Goal: Task Accomplishment & Management: Manage account settings

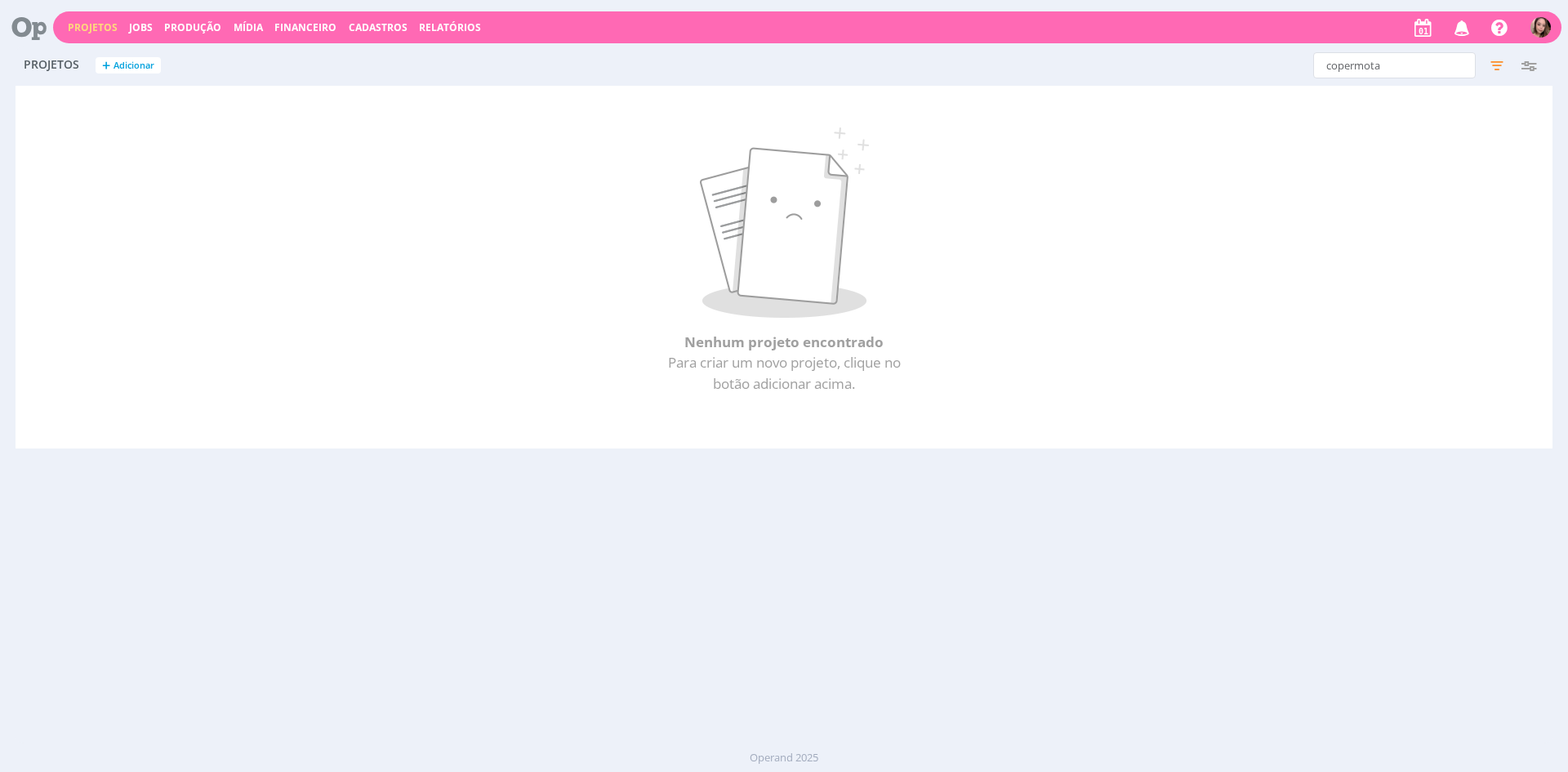
click at [96, 27] on link "Projetos" at bounding box center [93, 27] width 50 height 14
click at [88, 25] on link "Projetos" at bounding box center [93, 27] width 50 height 14
click at [40, 22] on icon at bounding box center [23, 27] width 34 height 32
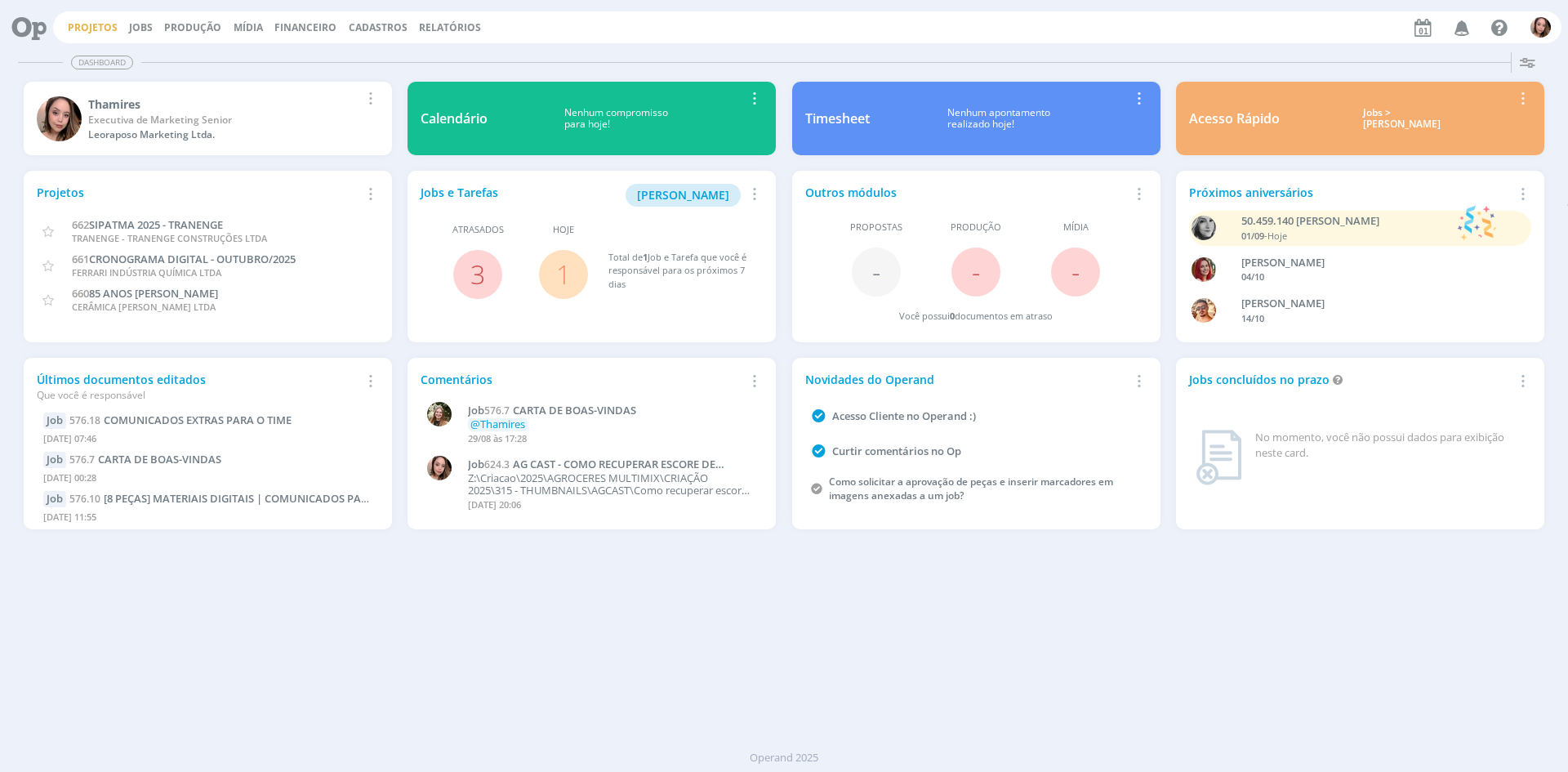
click at [109, 22] on link "Projetos" at bounding box center [93, 27] width 50 height 14
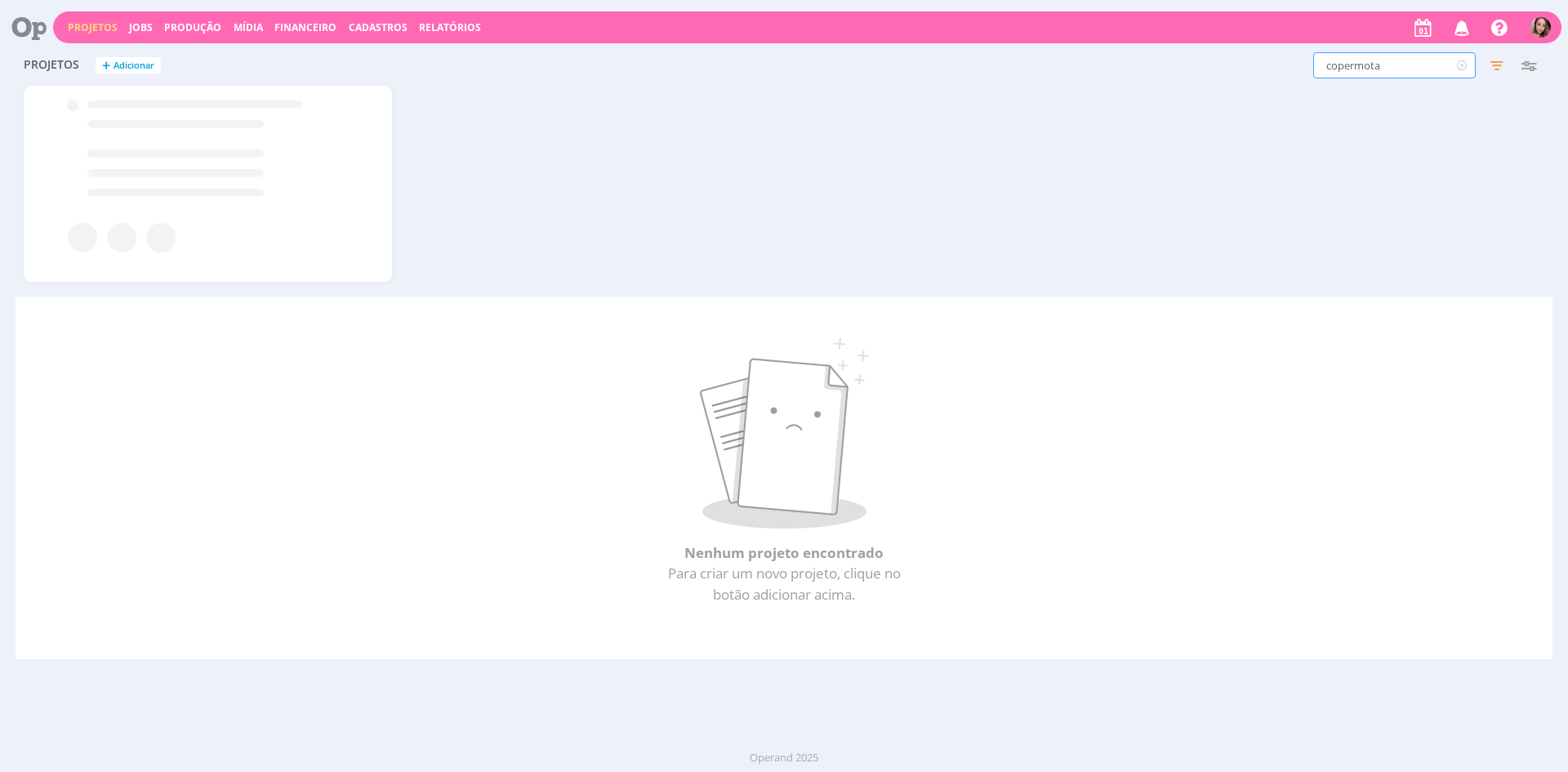
click at [1411, 60] on input "copermota" at bounding box center [1395, 65] width 163 height 27
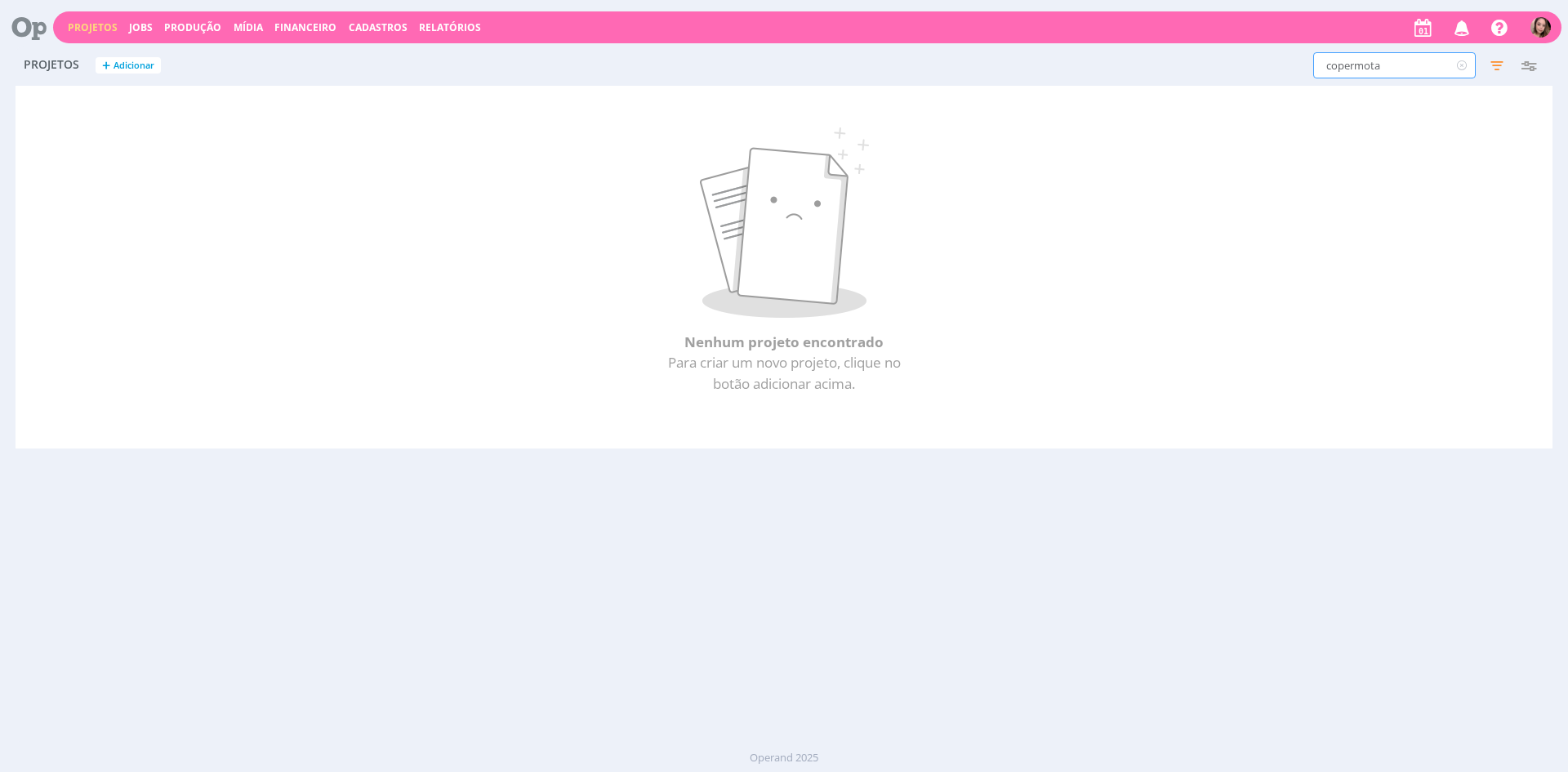
click at [1411, 60] on input "copermota" at bounding box center [1395, 65] width 163 height 27
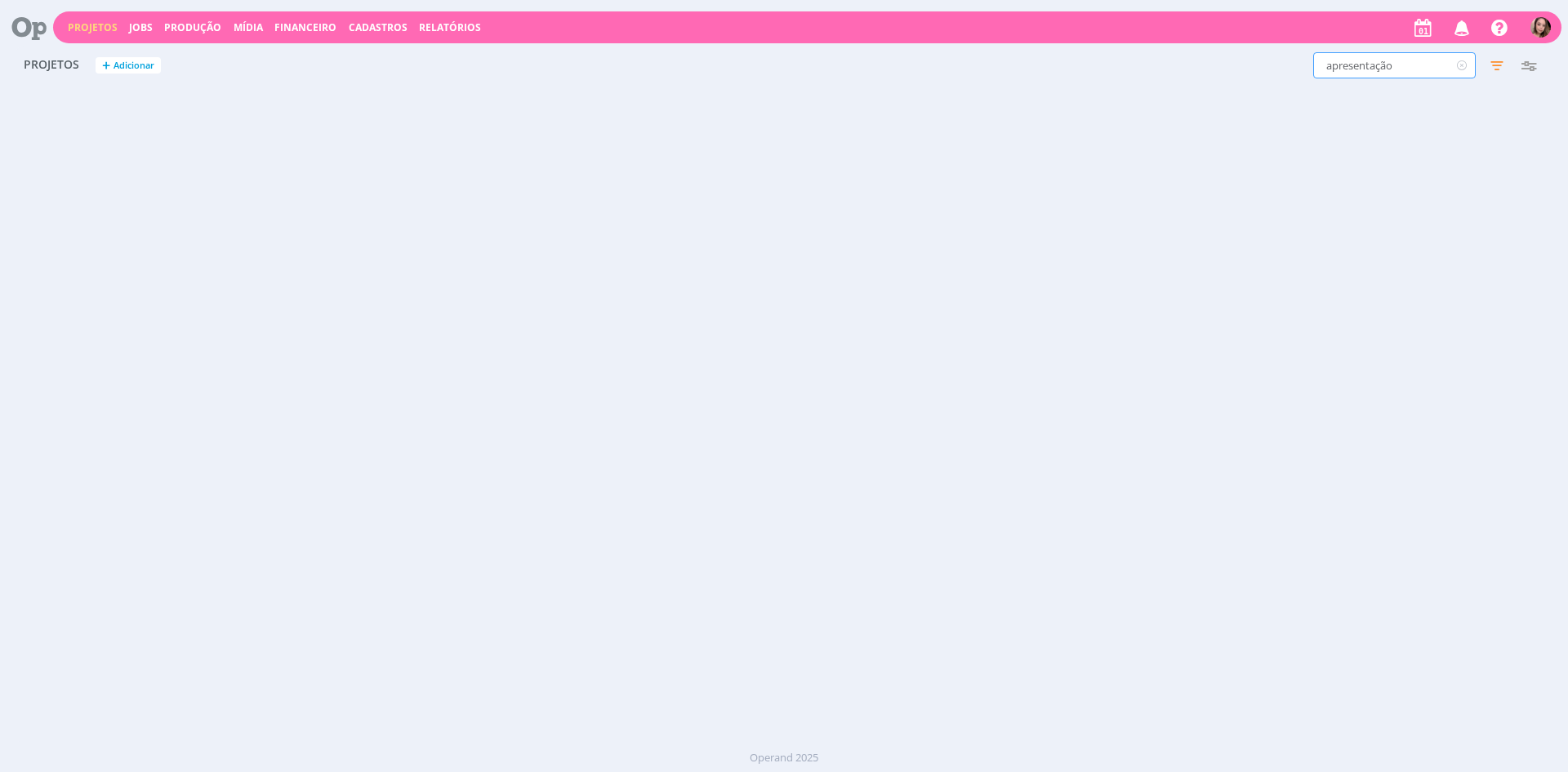
type input "apresentação"
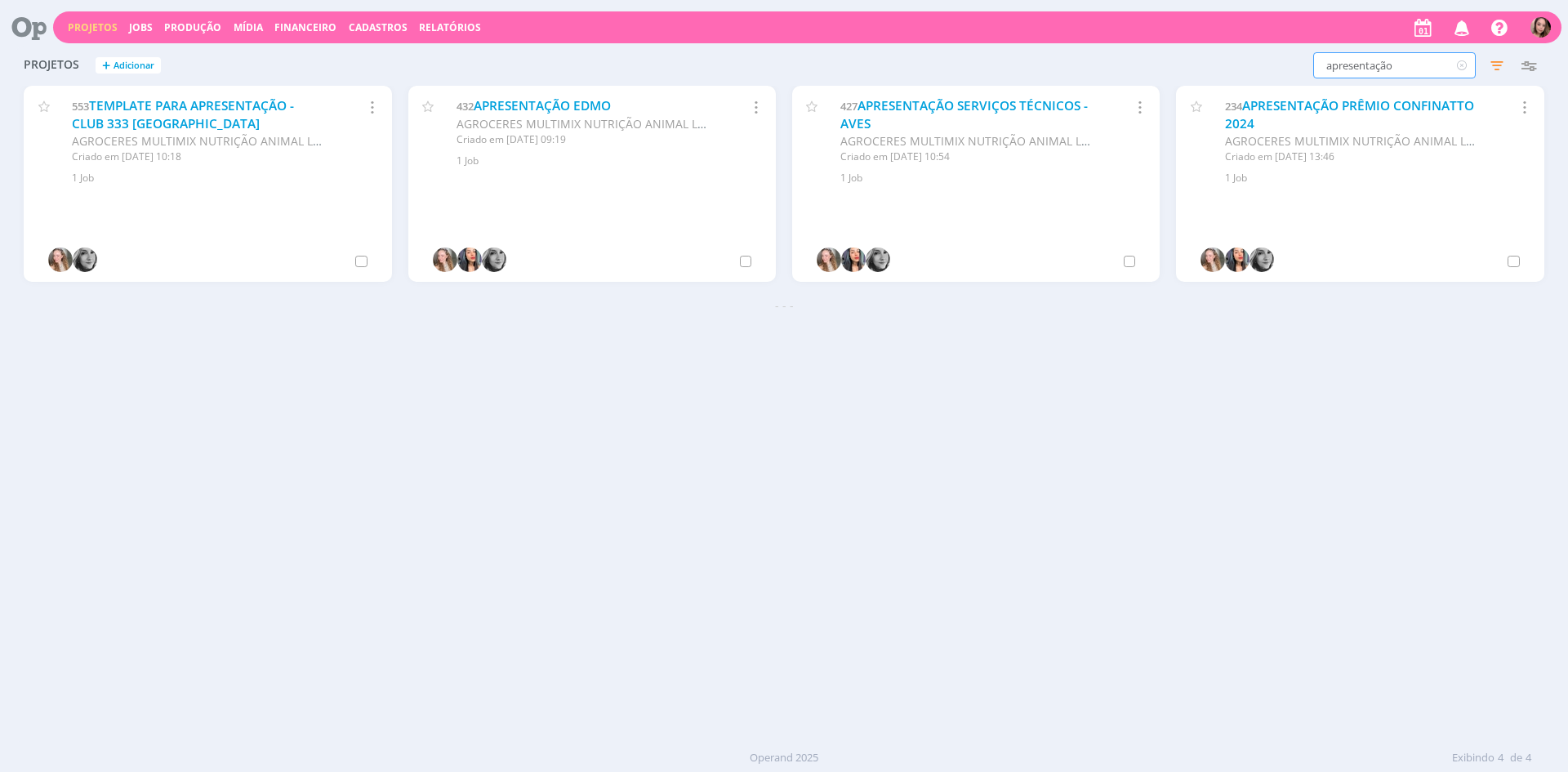
click at [1398, 65] on input "apresentação" at bounding box center [1395, 65] width 163 height 27
click at [1399, 65] on input "apresentação" at bounding box center [1395, 65] width 163 height 27
type input "enfoco"
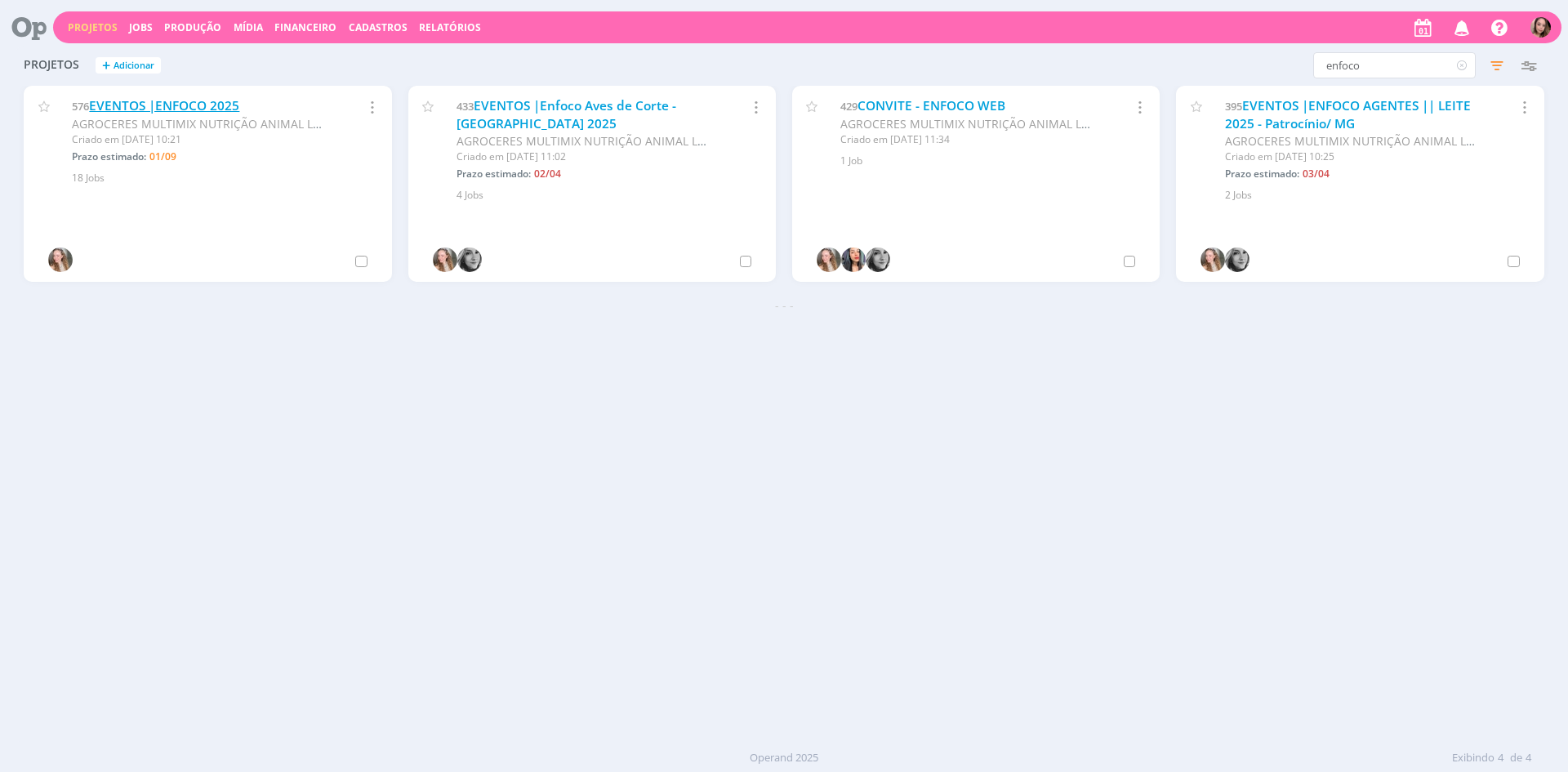
click at [110, 101] on link "EVENTOS |ENFOCO 2025" at bounding box center [164, 105] width 150 height 17
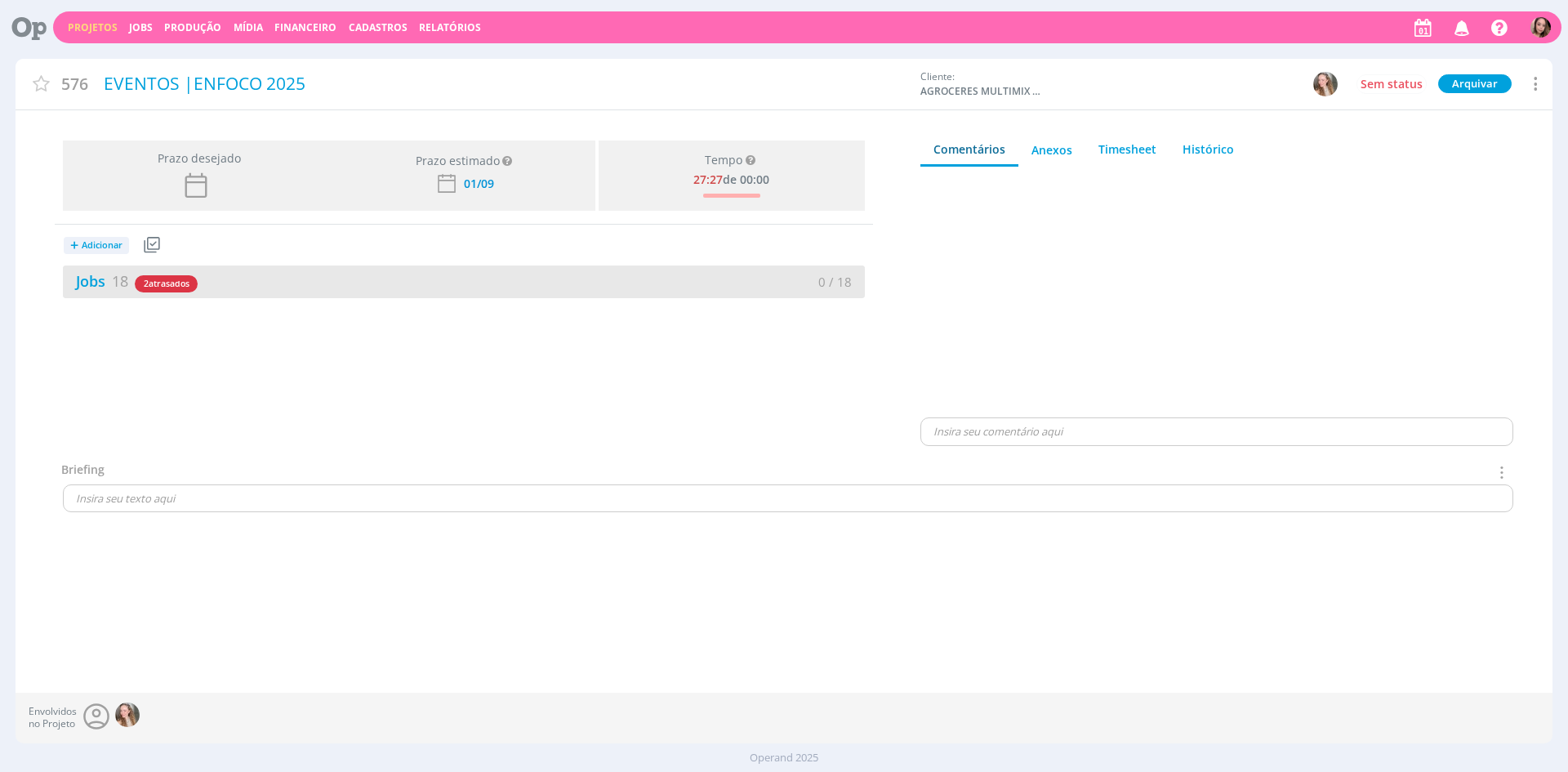
click at [148, 275] on span "2 atrasados" at bounding box center [165, 283] width 63 height 17
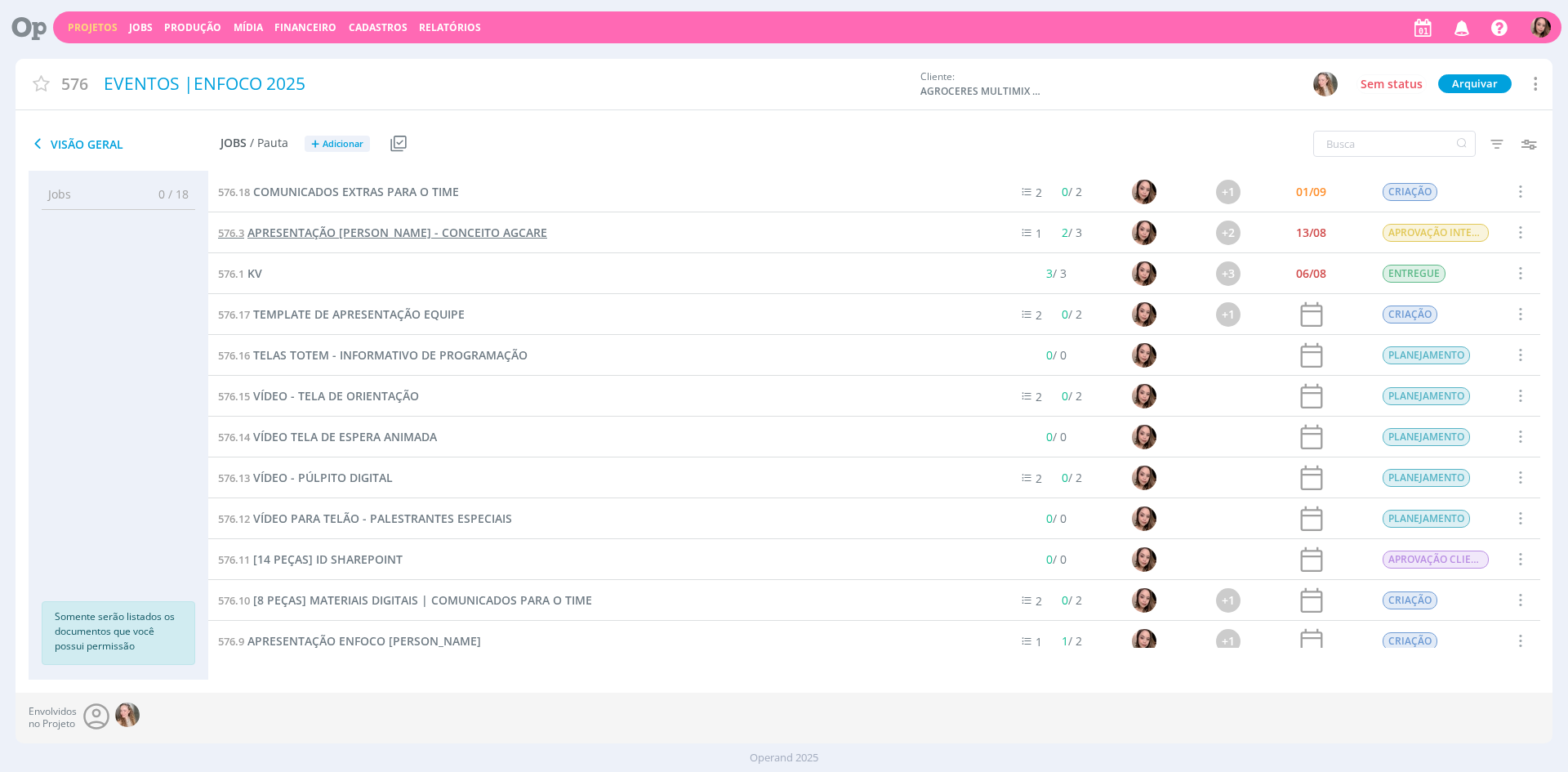
click at [357, 238] on span "APRESENTAÇÃO [PERSON_NAME] - CONCEITO AGCARE" at bounding box center [397, 233] width 300 height 16
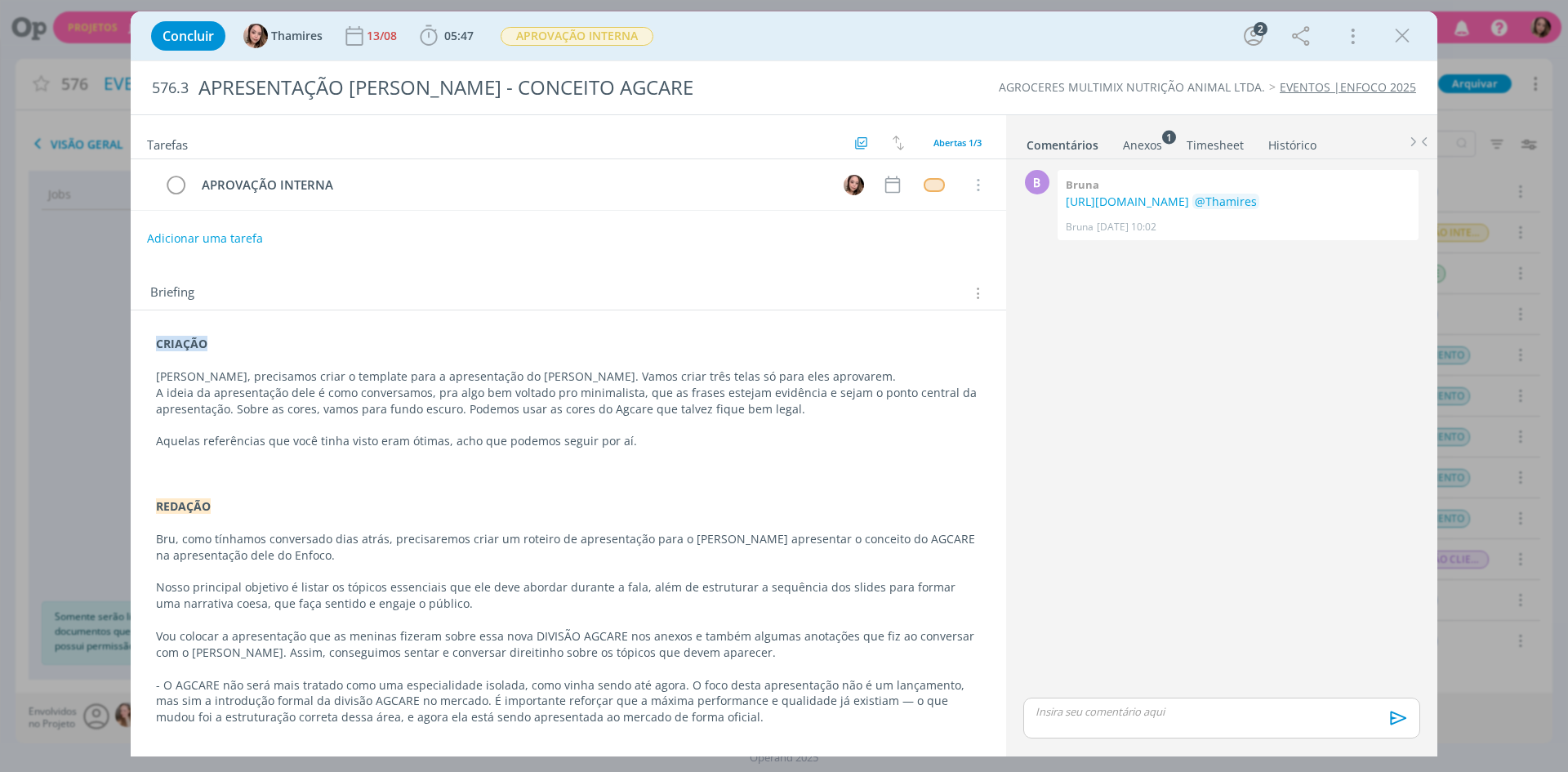
click at [155, 350] on div "CRIAÇÃO Lele, precisamos criar o template para a apresentação do [PERSON_NAME].…" at bounding box center [569, 668] width 849 height 676
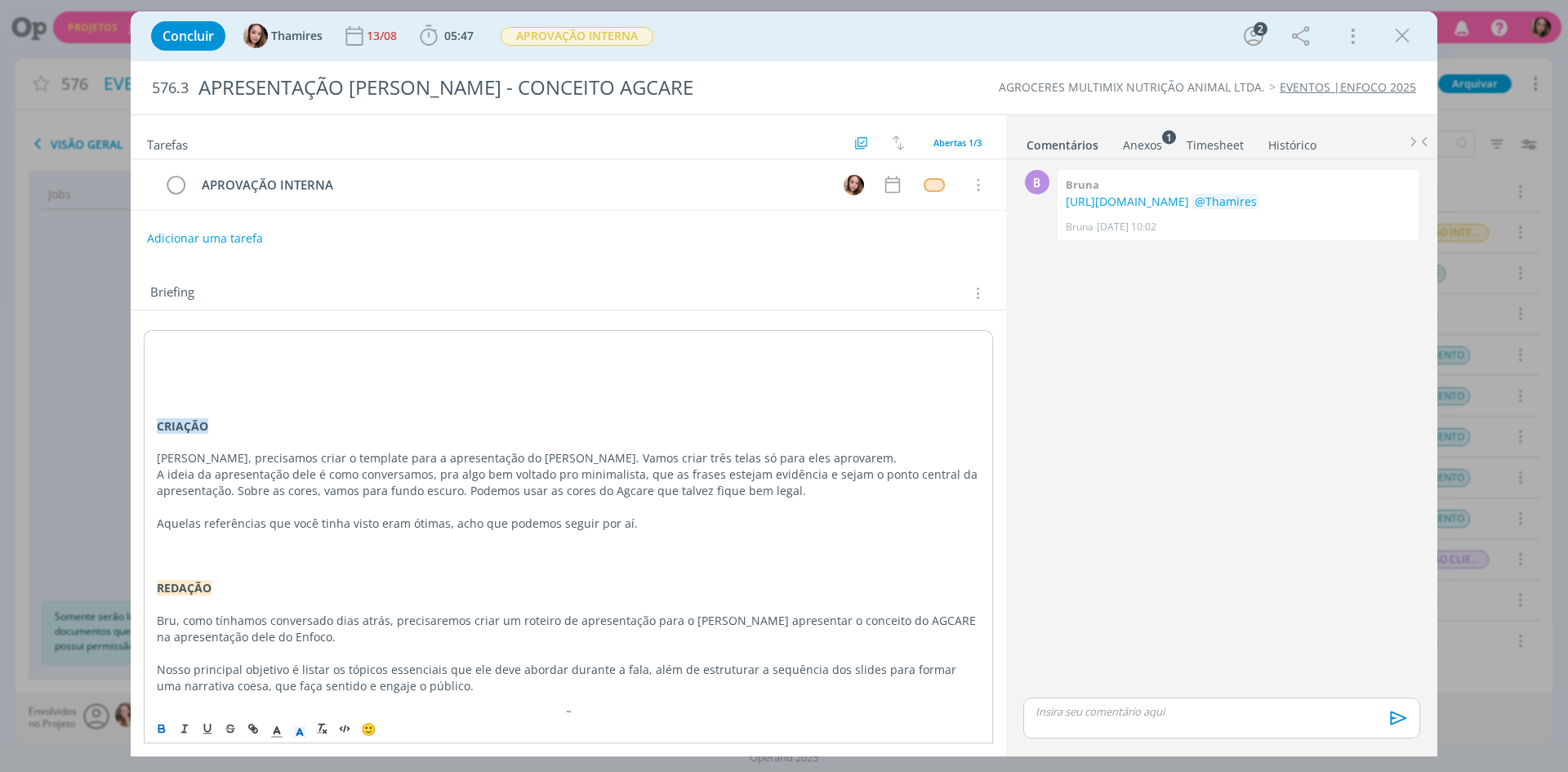
click at [176, 352] on p "dialog" at bounding box center [568, 344] width 823 height 16
click at [184, 336] on p "ALTERAÇÃO" at bounding box center [568, 344] width 823 height 16
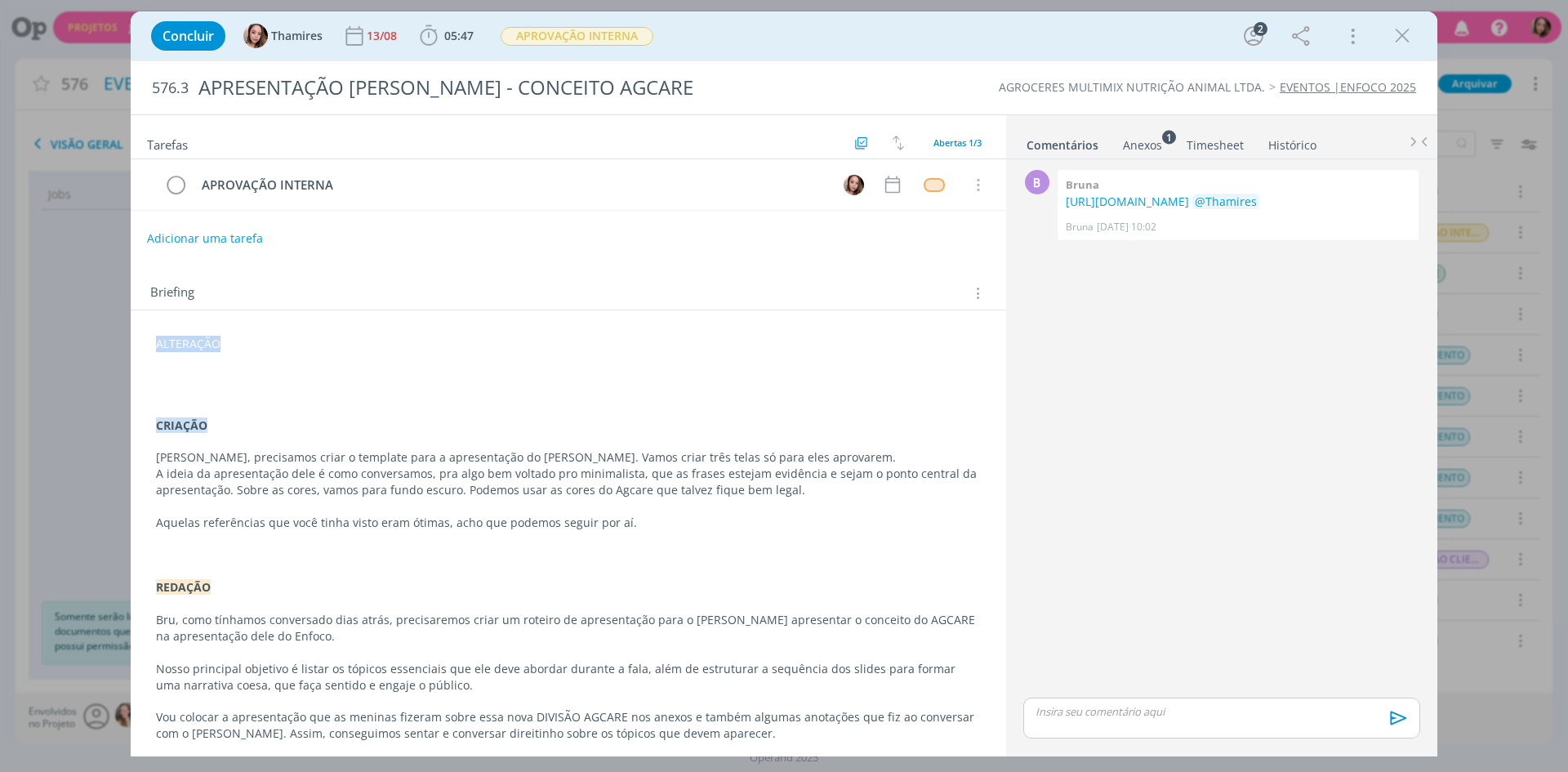
scroll to position [382, 0]
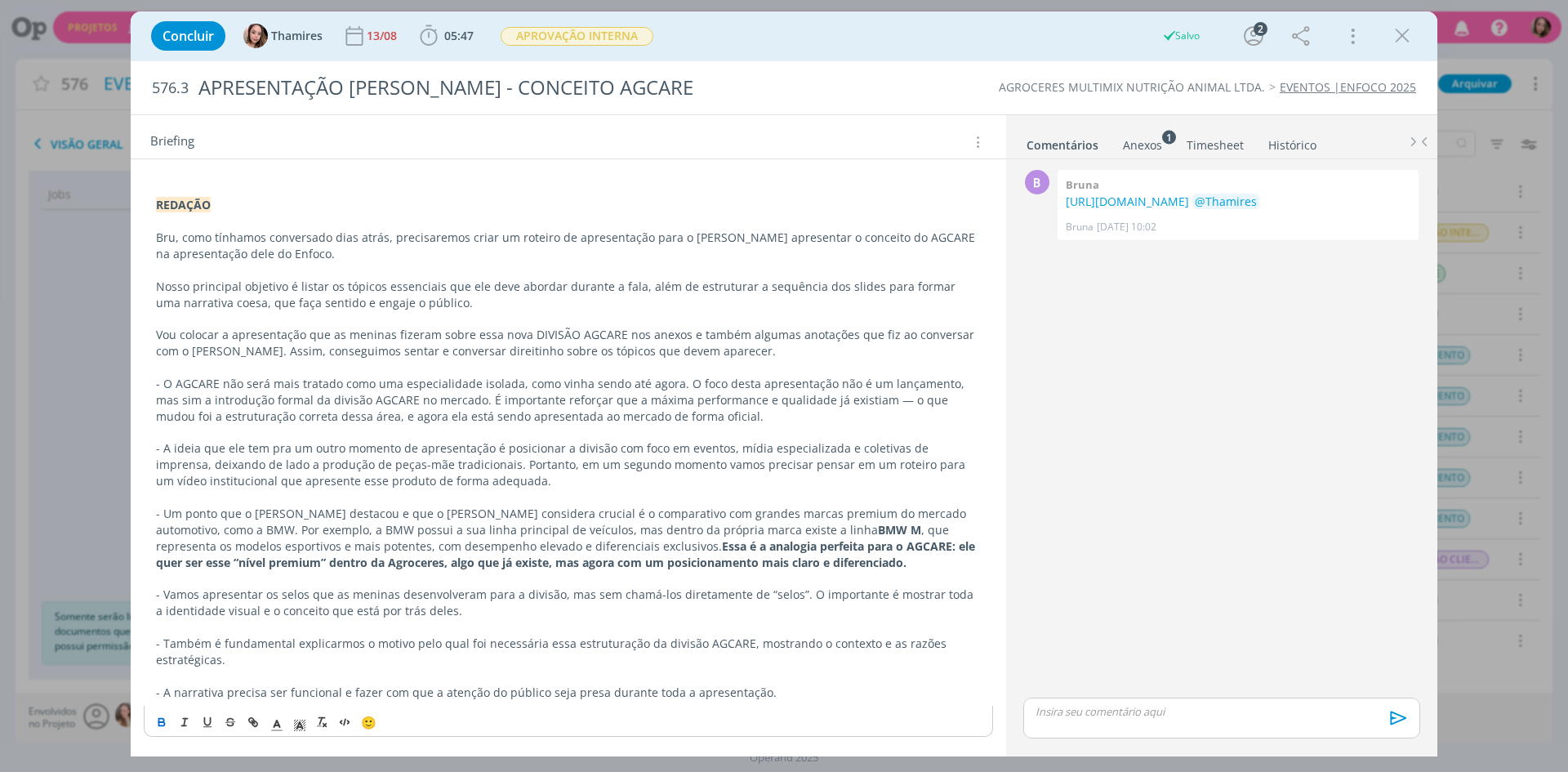
click at [155, 731] on button "dialog" at bounding box center [163, 722] width 23 height 19
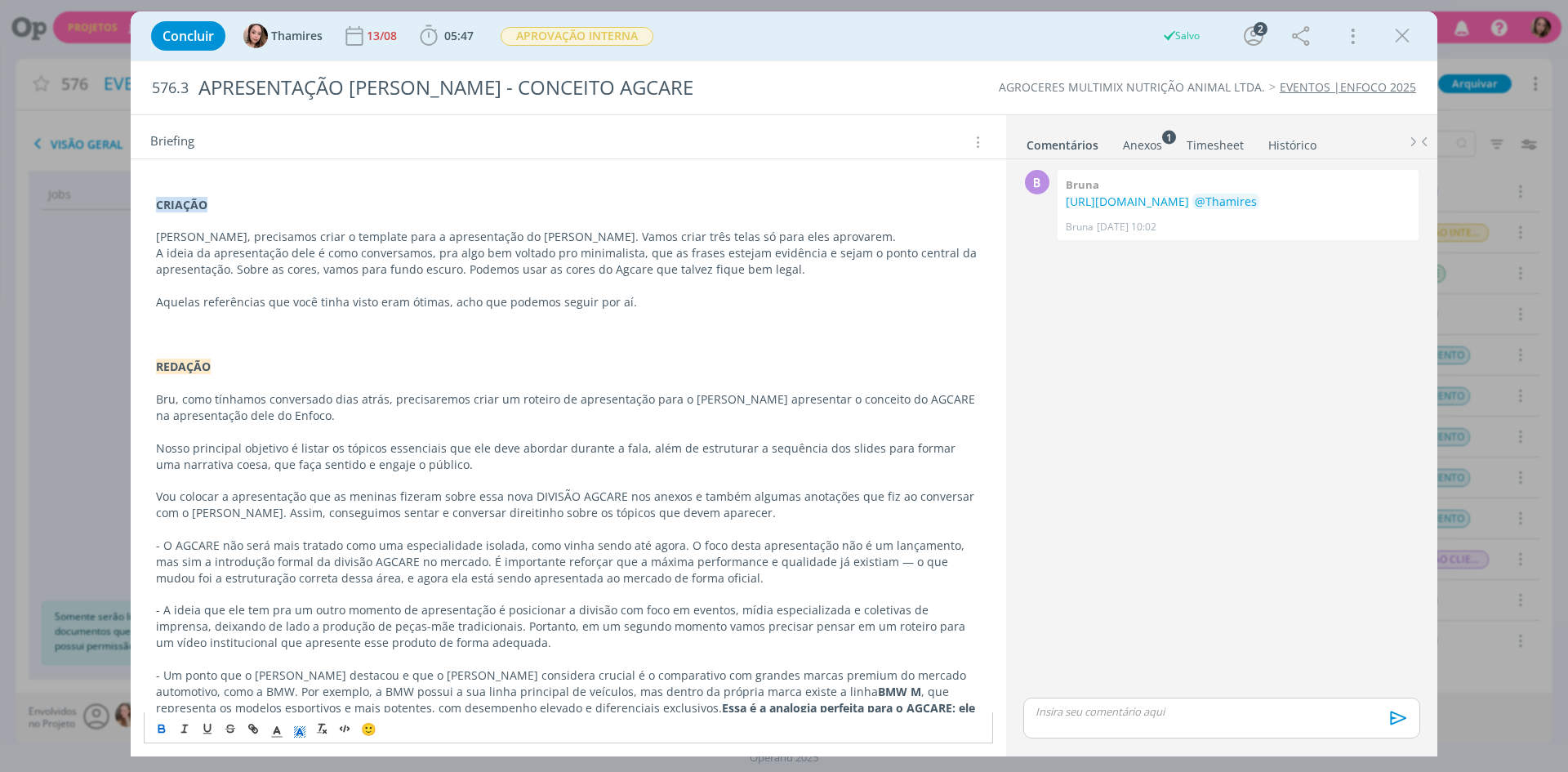
click at [299, 730] on polyline "dialog" at bounding box center [300, 730] width 5 height 6
click at [312, 659] on span "dialog" at bounding box center [317, 657] width 13 height 13
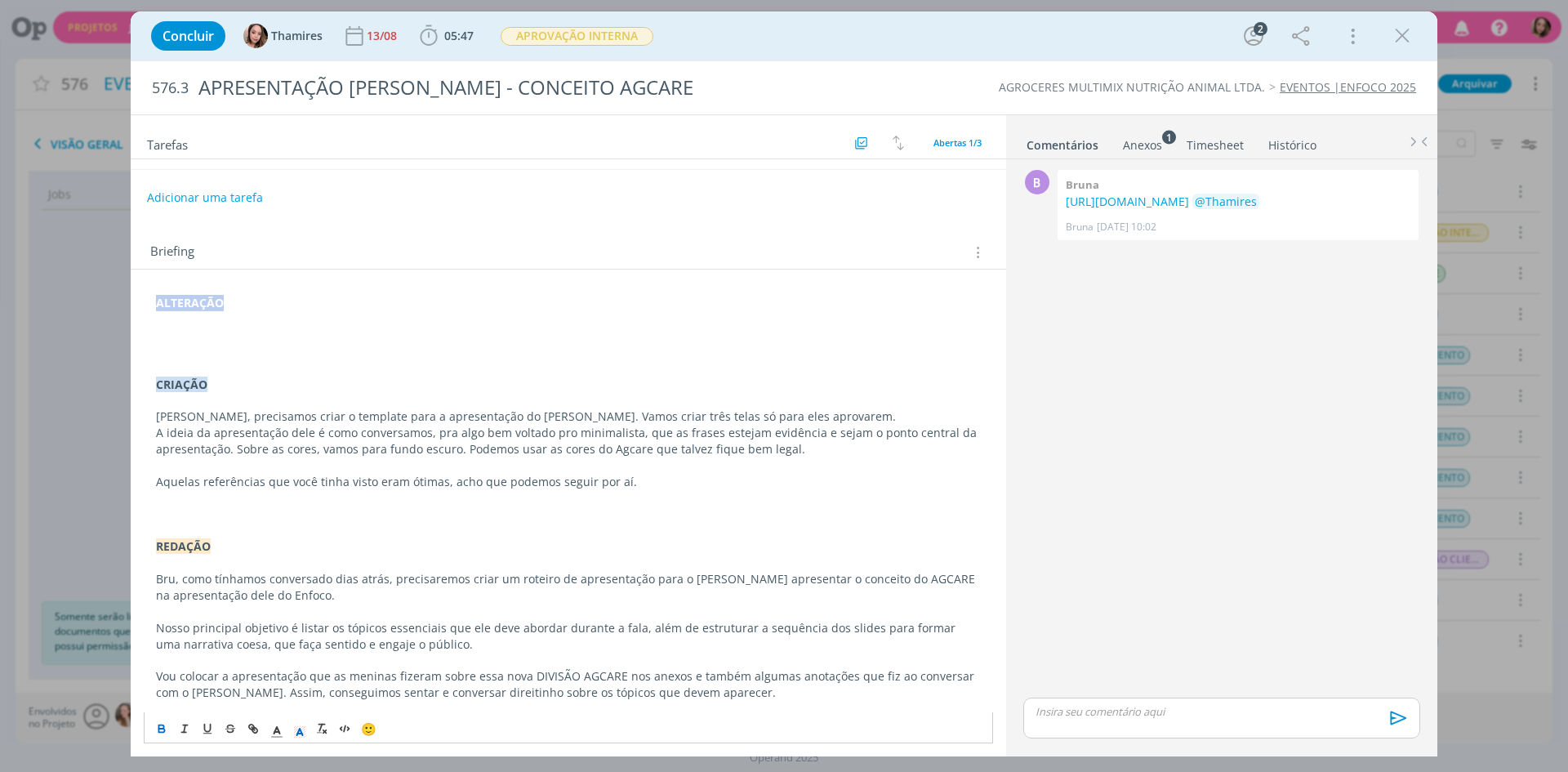
scroll to position [0, 0]
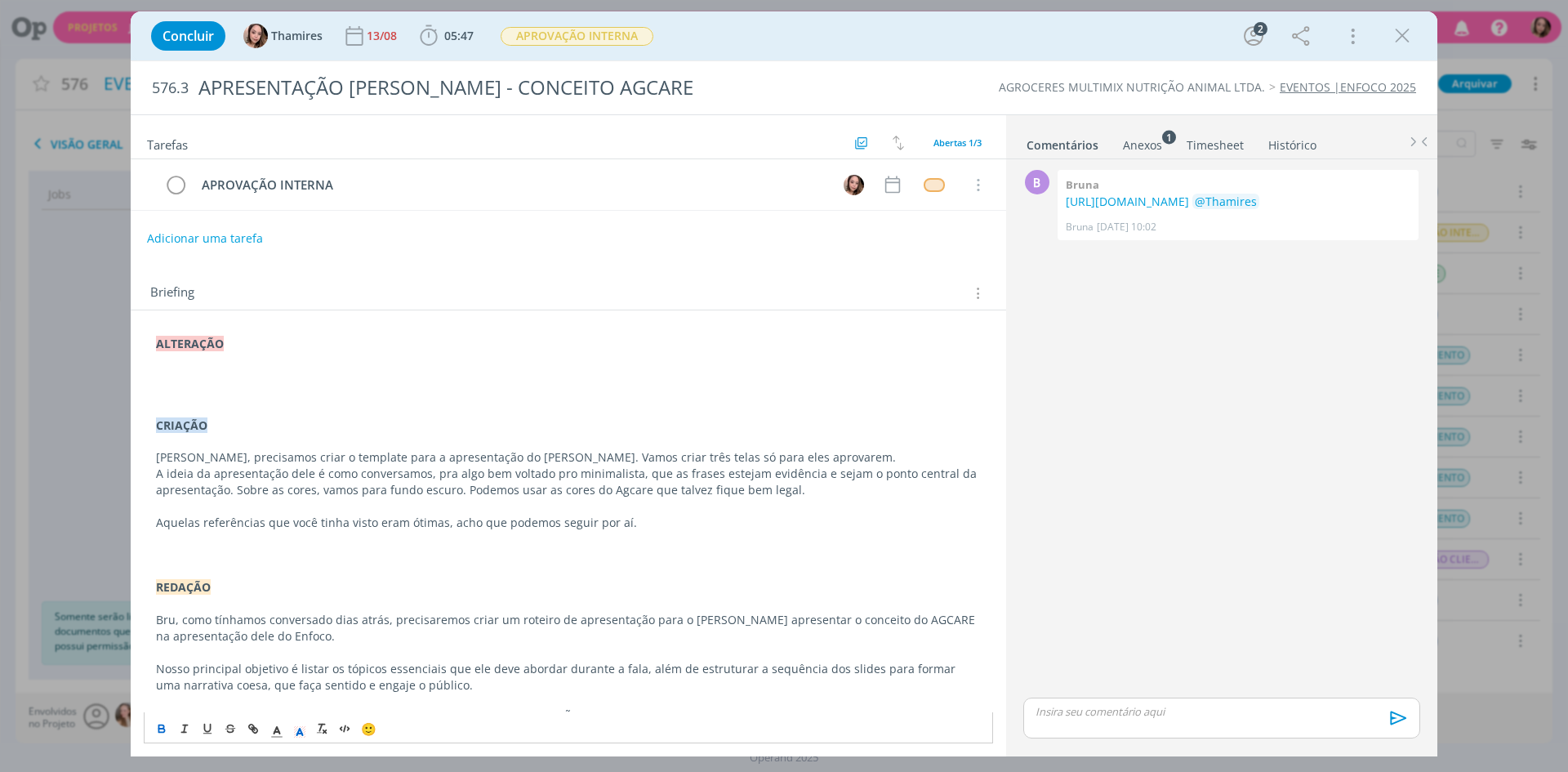
click at [272, 369] on p "dialog" at bounding box center [568, 376] width 825 height 16
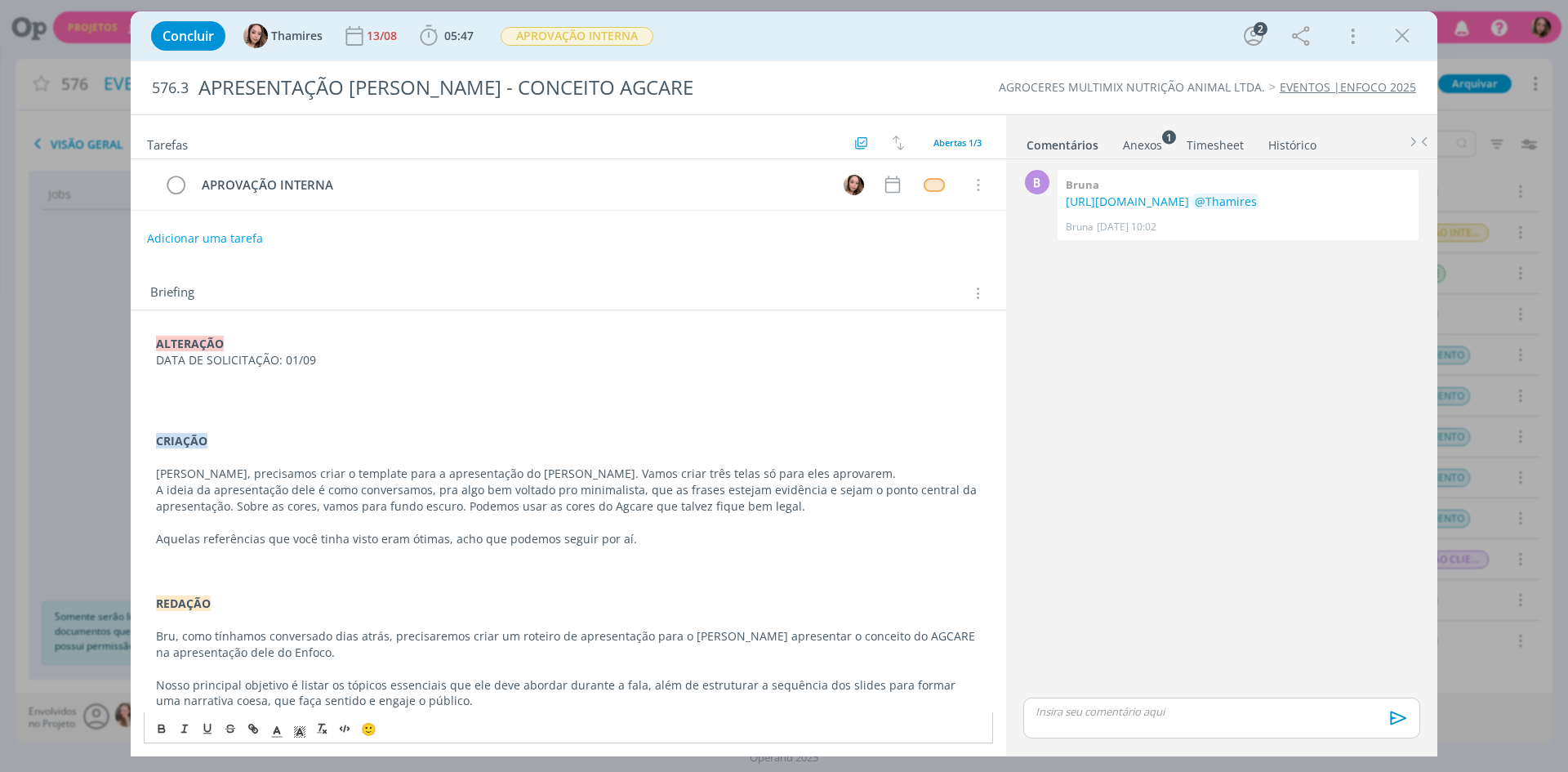
click at [286, 357] on p "DATA DE SOLICITAÇÃO: 01/09" at bounding box center [568, 360] width 825 height 16
click at [156, 730] on icon "dialog" at bounding box center [161, 728] width 13 height 13
click at [394, 392] on p "Amiga," at bounding box center [568, 393] width 825 height 16
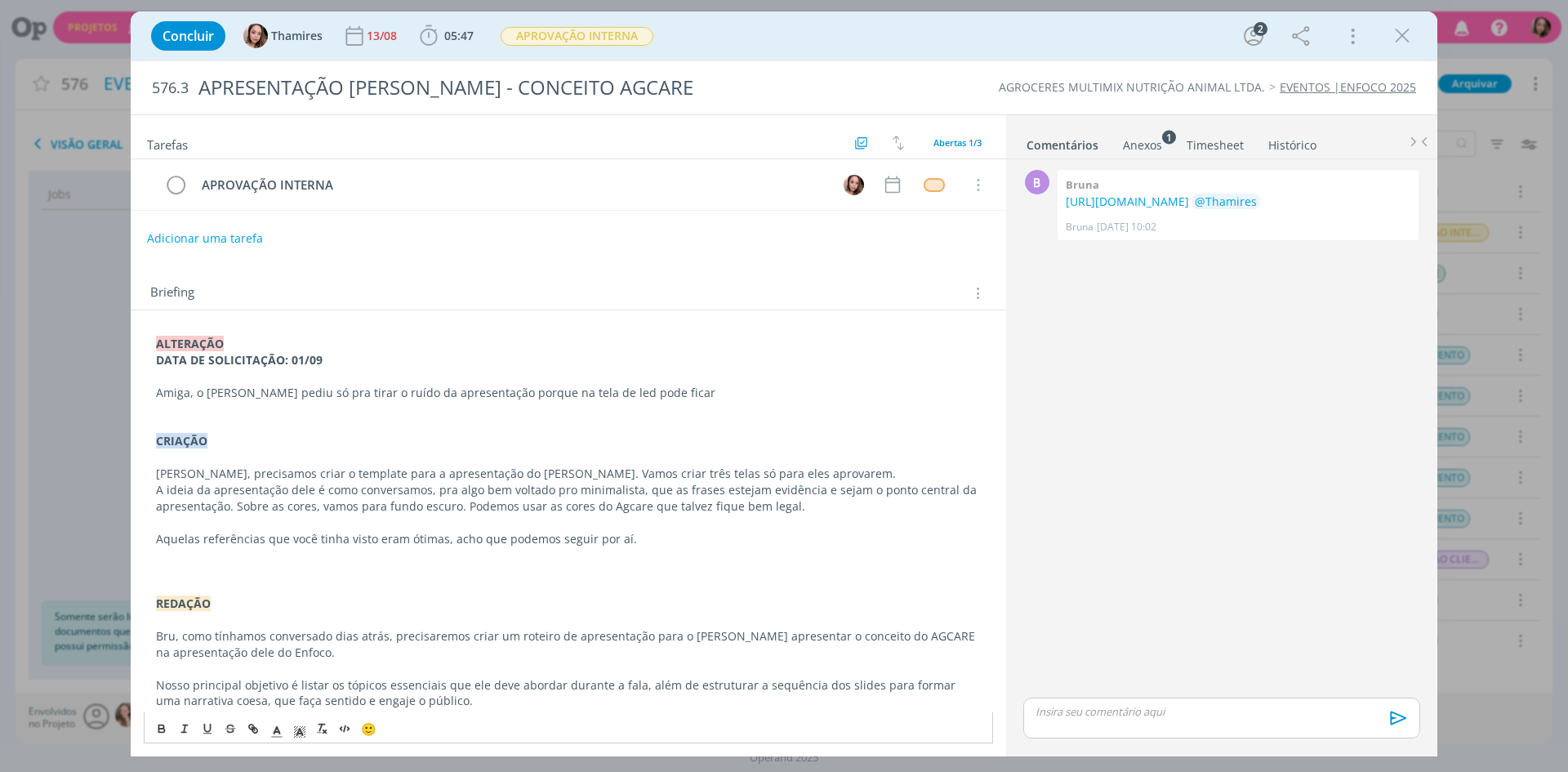
click at [305, 391] on p "Amiga, o [PERSON_NAME] pediu só pra tirar o ruído da apresentação porque na tel…" at bounding box center [568, 393] width 825 height 16
click at [218, 394] on p "Amiga, o [PERSON_NAME] pediu só pra tirar o ruído da apresentação porque na tel…" at bounding box center [568, 393] width 825 height 16
click at [195, 391] on p "Amiga, o [PERSON_NAME] pediu só pra tirar o ruído da apresentação porque na tel…" at bounding box center [568, 393] width 825 height 16
drag, startPoint x: 156, startPoint y: 389, endPoint x: 639, endPoint y: 391, distance: 483.0
click at [639, 391] on p "Amiga, o [PERSON_NAME] pediu só pra tirar o ruído da apresentação porque na tel…" at bounding box center [568, 393] width 825 height 16
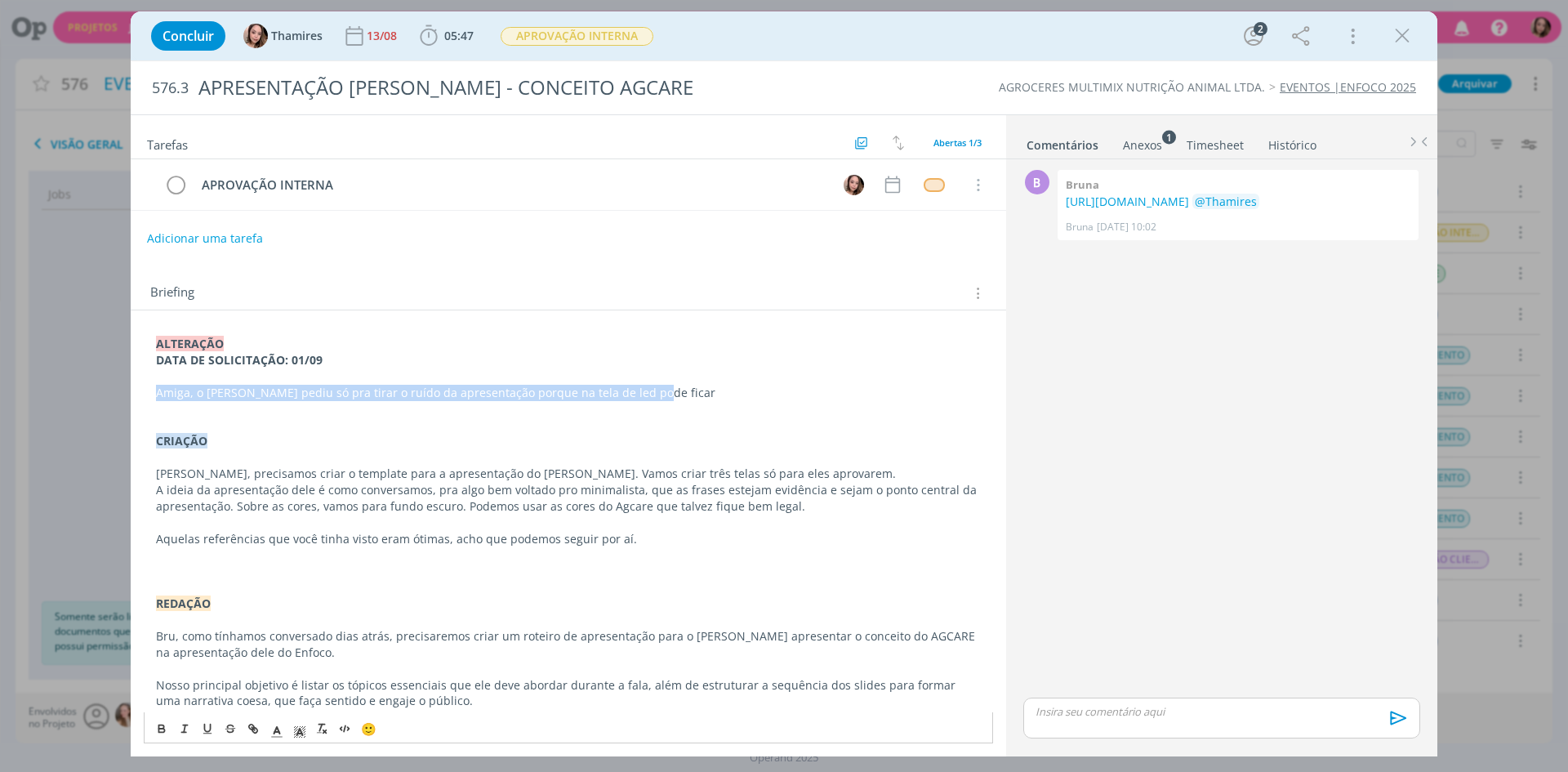
click at [639, 391] on p "Amiga, o [PERSON_NAME] pediu só pra tirar o ruído da apresentação porque na tel…" at bounding box center [568, 393] width 825 height 16
drag, startPoint x: 544, startPoint y: 391, endPoint x: 686, endPoint y: 400, distance: 142.3
click at [686, 400] on p "Amiga, o [PERSON_NAME] pediu só pra tirar o ruído da apresentação porque na tel…" at bounding box center [568, 393] width 825 height 16
drag, startPoint x: 208, startPoint y: 392, endPoint x: 577, endPoint y: 399, distance: 369.1
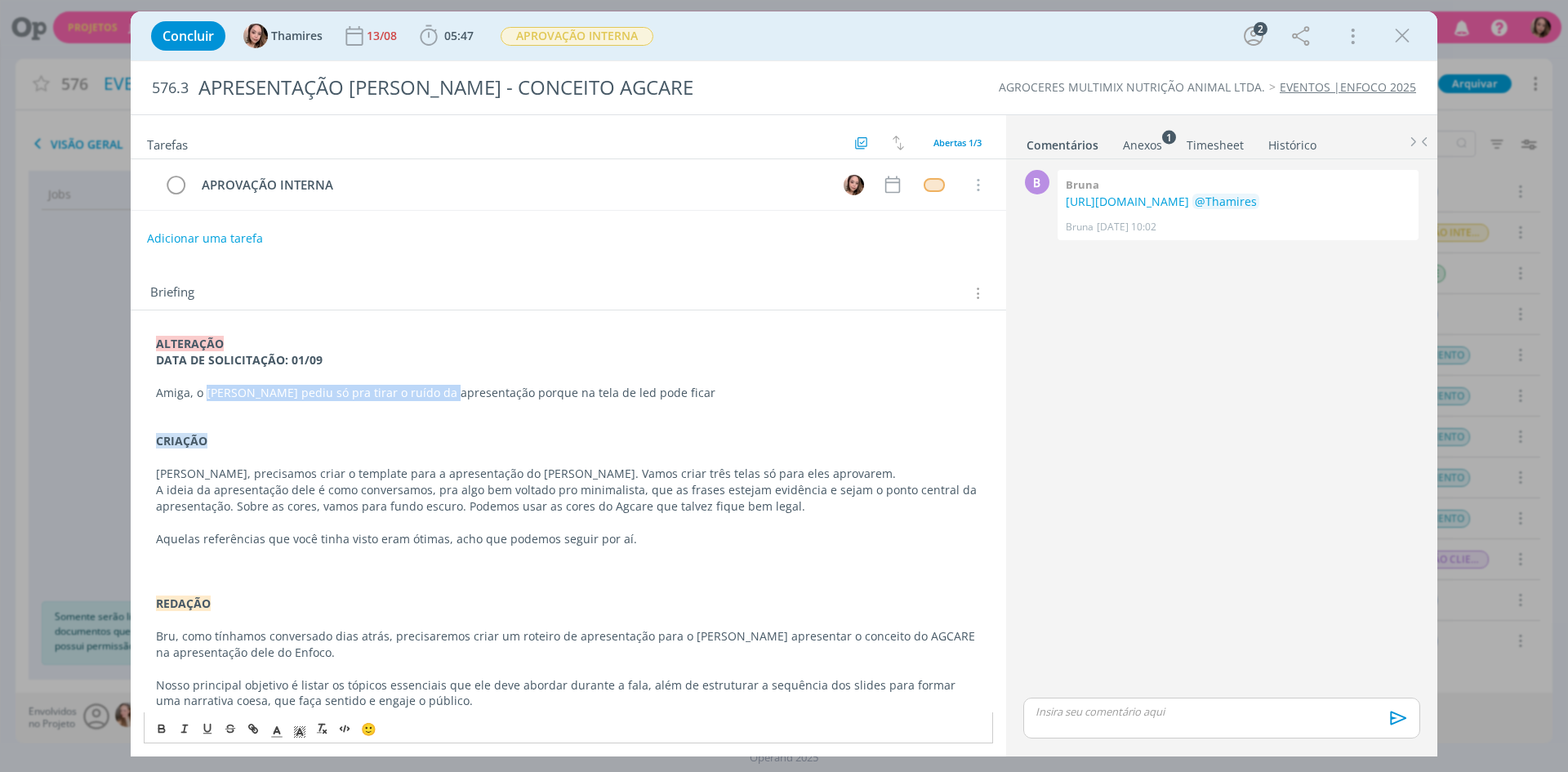
click at [435, 388] on p "Amiga, o [PERSON_NAME] pediu só pra tirar o ruído da apresentação porque na tel…" at bounding box center [568, 393] width 825 height 16
click at [676, 400] on p "Amiga, o [PERSON_NAME] pediu só pra tirar o ruído da apresentação porque na tel…" at bounding box center [568, 393] width 825 height 16
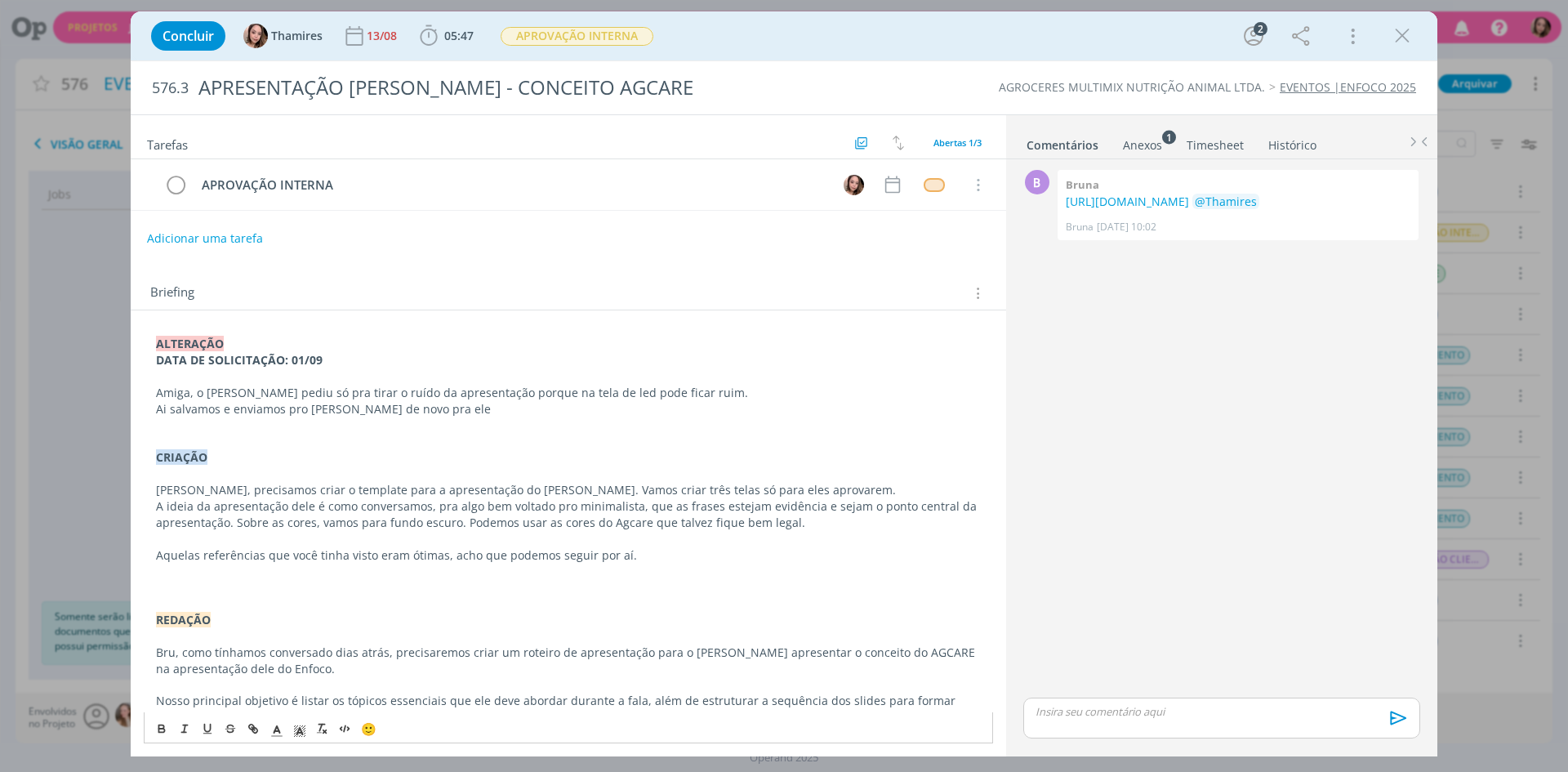
click at [415, 414] on p "Ai salvamos e enviamos pro [PERSON_NAME] de novo pra ele" at bounding box center [568, 409] width 825 height 16
click at [259, 407] on p "Ai salvamos e enviamos pro [PERSON_NAME] de novo pra ele mostrar pro [PERSON_NA…" at bounding box center [568, 409] width 825 height 16
click at [540, 411] on p "Ai salvamos e enviamos pro [PERSON_NAME] de novo pra ele mostrar pro [PERSON_NA…" at bounding box center [568, 409] width 825 height 16
drag, startPoint x: 192, startPoint y: 410, endPoint x: 291, endPoint y: 410, distance: 99.0
click at [291, 410] on p "Ai salvamos e enviamos pro [PERSON_NAME] de novo pra ele mostrar pro [PERSON_NA…" at bounding box center [568, 409] width 825 height 16
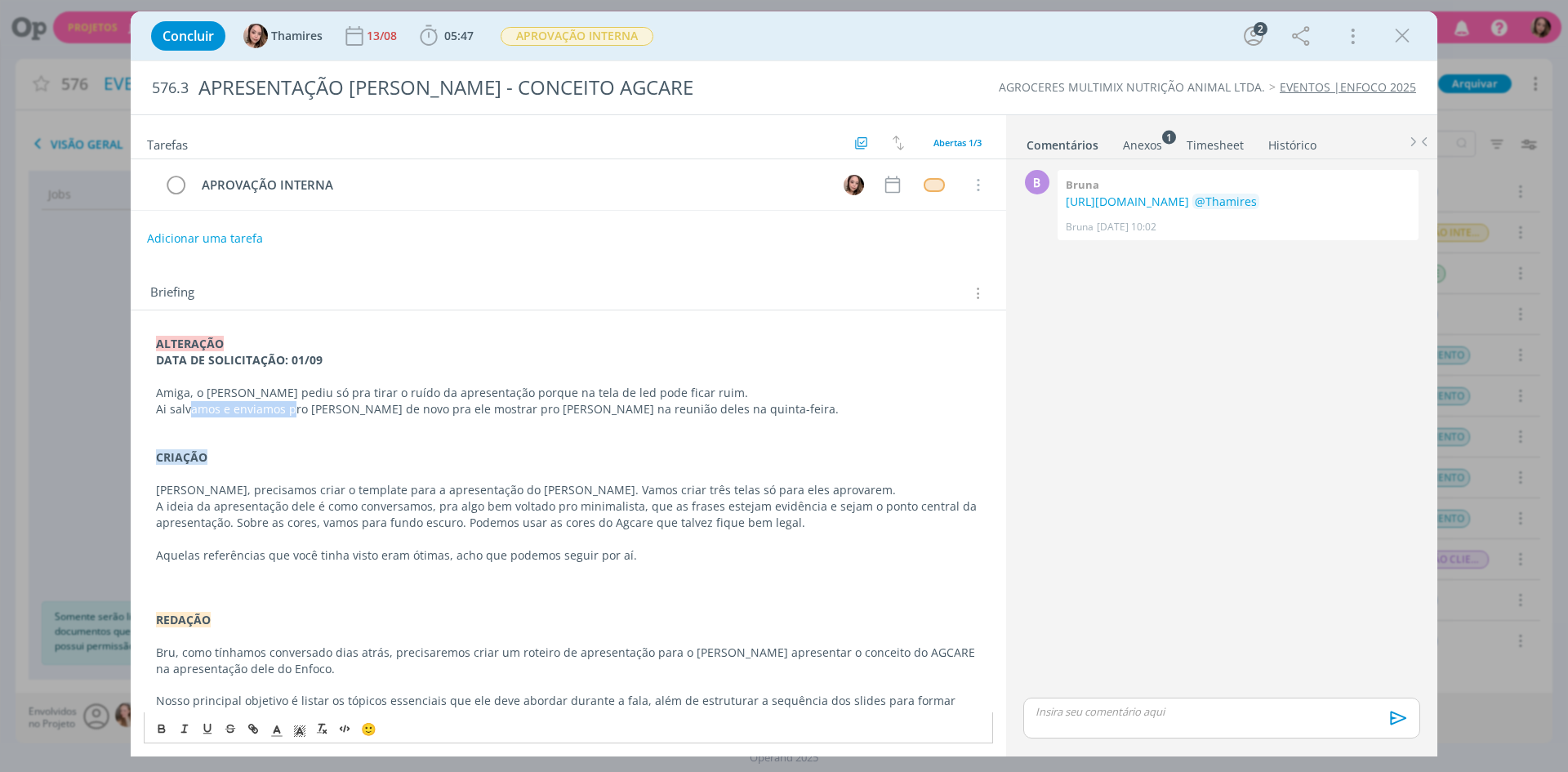
click at [291, 410] on p "Ai salvamos e enviamos pro [PERSON_NAME] de novo pra ele mostrar pro [PERSON_NA…" at bounding box center [568, 409] width 825 height 16
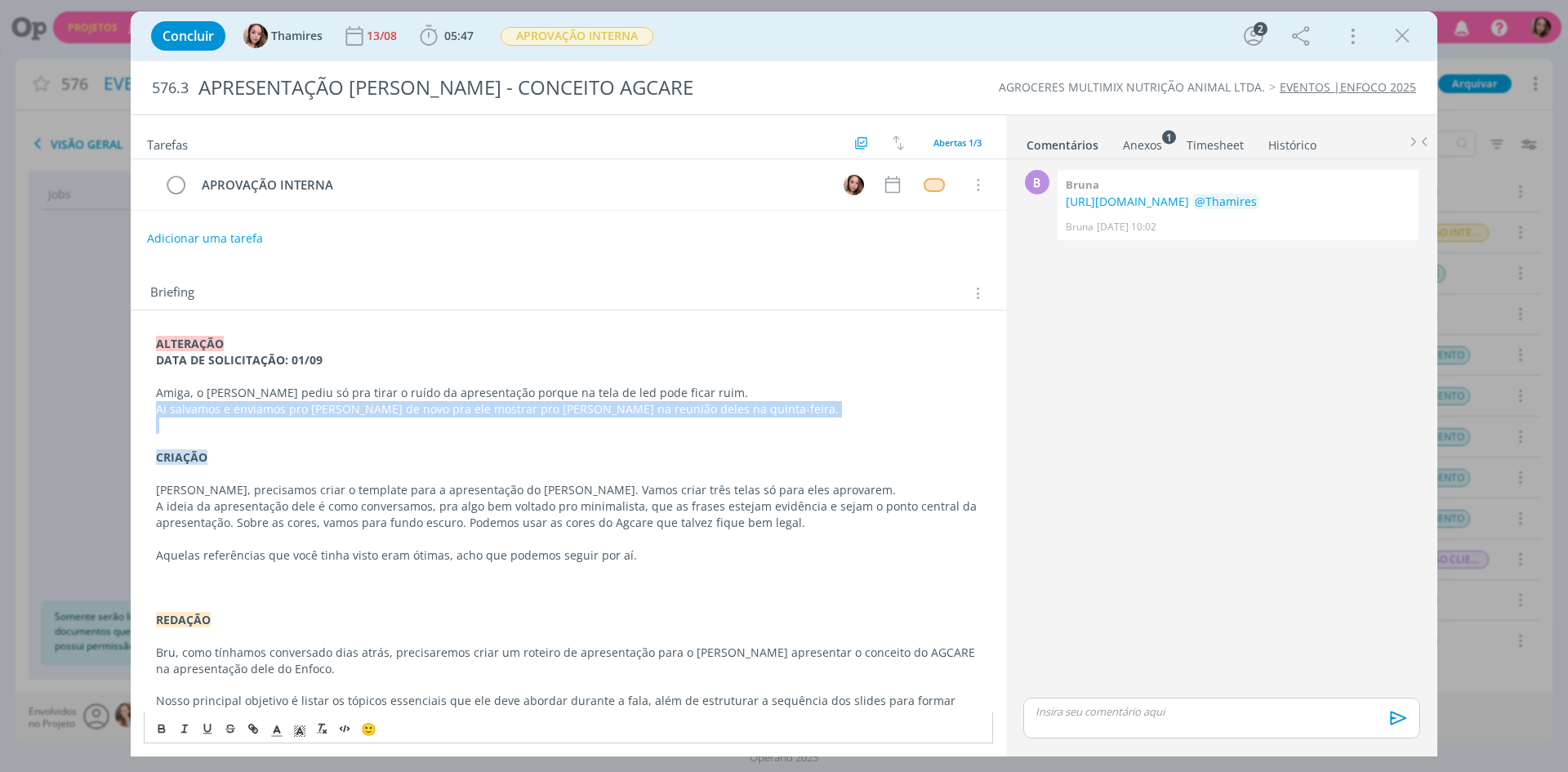
click at [291, 410] on p "Ai salvamos e enviamos pro [PERSON_NAME] de novo pra ele mostrar pro [PERSON_NA…" at bounding box center [568, 409] width 825 height 16
click at [422, 401] on p "Ai salvamos e enviamos pro [PERSON_NAME] de novo pra ele mostrar pro [PERSON_NA…" at bounding box center [568, 409] width 825 height 16
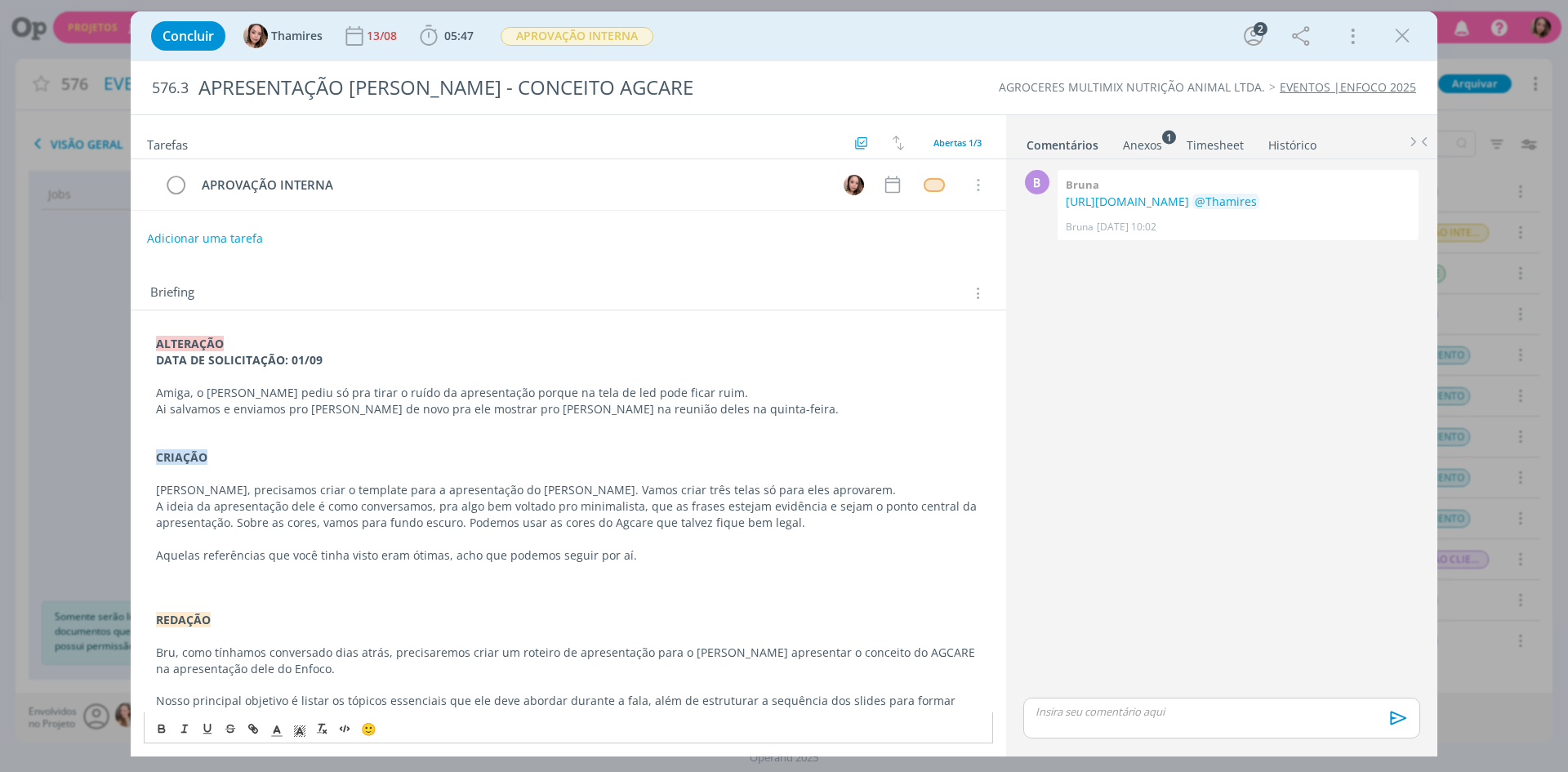
click at [716, 410] on p "Ai salvamos e enviamos pro [PERSON_NAME] de novo pra ele mostrar pro [PERSON_NA…" at bounding box center [568, 409] width 825 height 16
click at [184, 240] on button "Adicionar uma tarefa" at bounding box center [203, 237] width 116 height 27
type input "a"
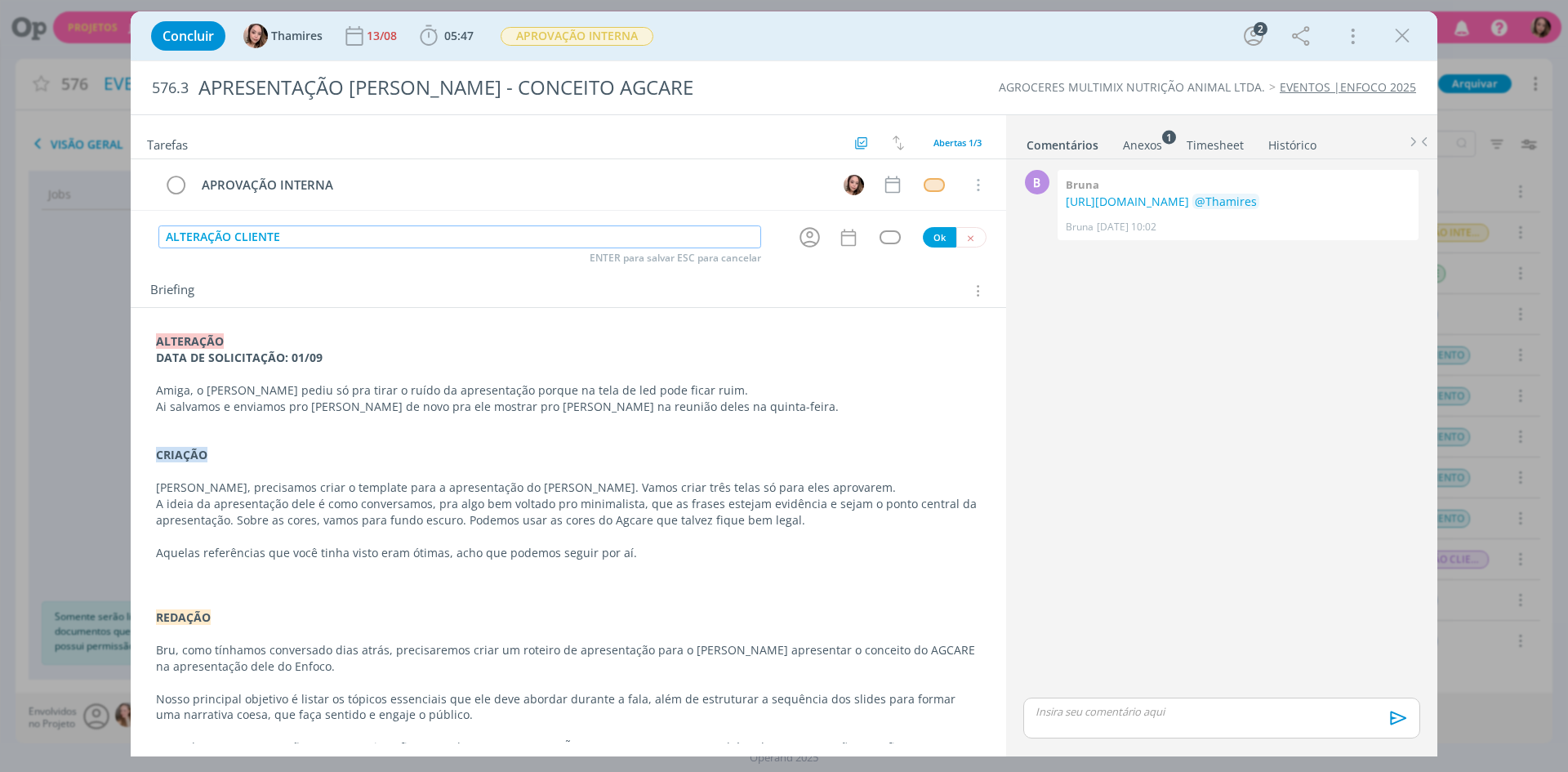
type input "ALTERAÇÃO CLIENTE"
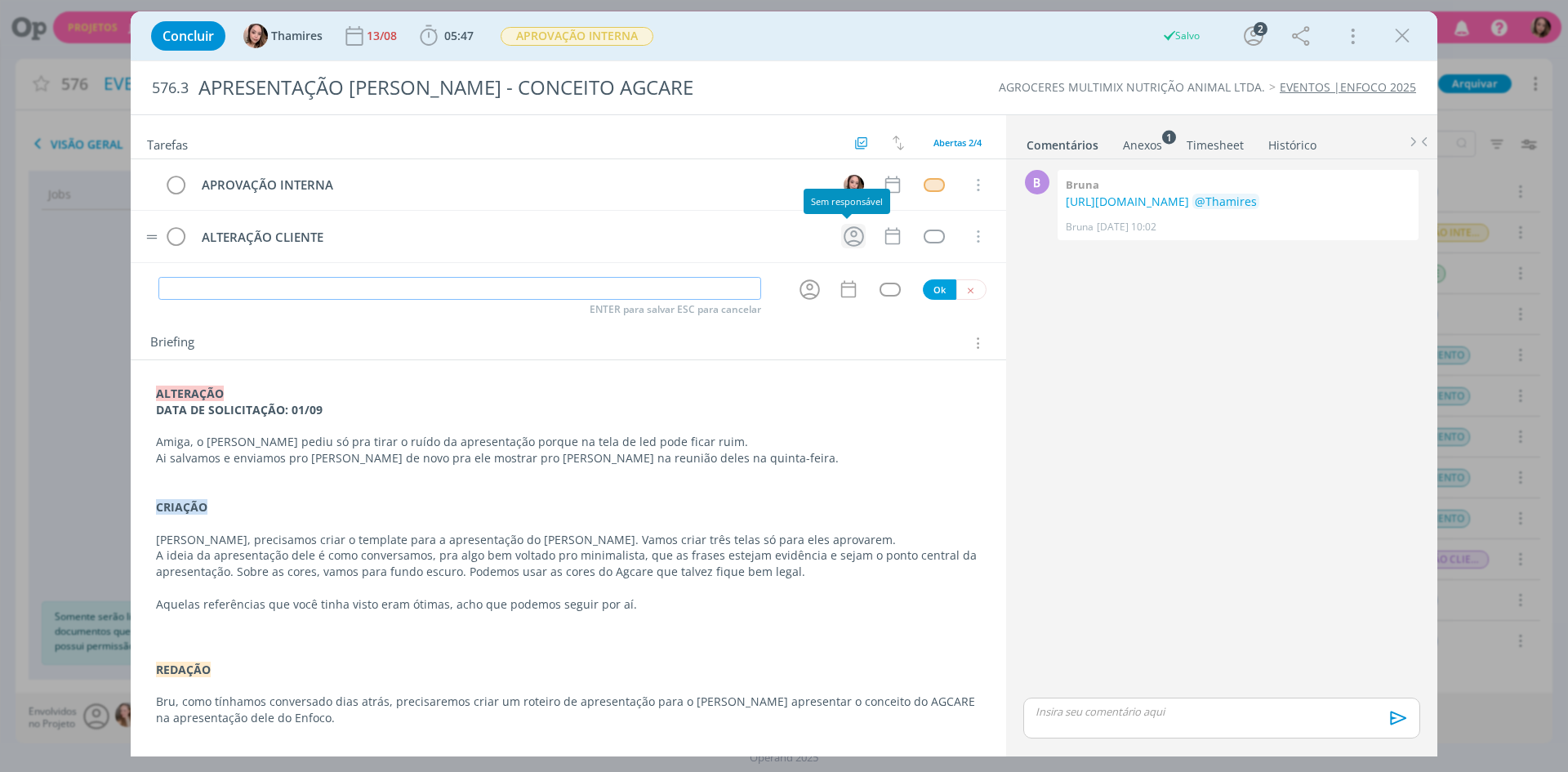
click at [841, 237] on icon "dialog" at bounding box center [853, 236] width 26 height 26
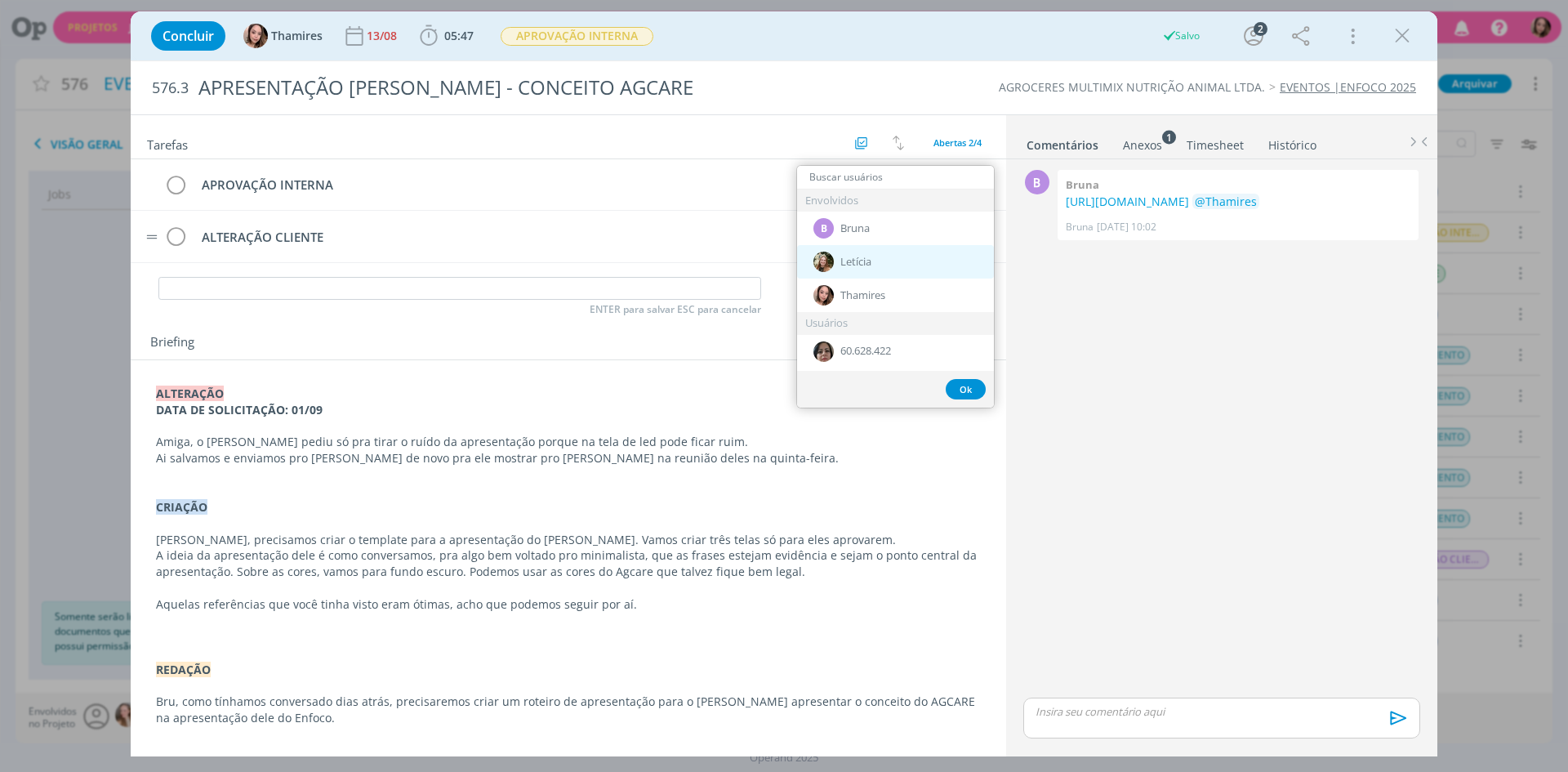
click at [850, 261] on span "Letícia" at bounding box center [855, 262] width 31 height 13
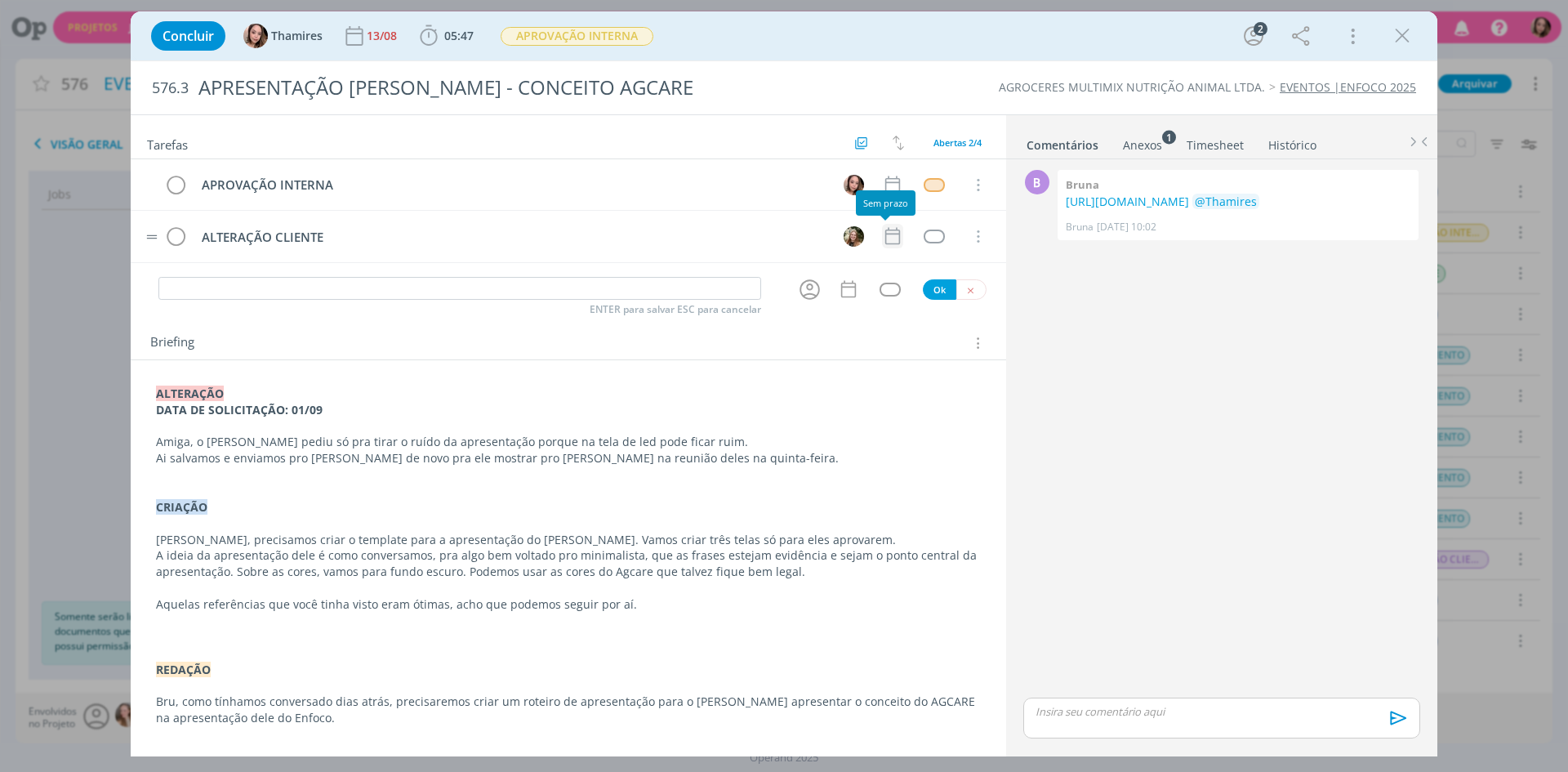
click at [885, 234] on icon "dialog" at bounding box center [892, 236] width 15 height 17
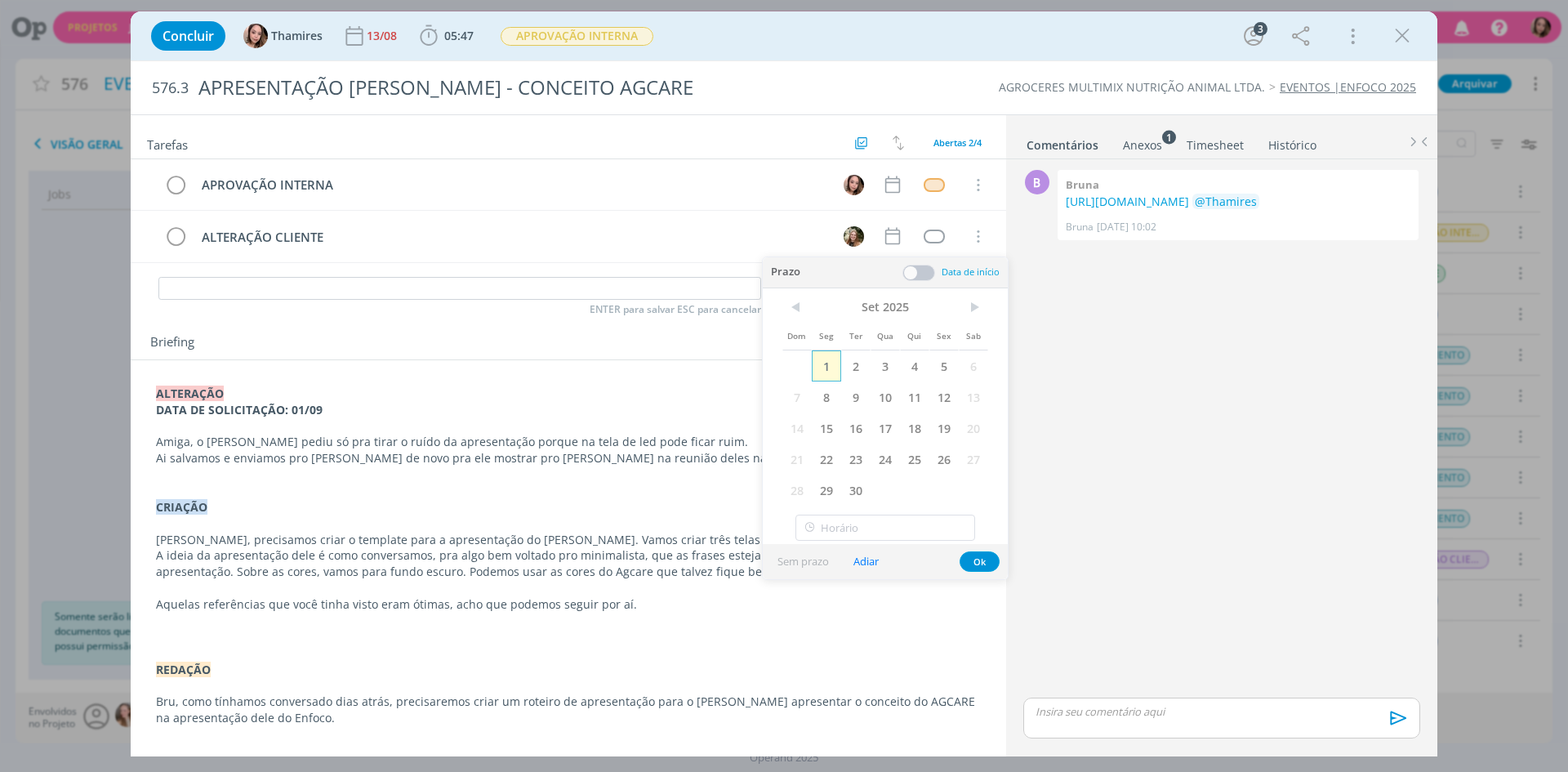
click at [834, 376] on span "1" at bounding box center [826, 365] width 29 height 31
click at [974, 563] on button "Ok" at bounding box center [979, 561] width 40 height 20
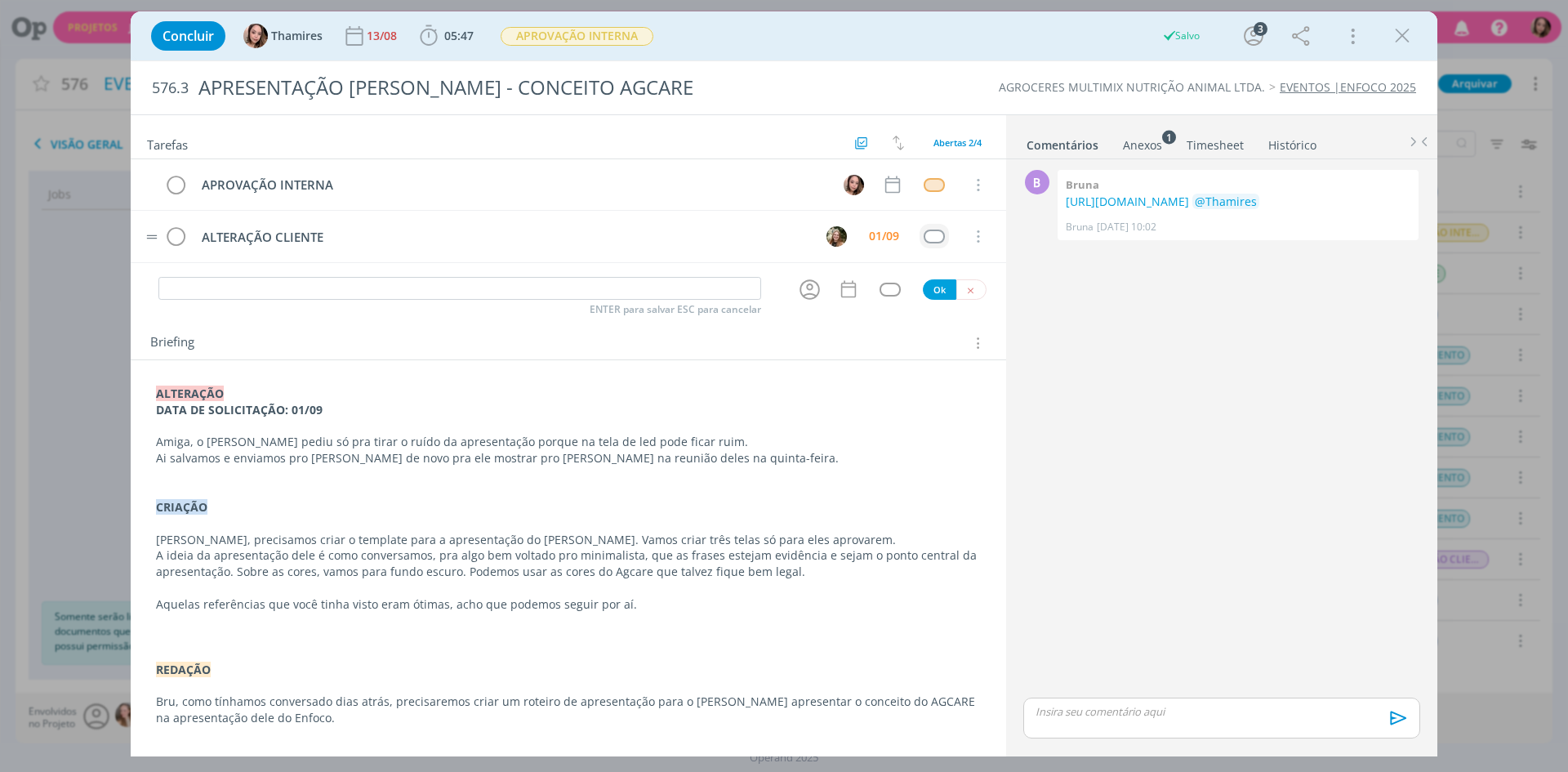
click at [932, 245] on td "dialog" at bounding box center [934, 236] width 29 height 25
click at [932, 236] on div "dialog" at bounding box center [933, 236] width 20 height 14
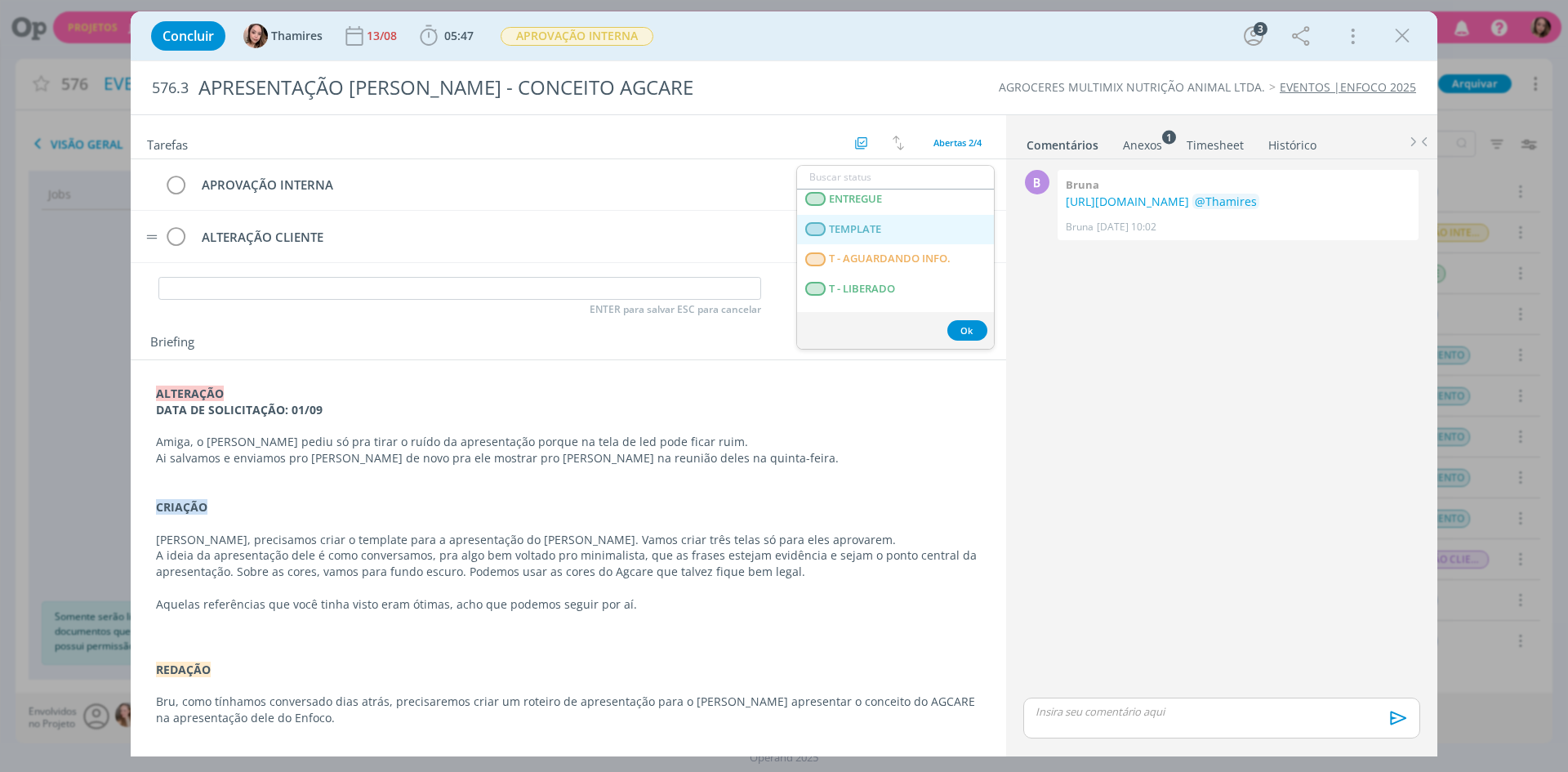
scroll to position [409, 0]
click at [932, 250] on LIBERADO "T - LIBERADO" at bounding box center [895, 245] width 197 height 30
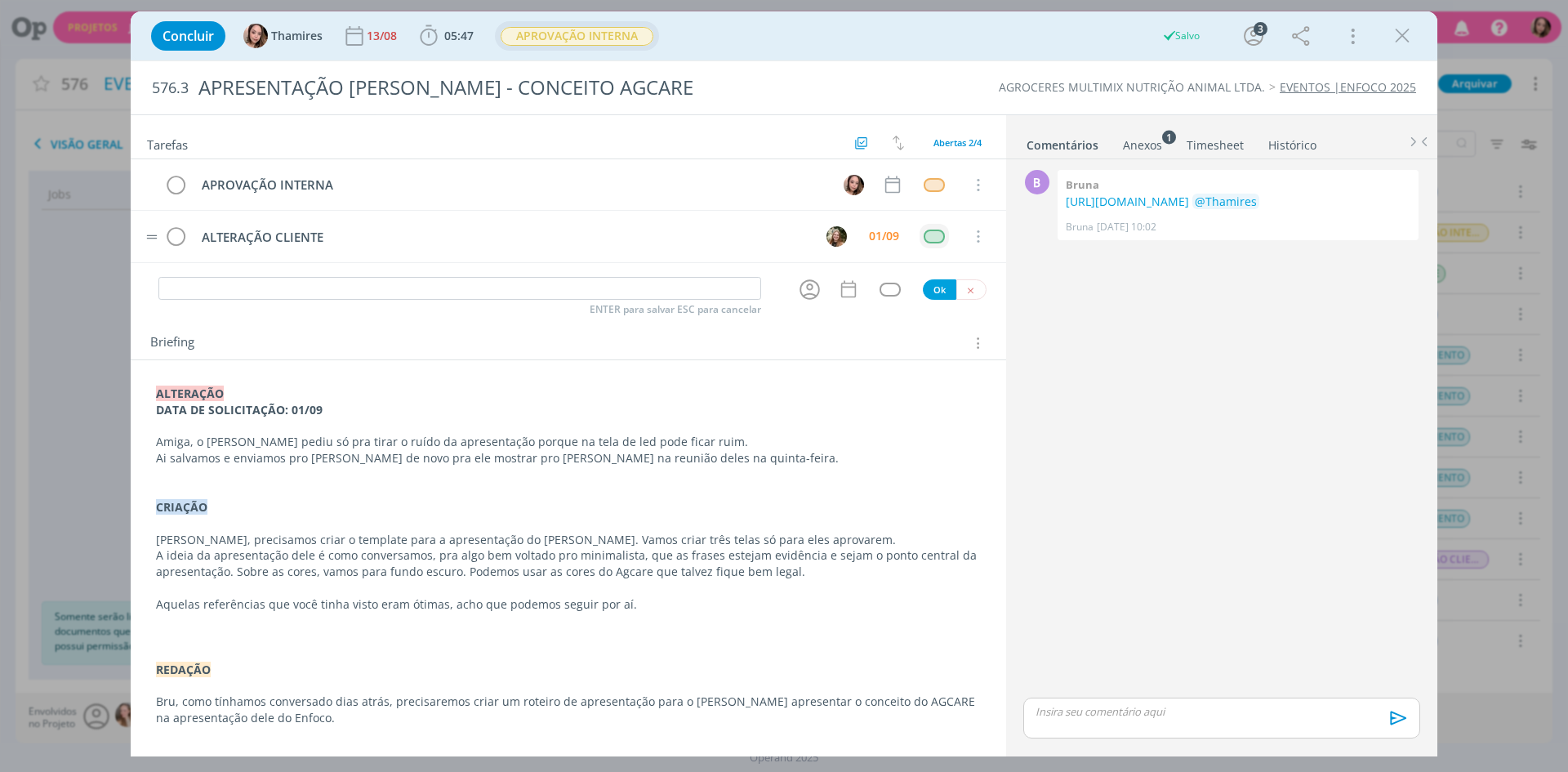
click at [592, 38] on span "APROVAÇÃO INTERNA" at bounding box center [577, 35] width 153 height 19
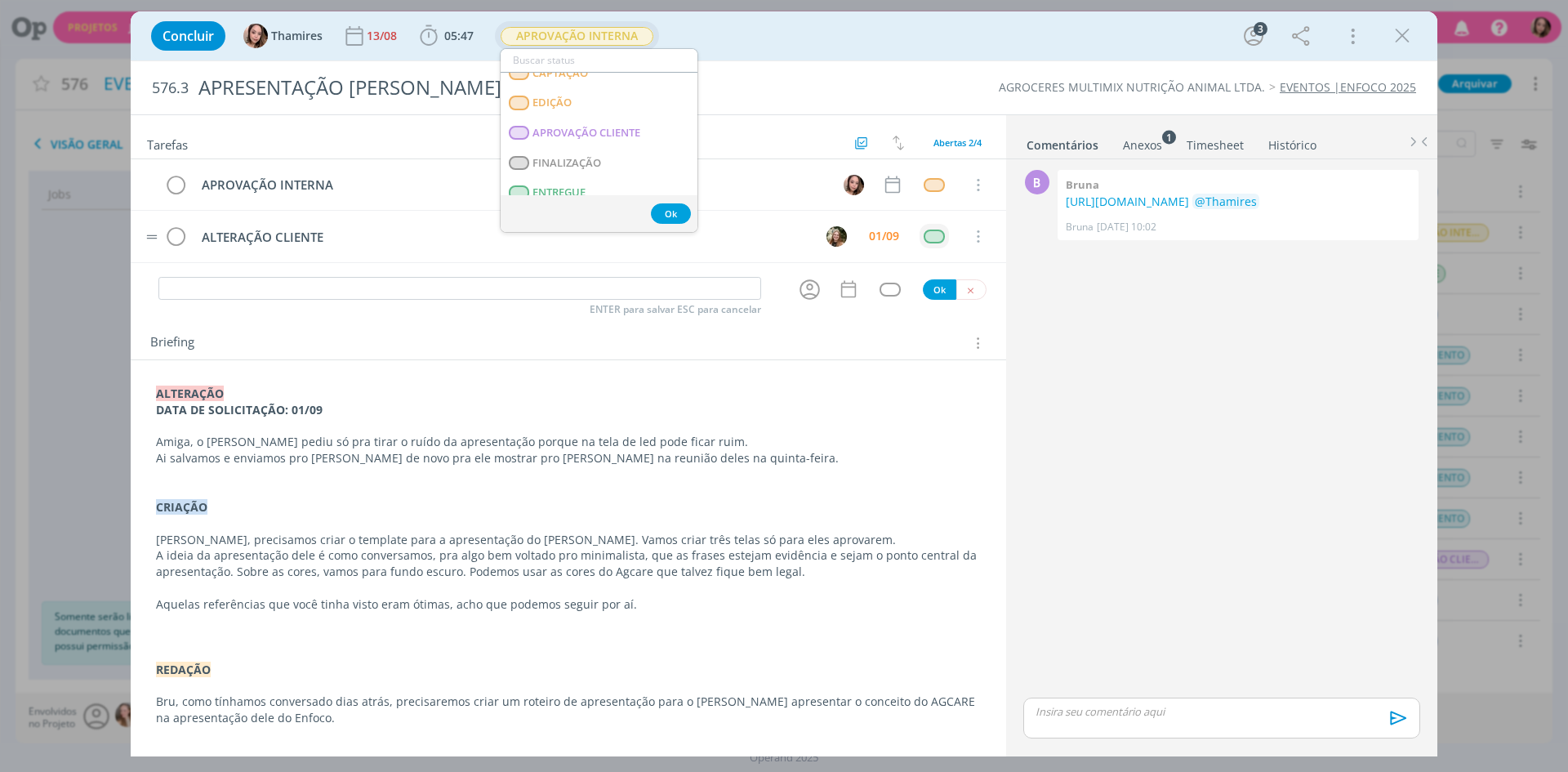
scroll to position [141, 0]
click at [644, 123] on CLIENTE "ALTERAÇÃO CLIENTE" at bounding box center [599, 126] width 197 height 30
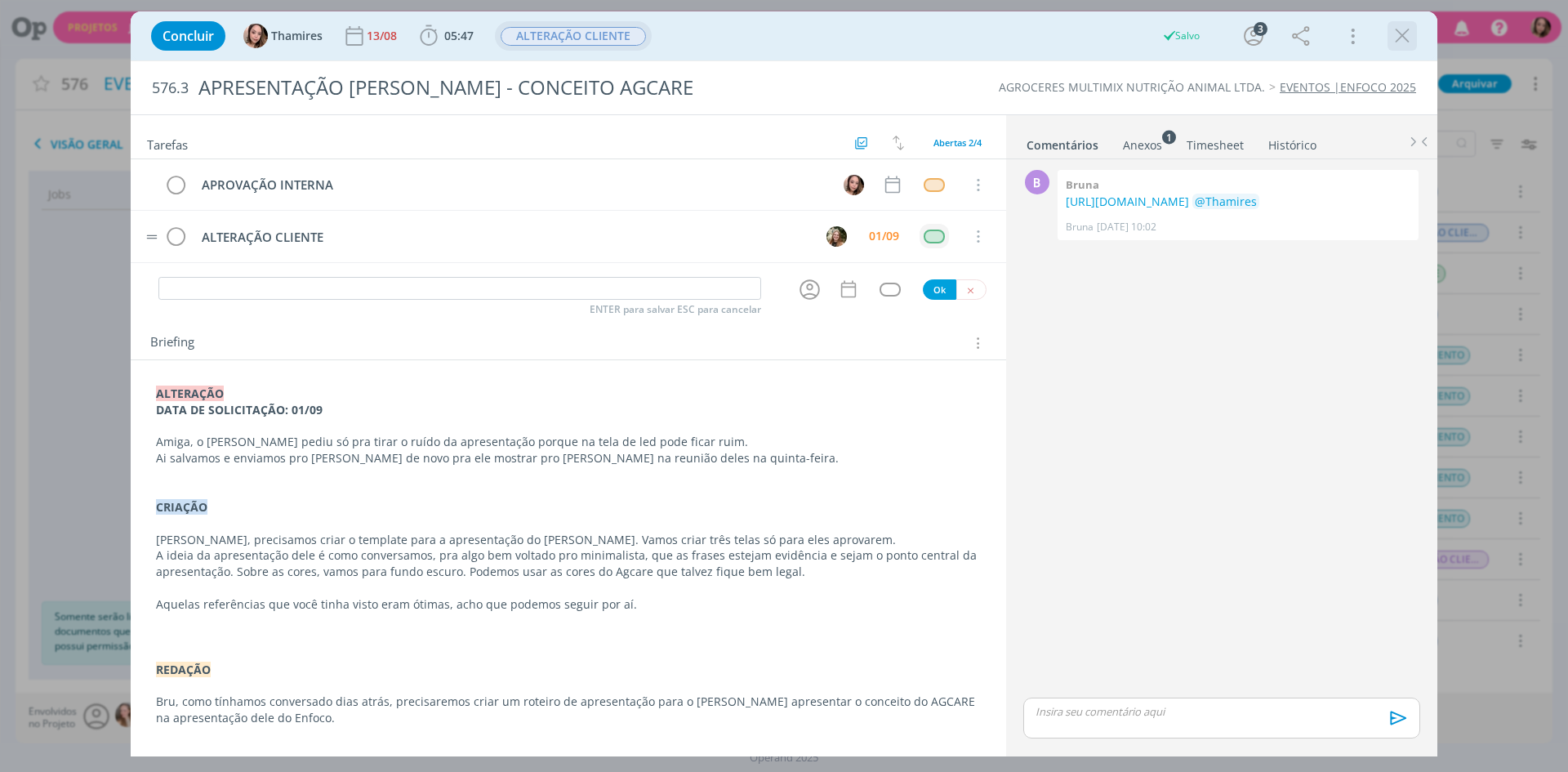
click at [1412, 34] on icon "dialog" at bounding box center [1403, 36] width 25 height 25
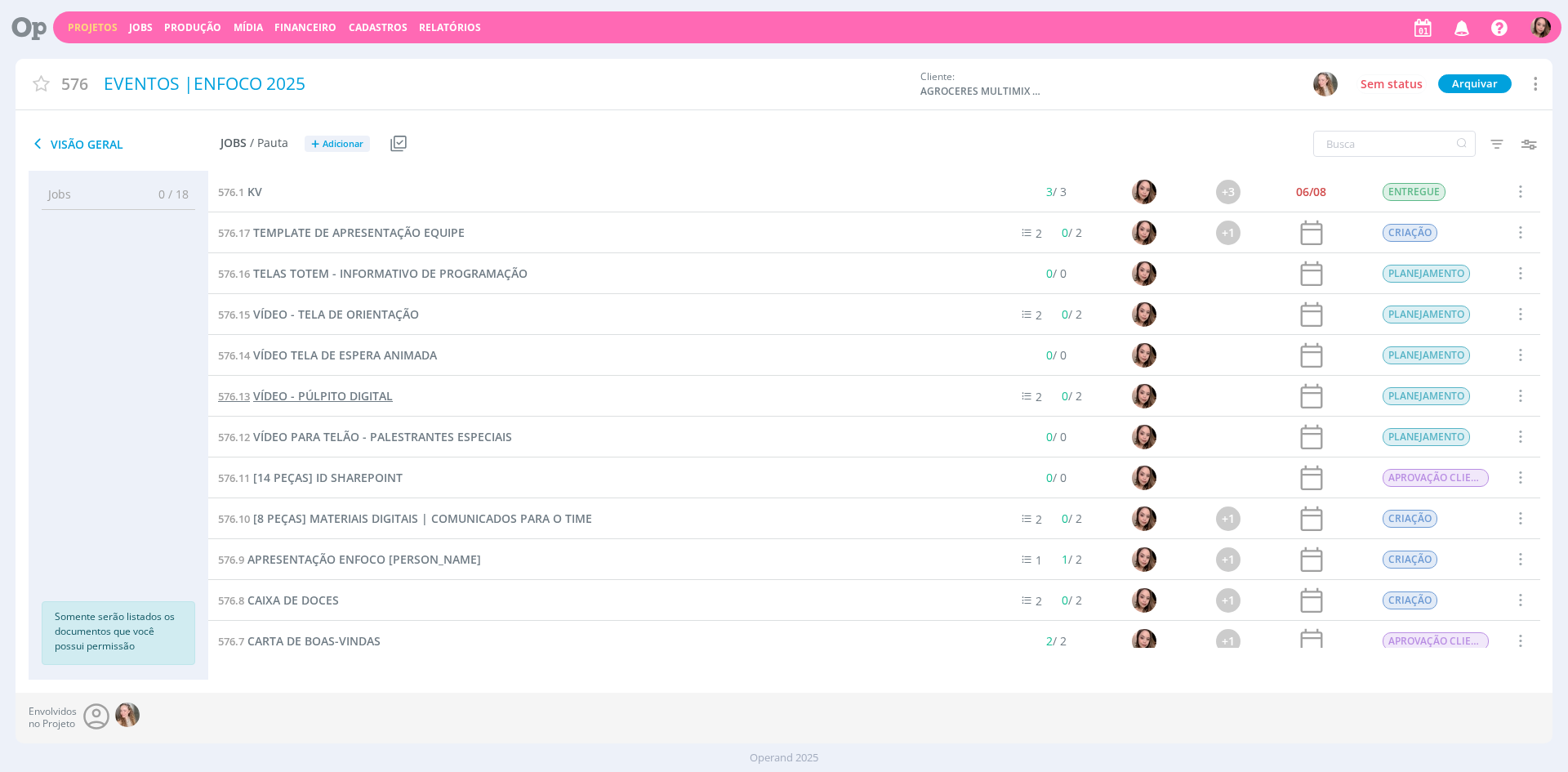
scroll to position [245, 0]
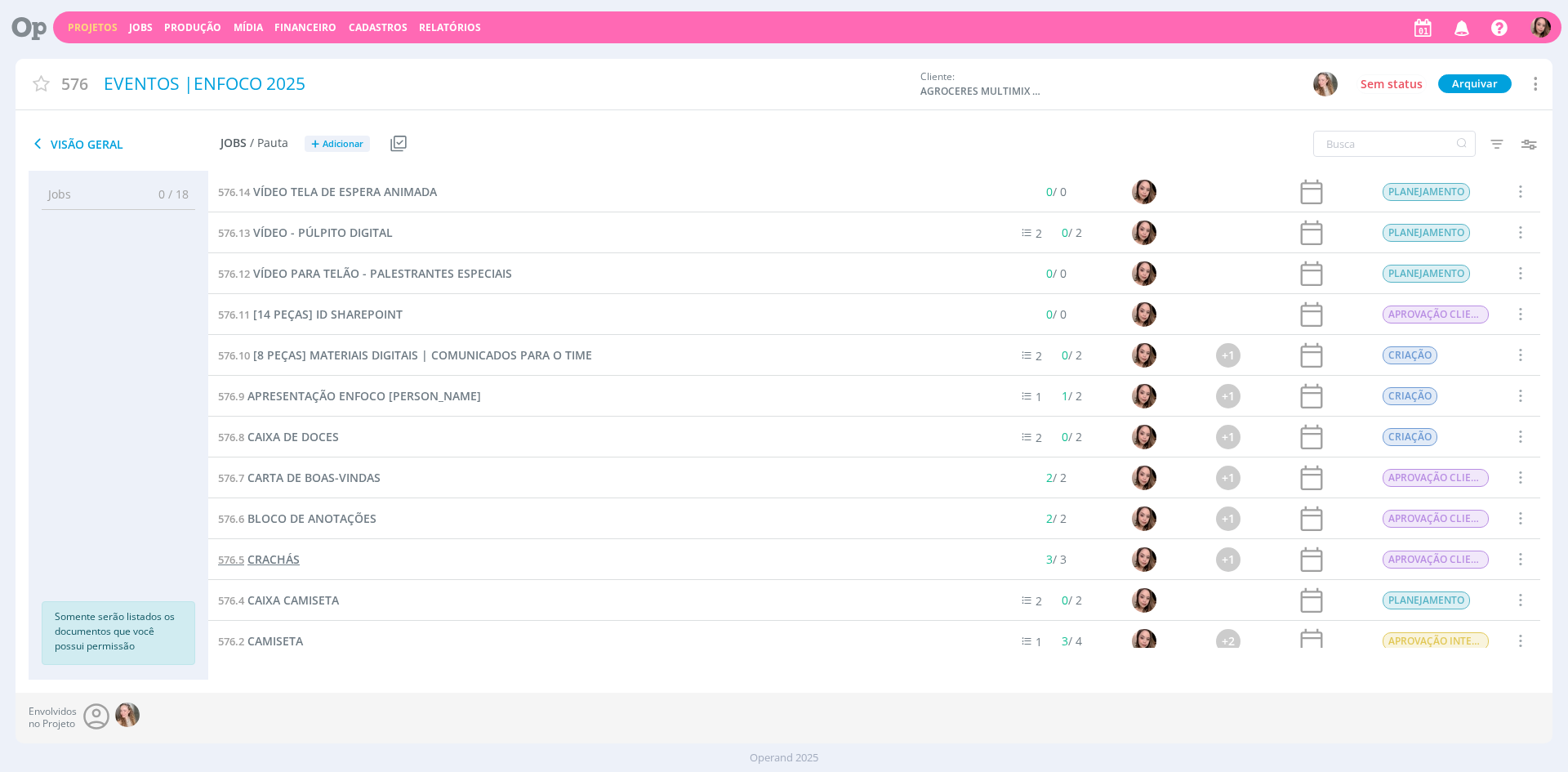
click at [282, 555] on span "CRACHÁS" at bounding box center [273, 559] width 52 height 16
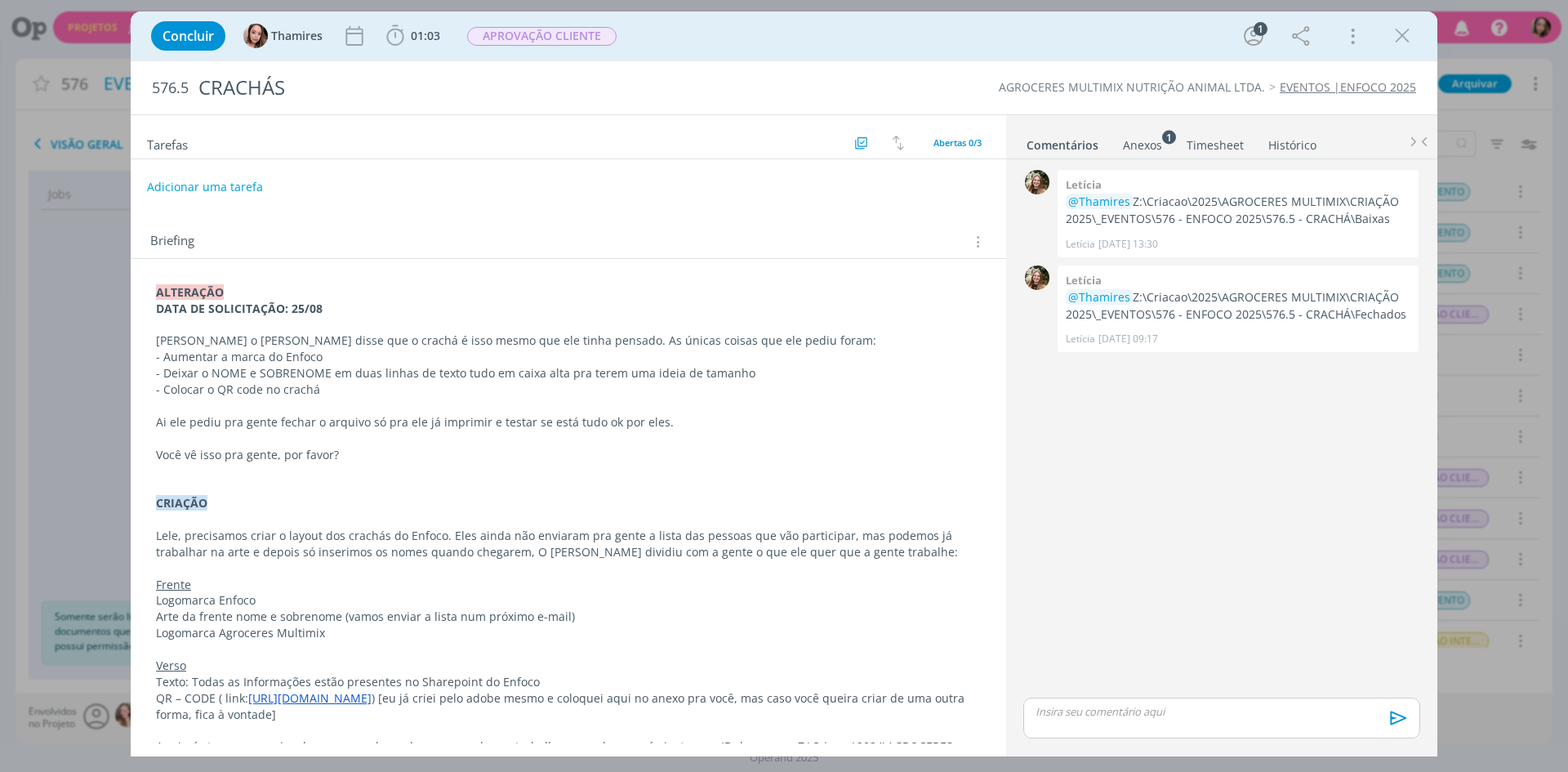
click at [231, 293] on p "ALTERAÇÃO" at bounding box center [568, 292] width 825 height 16
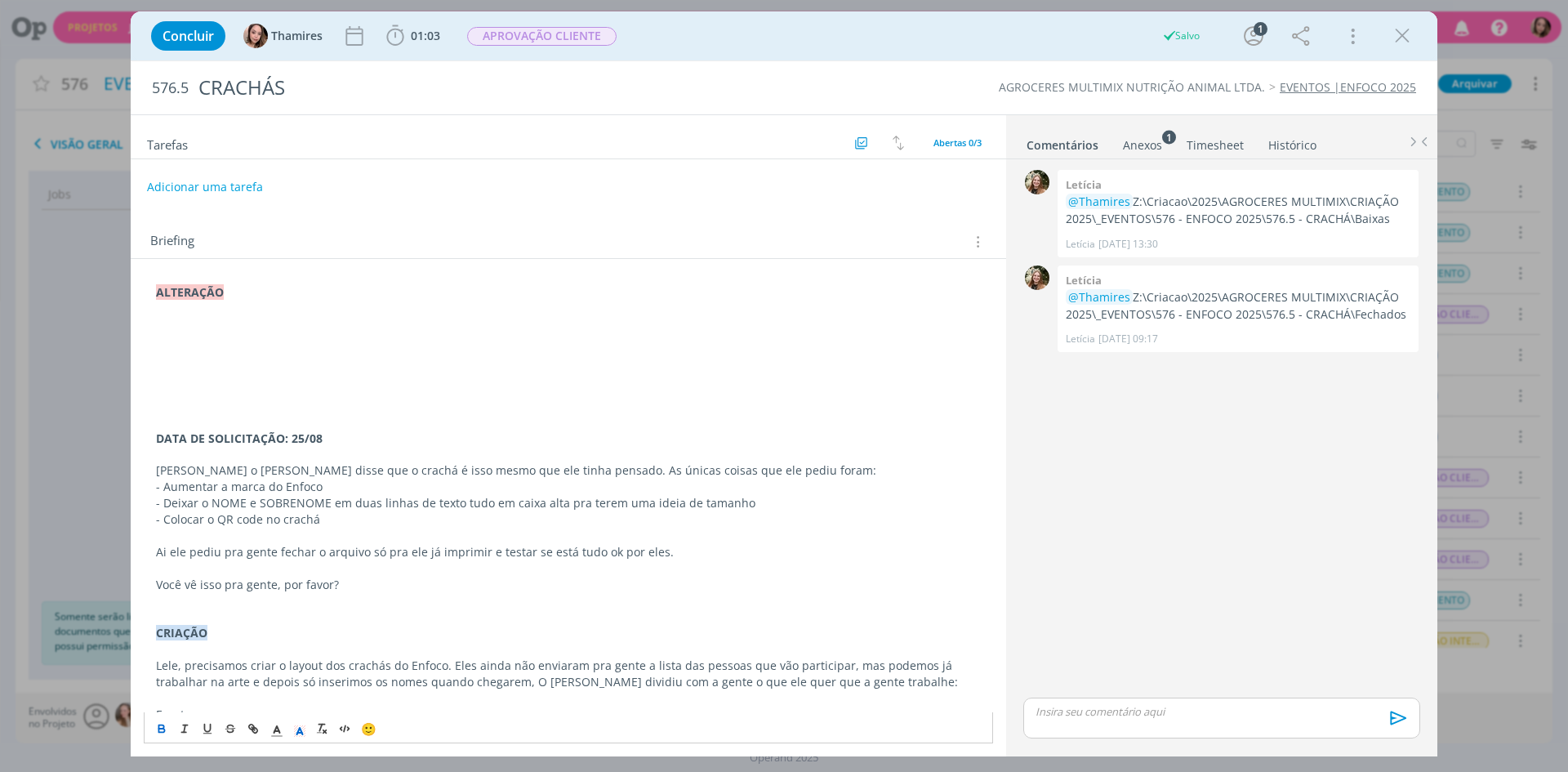
click at [242, 306] on p "dialog" at bounding box center [568, 309] width 825 height 16
click at [363, 319] on p "dialog" at bounding box center [568, 325] width 825 height 16
click at [319, 323] on p "dialog" at bounding box center [568, 325] width 825 height 16
click at [165, 307] on p "dialog" at bounding box center [568, 309] width 825 height 16
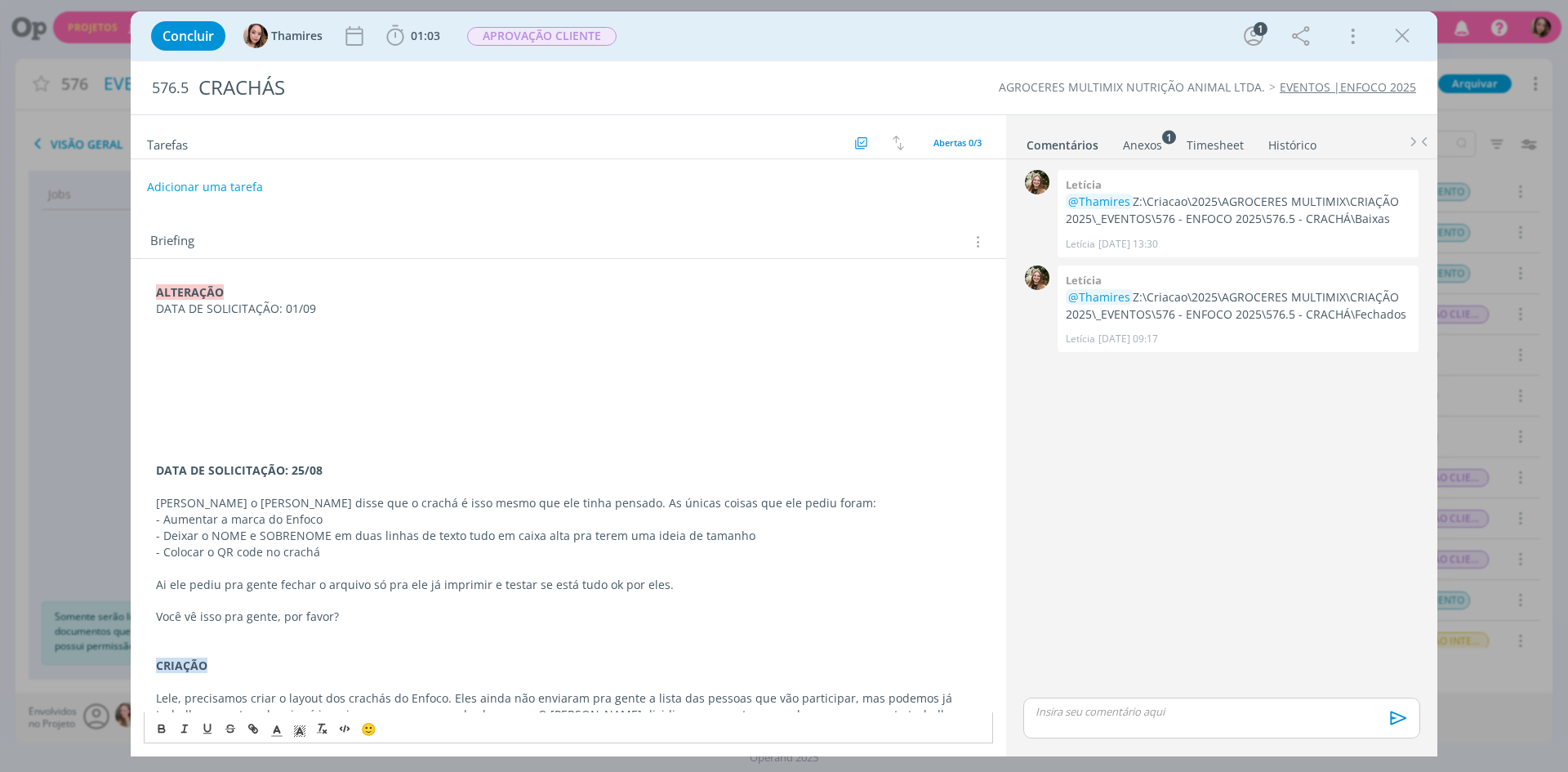
click at [203, 307] on p "DATA DE SOLICITAÇÃO: 01/09" at bounding box center [568, 309] width 825 height 16
click at [152, 732] on button "dialog" at bounding box center [163, 729] width 23 height 19
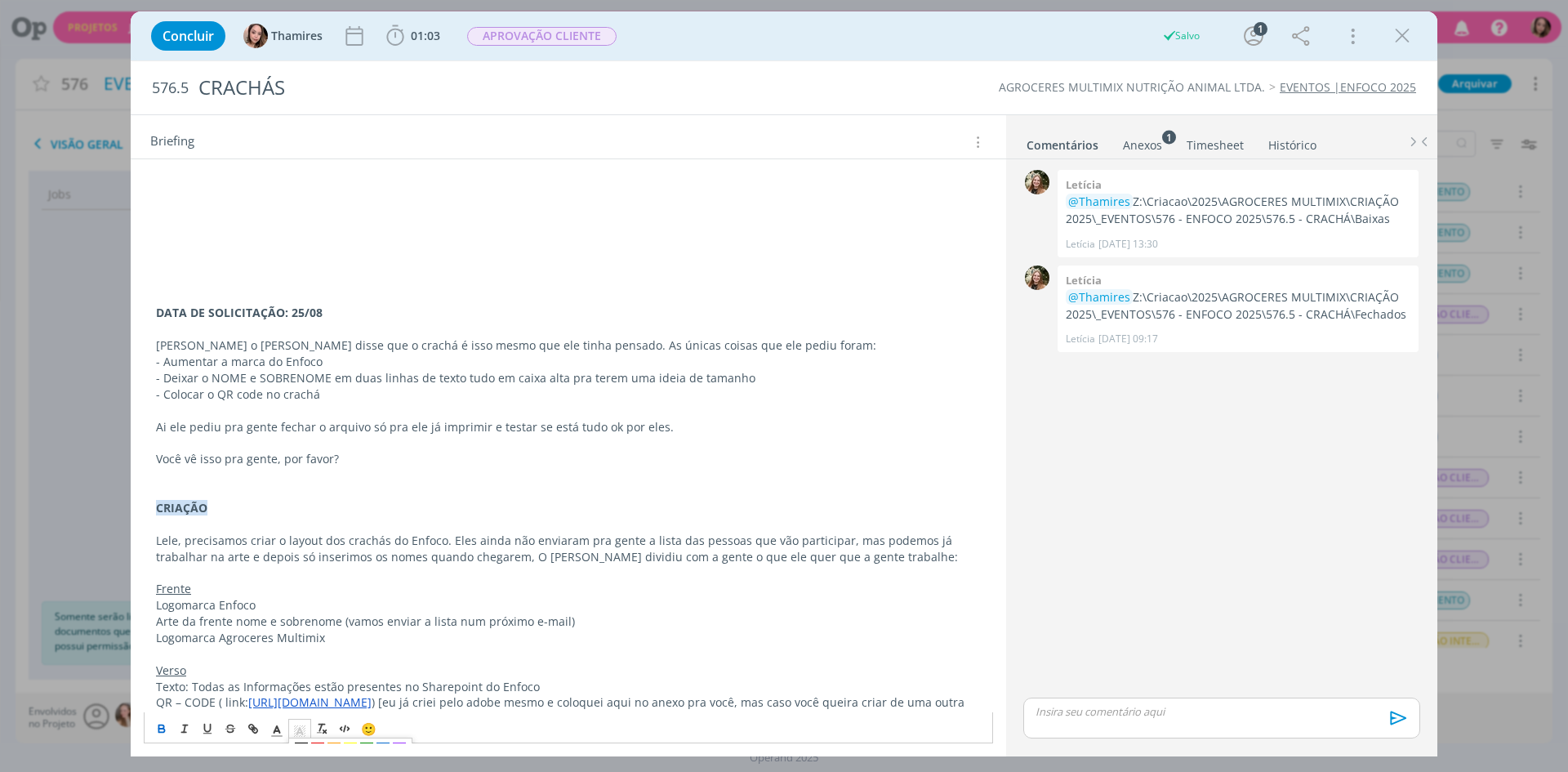
click at [291, 727] on span "dialog" at bounding box center [300, 729] width 23 height 19
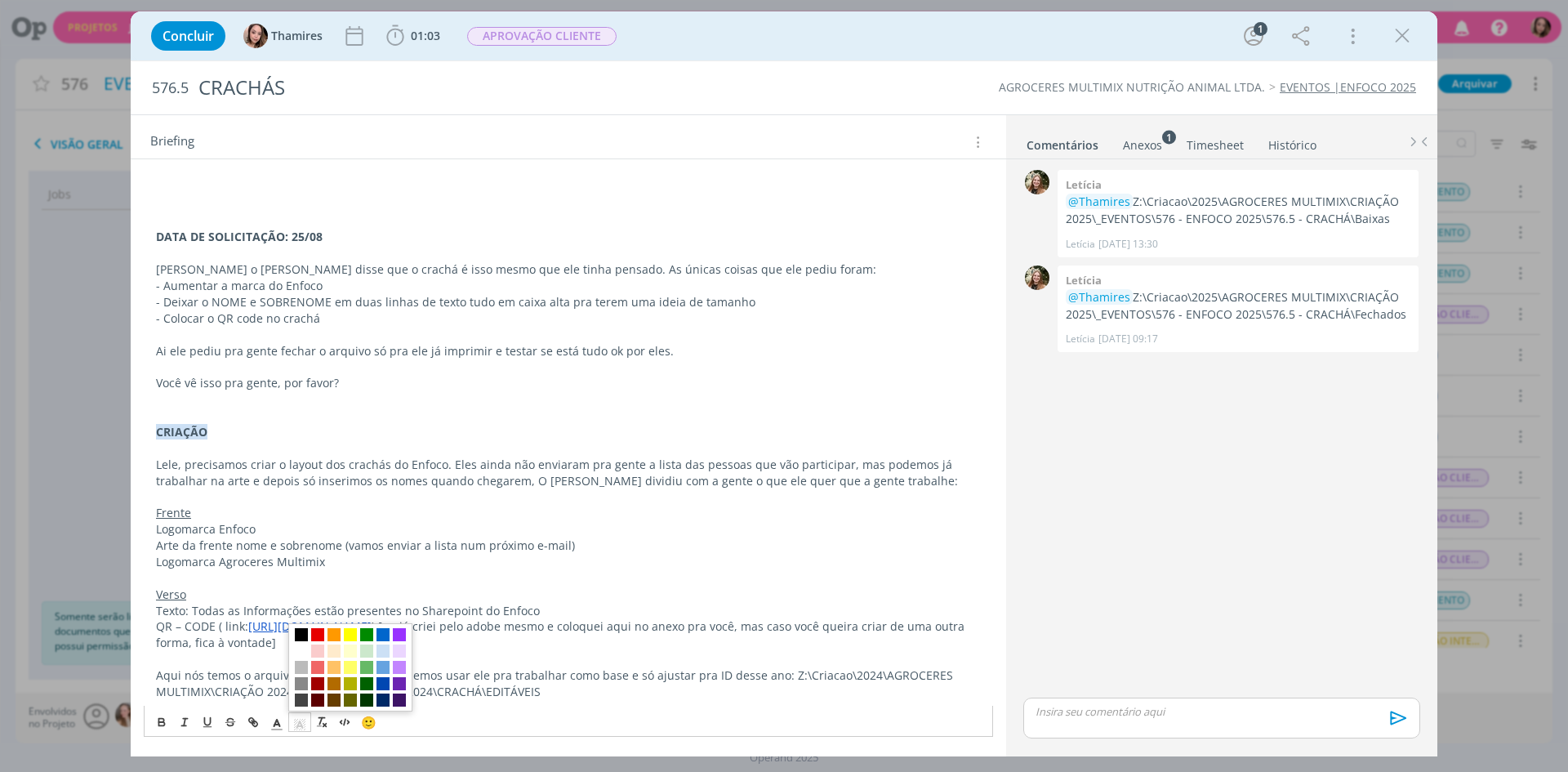
click at [410, 385] on p "Você vê isso pra gente, por favor?" at bounding box center [568, 383] width 825 height 16
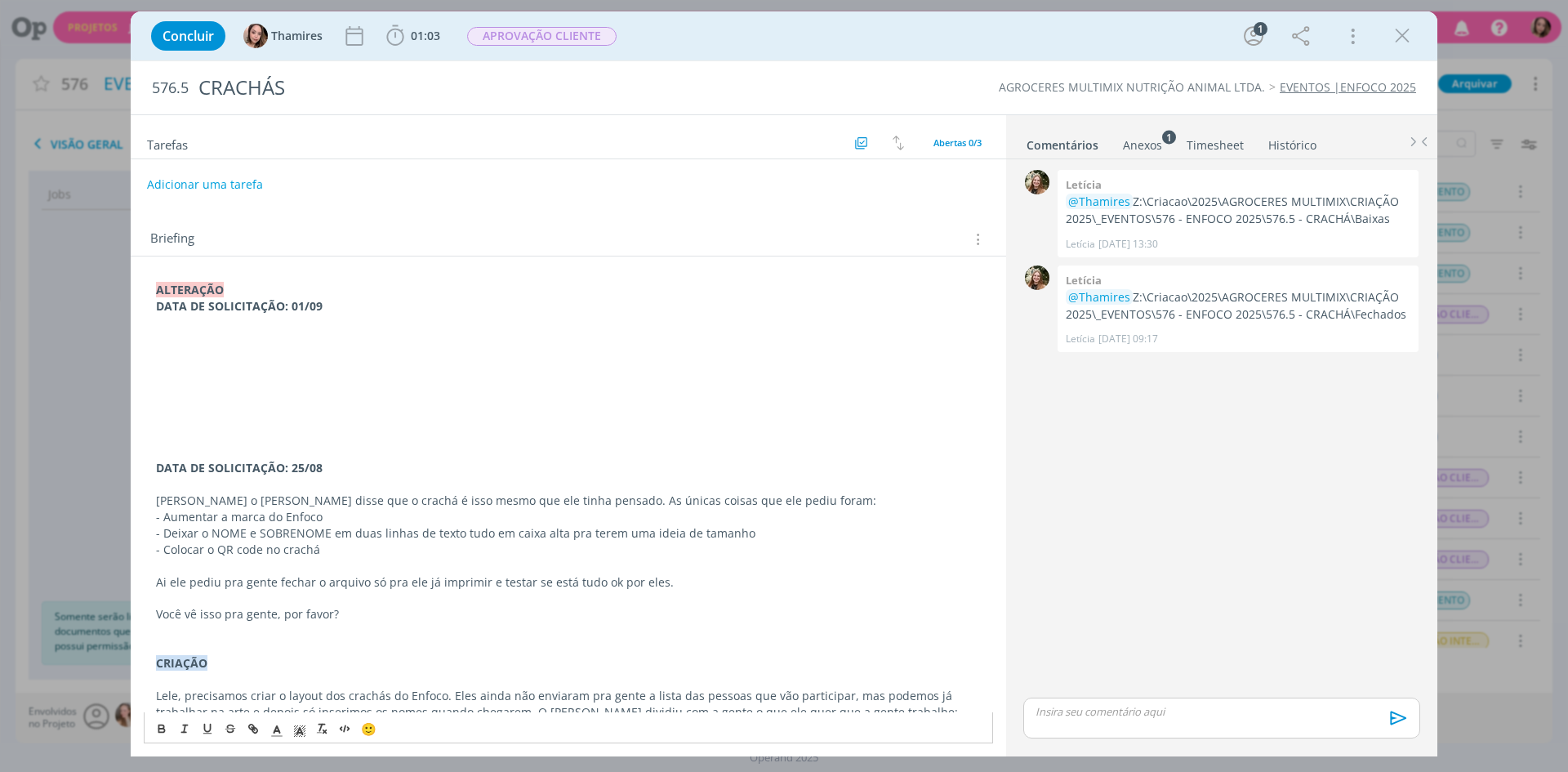
scroll to position [0, 0]
click at [276, 362] on p "dialog" at bounding box center [568, 356] width 825 height 16
click at [277, 342] on p "dialog" at bounding box center [568, 340] width 825 height 16
click at [284, 329] on p "dialog" at bounding box center [568, 325] width 825 height 16
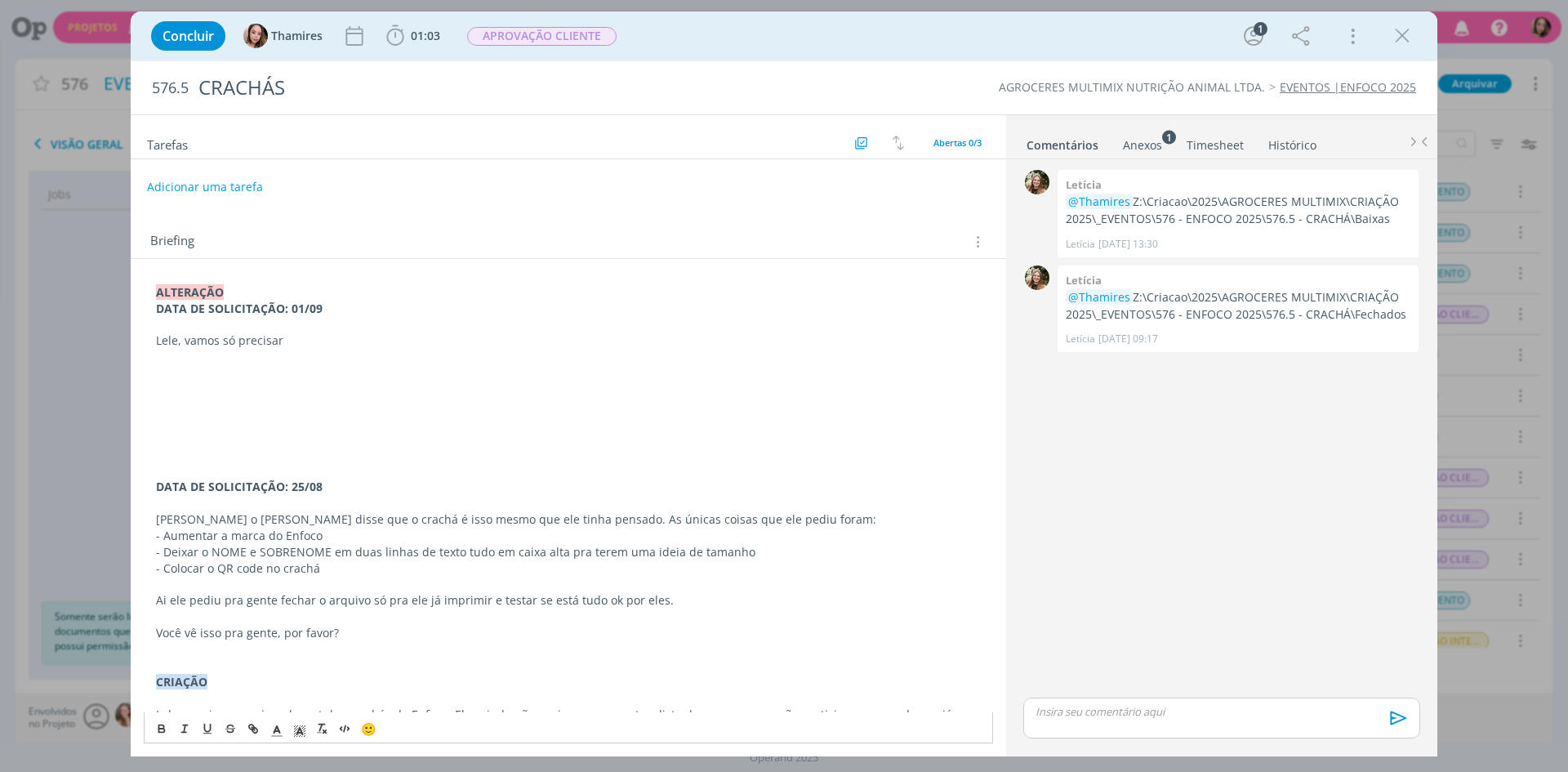
click at [310, 348] on p "Lele, vamos só precisar" at bounding box center [568, 340] width 825 height 16
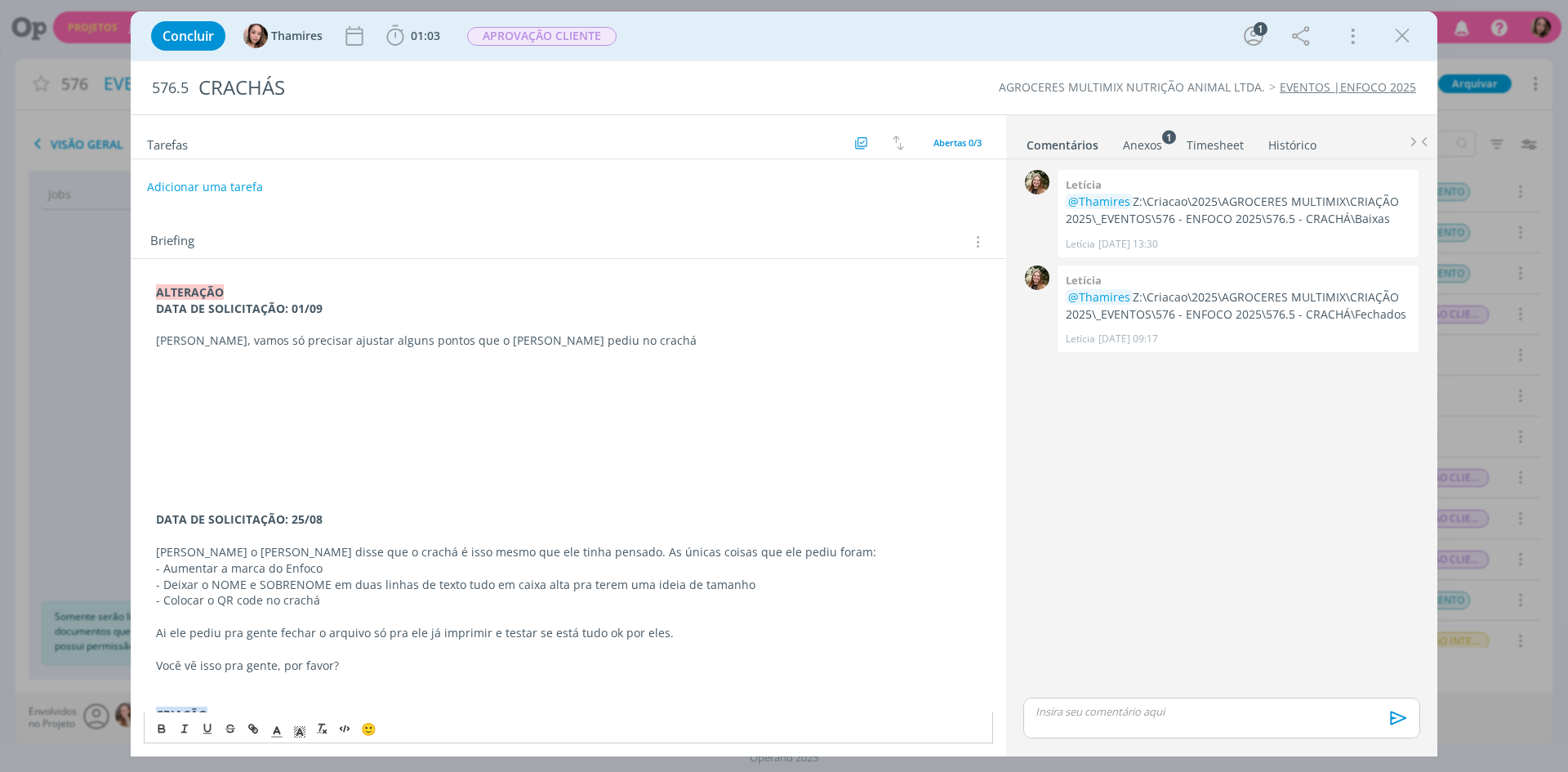
click at [197, 393] on p "dialog" at bounding box center [568, 389] width 825 height 16
click at [197, 369] on p "dialog" at bounding box center [568, 373] width 825 height 16
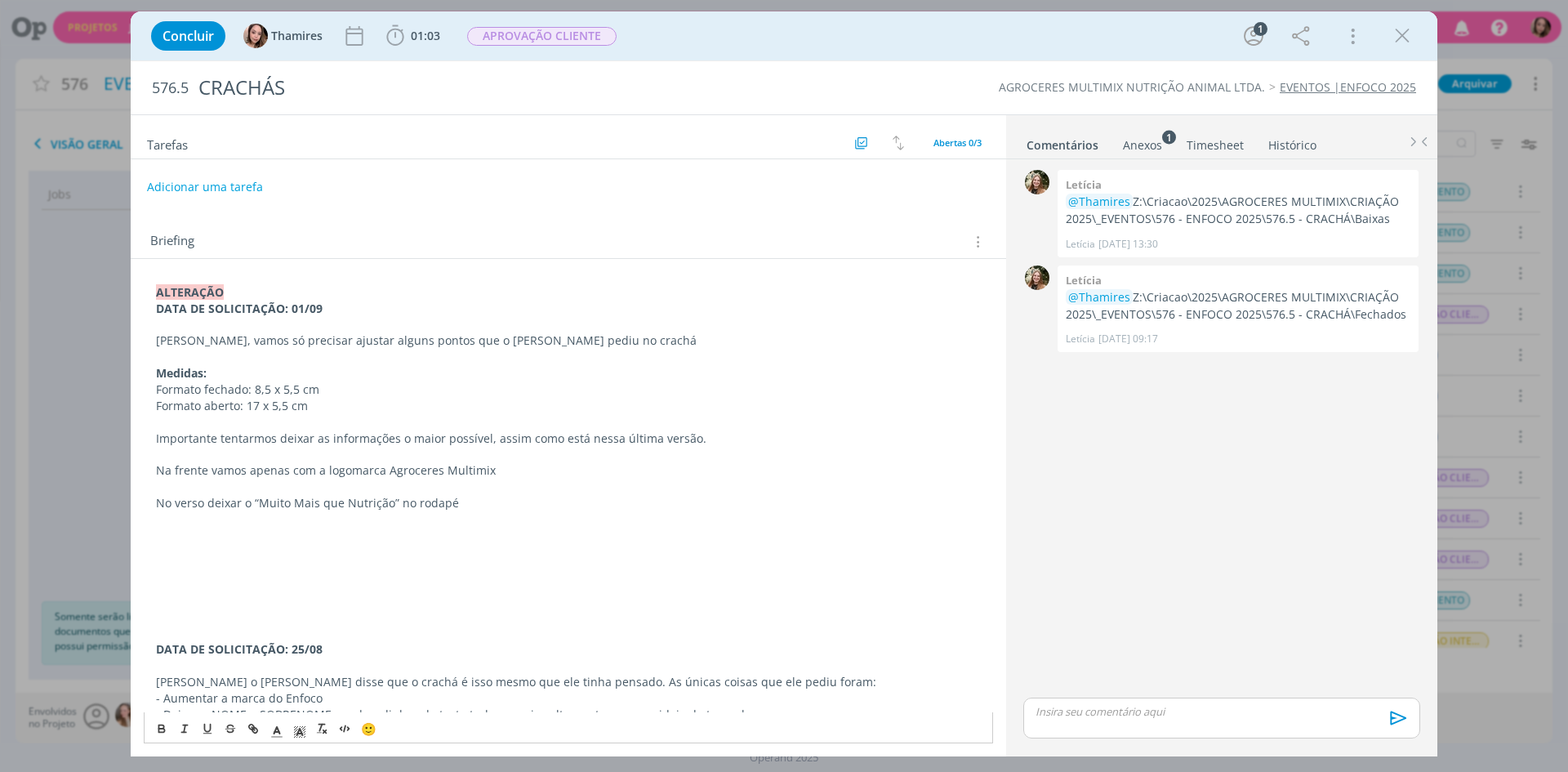
click at [185, 358] on p "dialog" at bounding box center [568, 356] width 825 height 16
click at [500, 524] on p "dialog" at bounding box center [568, 519] width 825 height 16
click at [607, 550] on p "dialog" at bounding box center [568, 552] width 825 height 16
click at [497, 495] on p "No verso deixar o “Muito Mais que Nutrição” no rodapé" at bounding box center [568, 503] width 825 height 16
click at [214, 454] on p "dialog" at bounding box center [568, 455] width 825 height 16
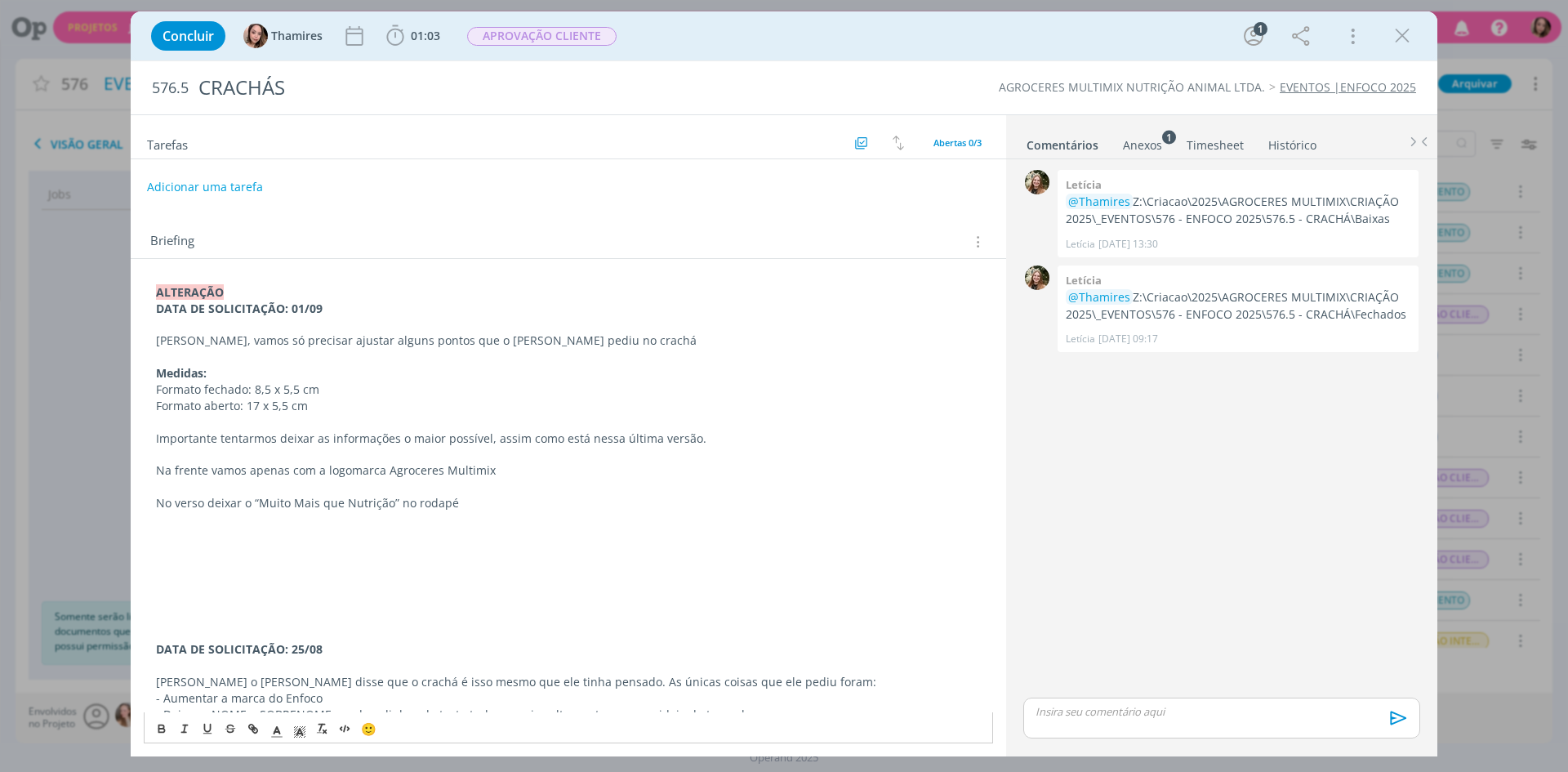
click at [509, 493] on p "dialog" at bounding box center [568, 486] width 825 height 16
click at [493, 508] on p "No verso deixar o “Muito Mais que Nutrição” no rodapé" at bounding box center [568, 503] width 825 height 16
click at [460, 538] on p "dialog" at bounding box center [568, 535] width 825 height 16
click at [210, 474] on p "Na frente vamos apenas com a logomarca Agroceres Multimix" at bounding box center [568, 470] width 825 height 16
click at [576, 492] on p "dialog" at bounding box center [568, 486] width 825 height 16
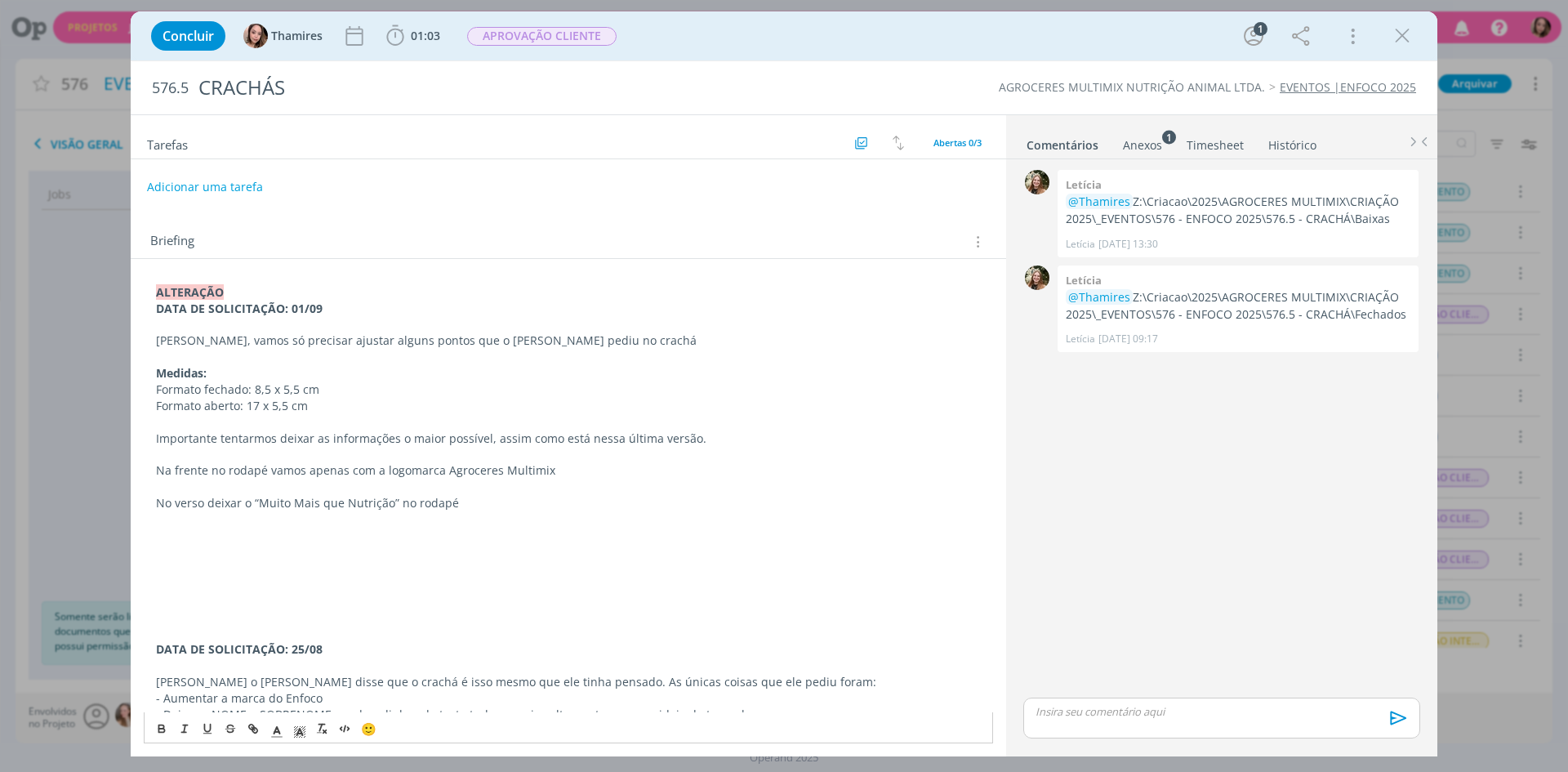
click at [182, 535] on p "dialog" at bounding box center [568, 535] width 825 height 16
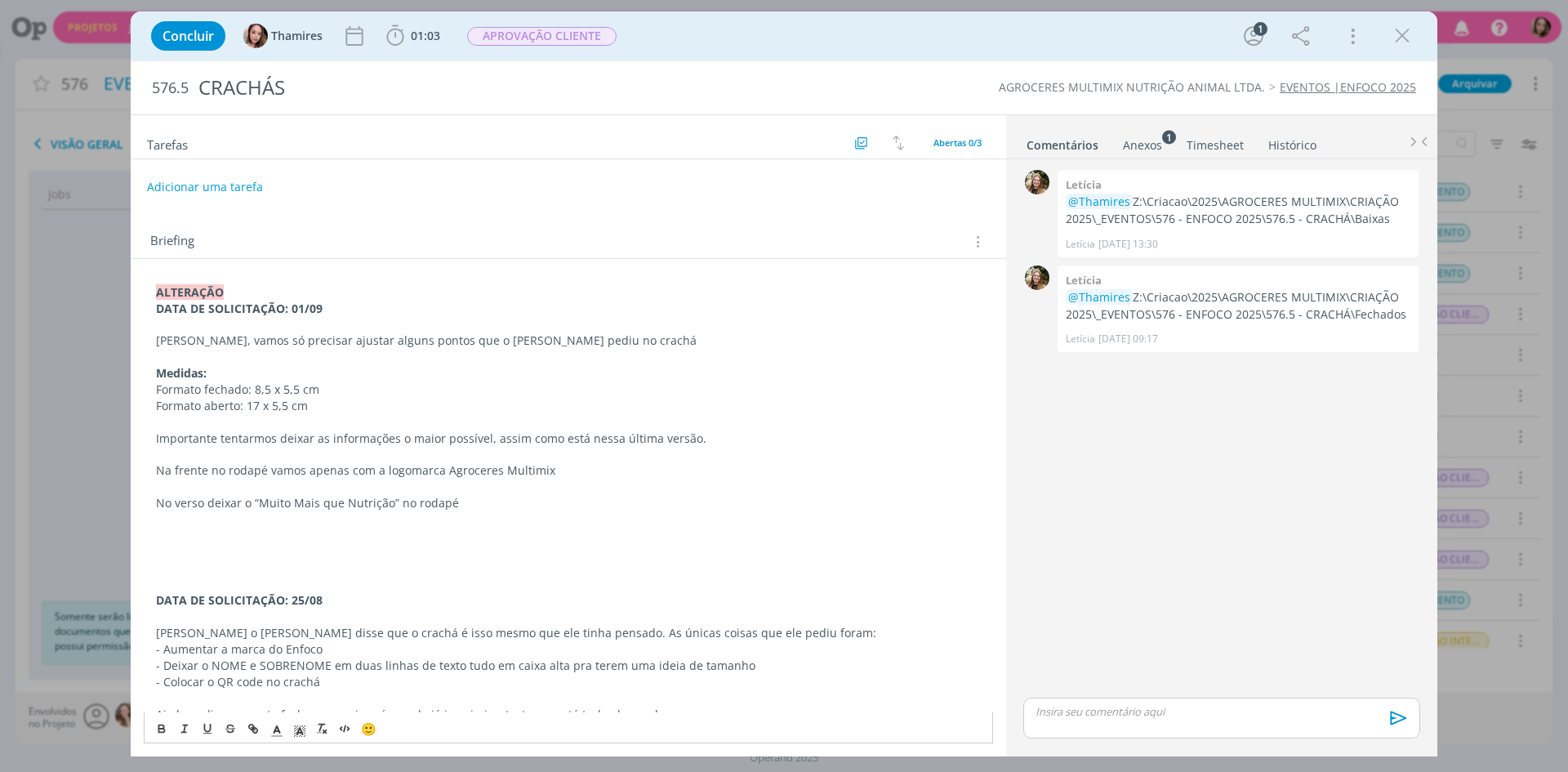
click at [226, 585] on p "dialog" at bounding box center [568, 585] width 825 height 16
click at [238, 569] on p "dialog" at bounding box center [568, 568] width 825 height 16
click at [186, 184] on button "Adicionar uma tarefa" at bounding box center [203, 186] width 116 height 27
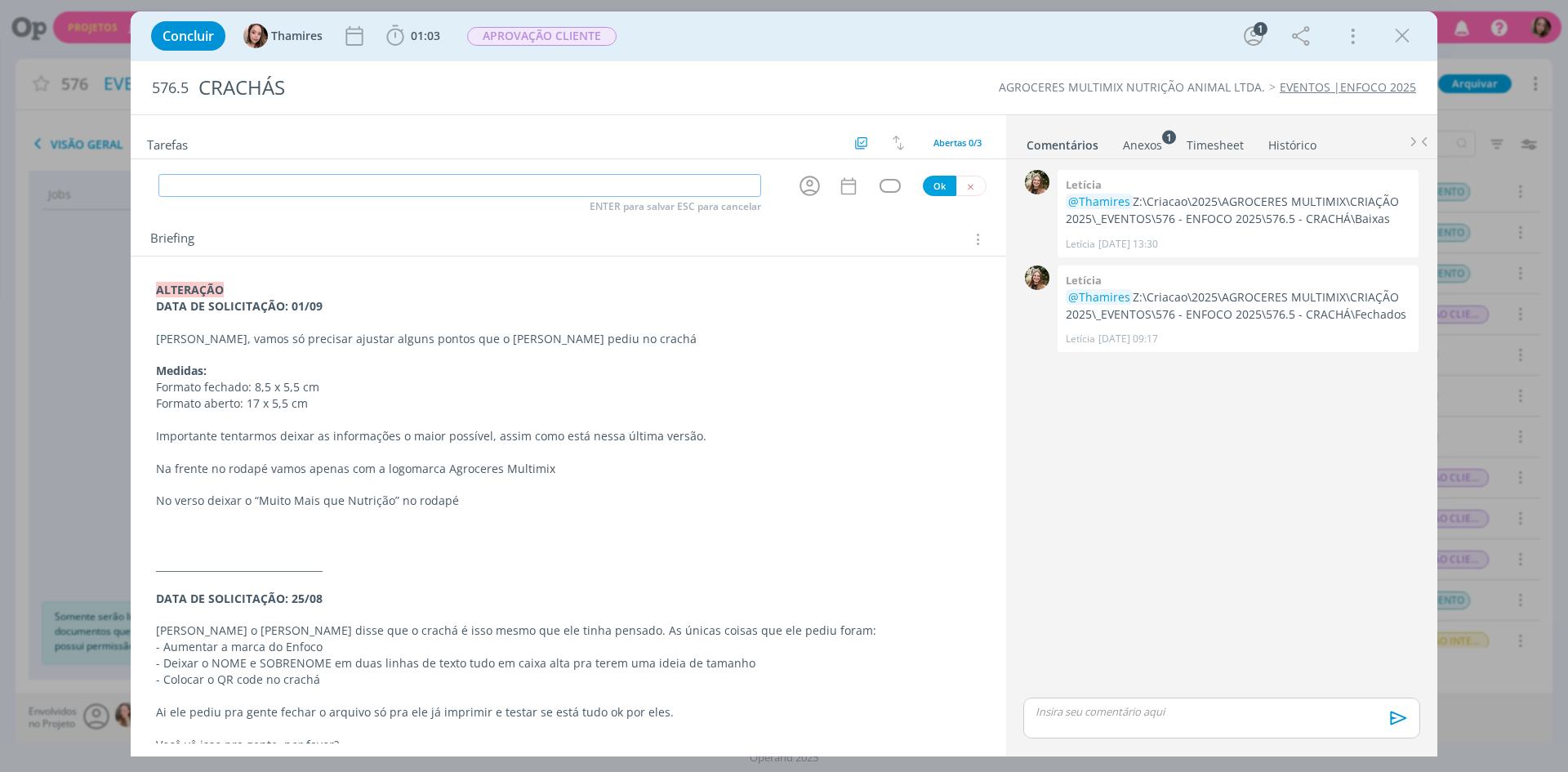
click at [220, 184] on input "dialog" at bounding box center [459, 186] width 602 height 23
type input "a"
type input "ALTERAÇÃO CLIENTEA"
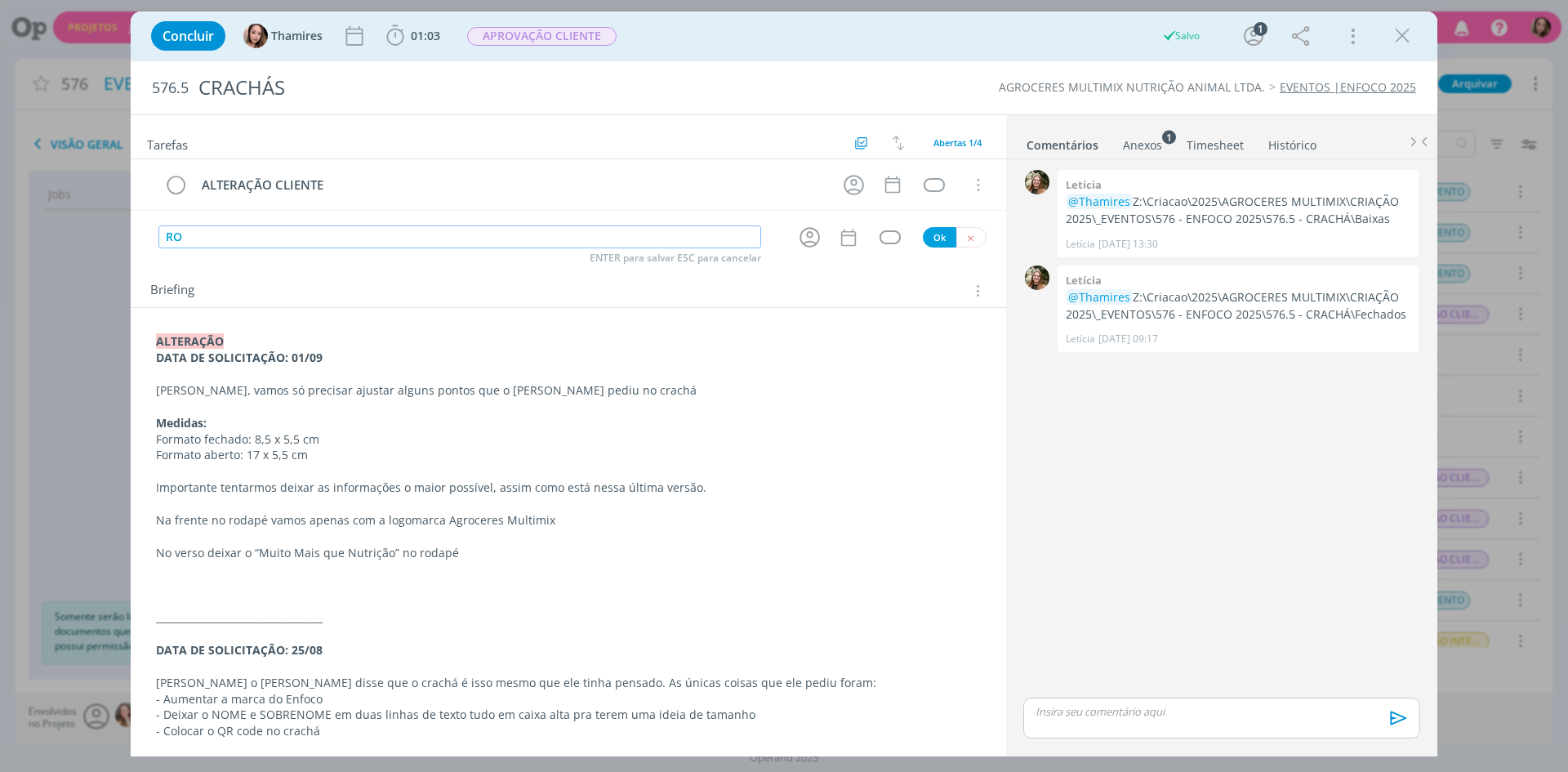
type input "R"
type input "APROVAÇÃO INTERNA"
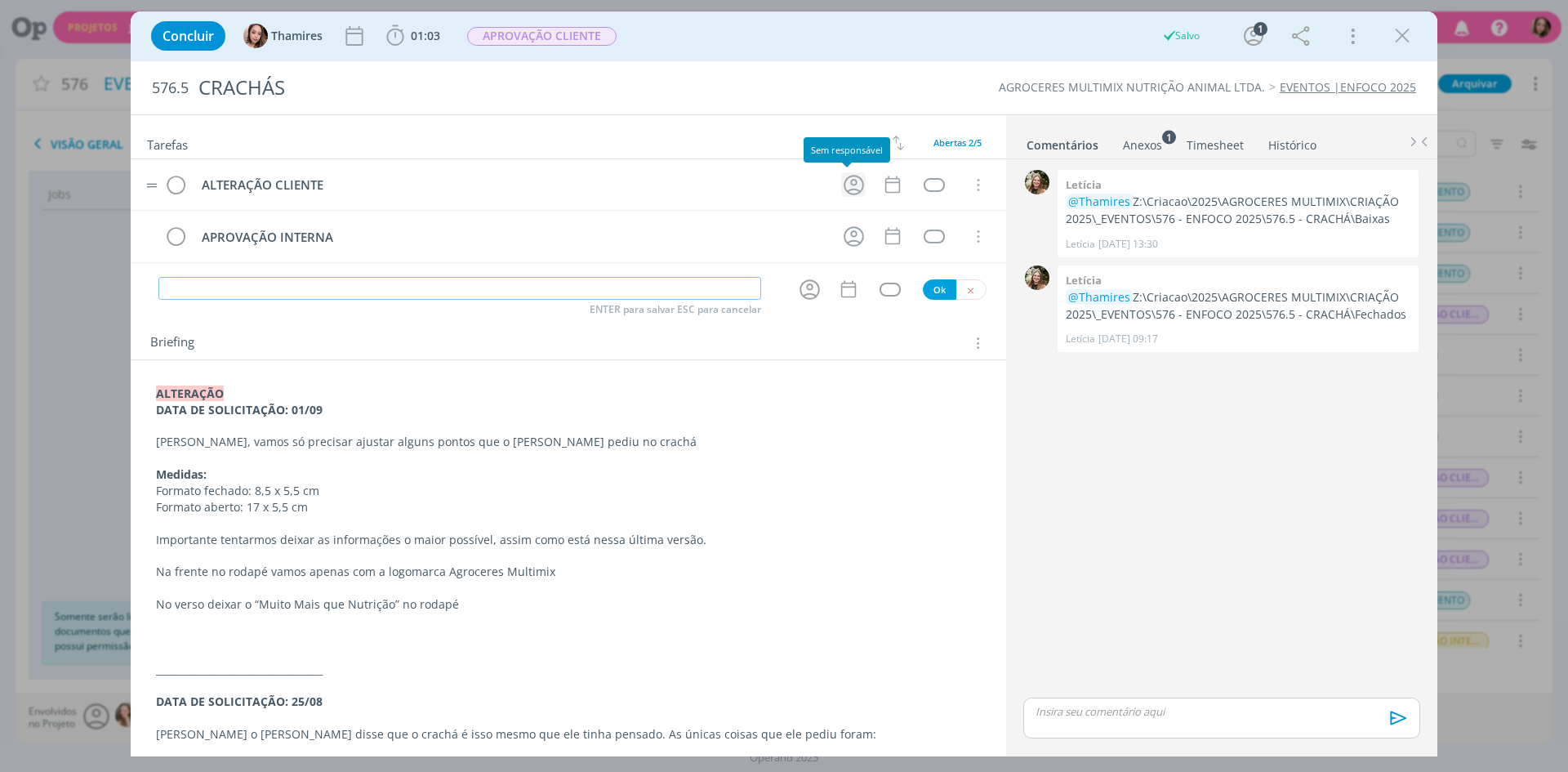
click at [847, 186] on icon "dialog" at bounding box center [853, 185] width 26 height 26
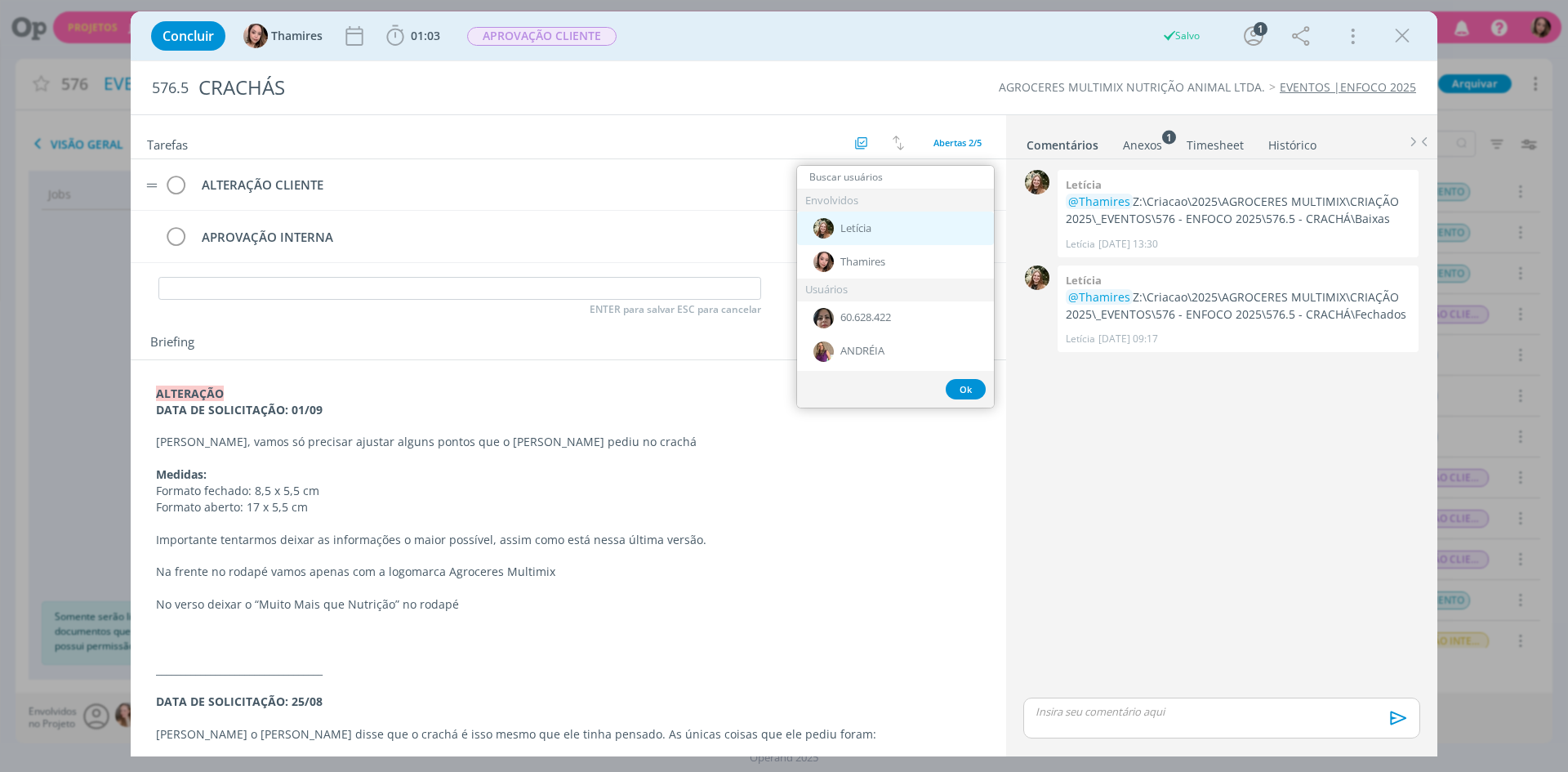
click at [851, 233] on span "Letícia" at bounding box center [855, 228] width 31 height 13
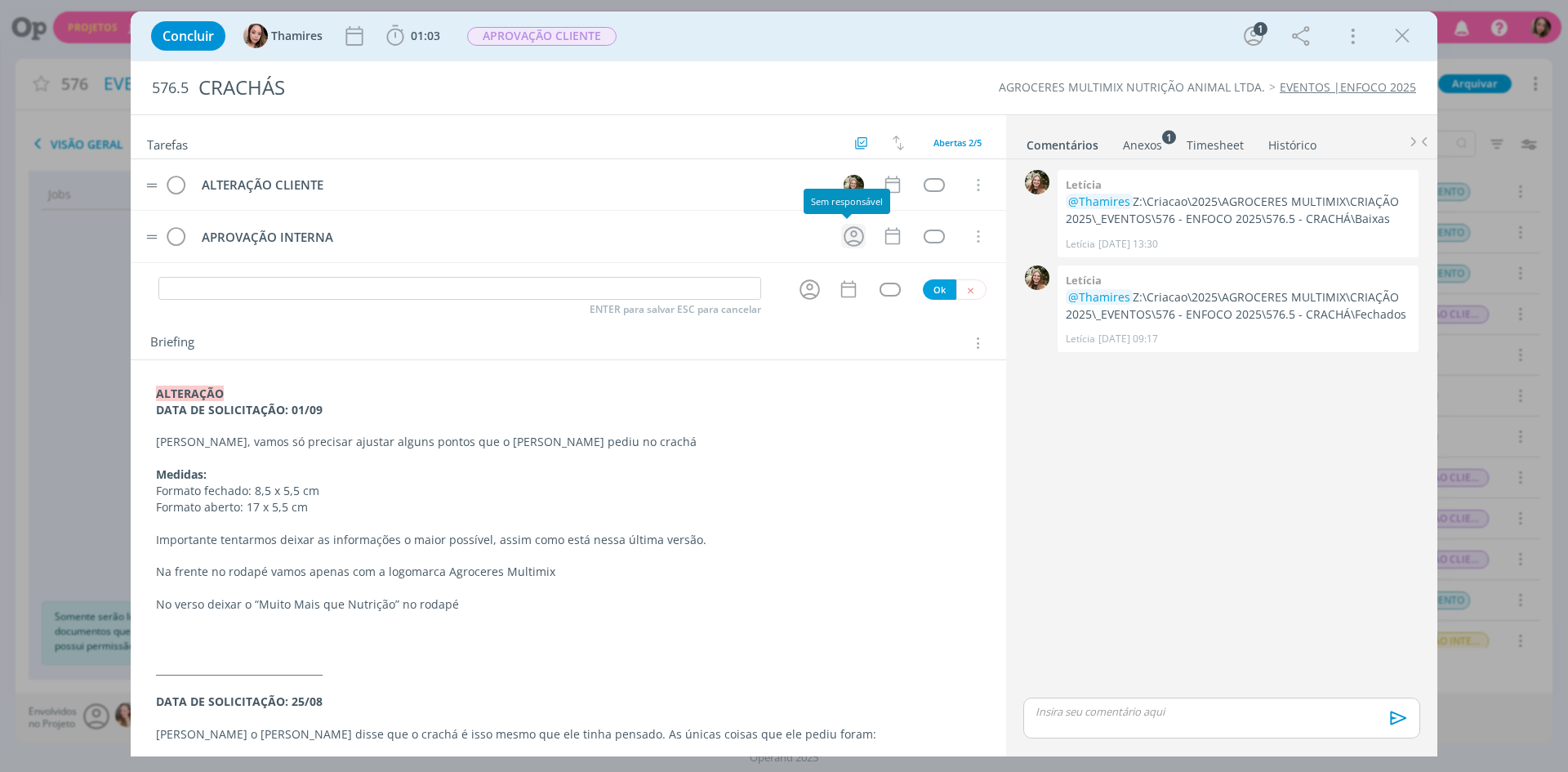
click at [845, 243] on icon "dialog" at bounding box center [853, 236] width 26 height 26
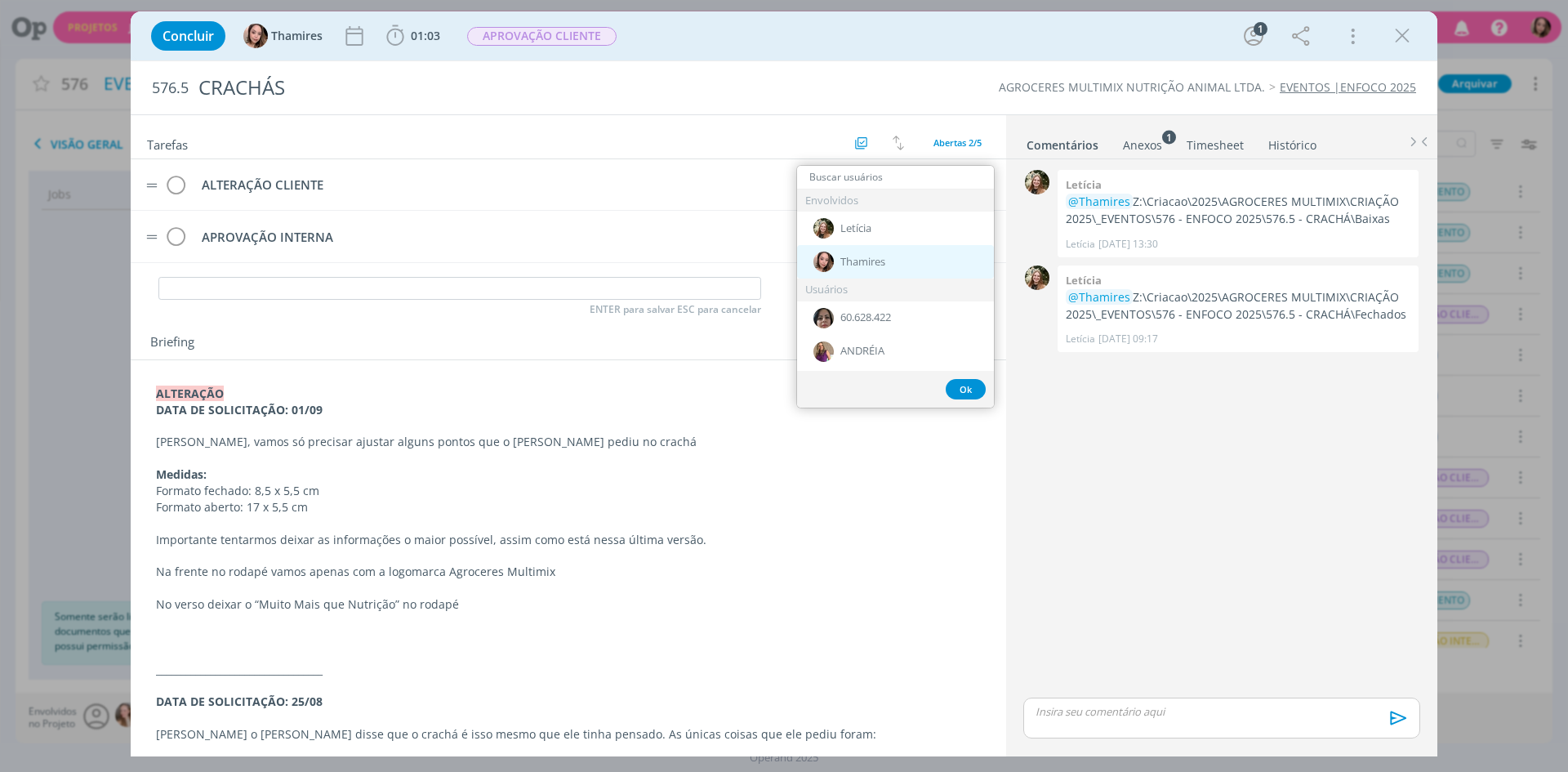
click at [843, 261] on span "Thamires" at bounding box center [862, 262] width 45 height 13
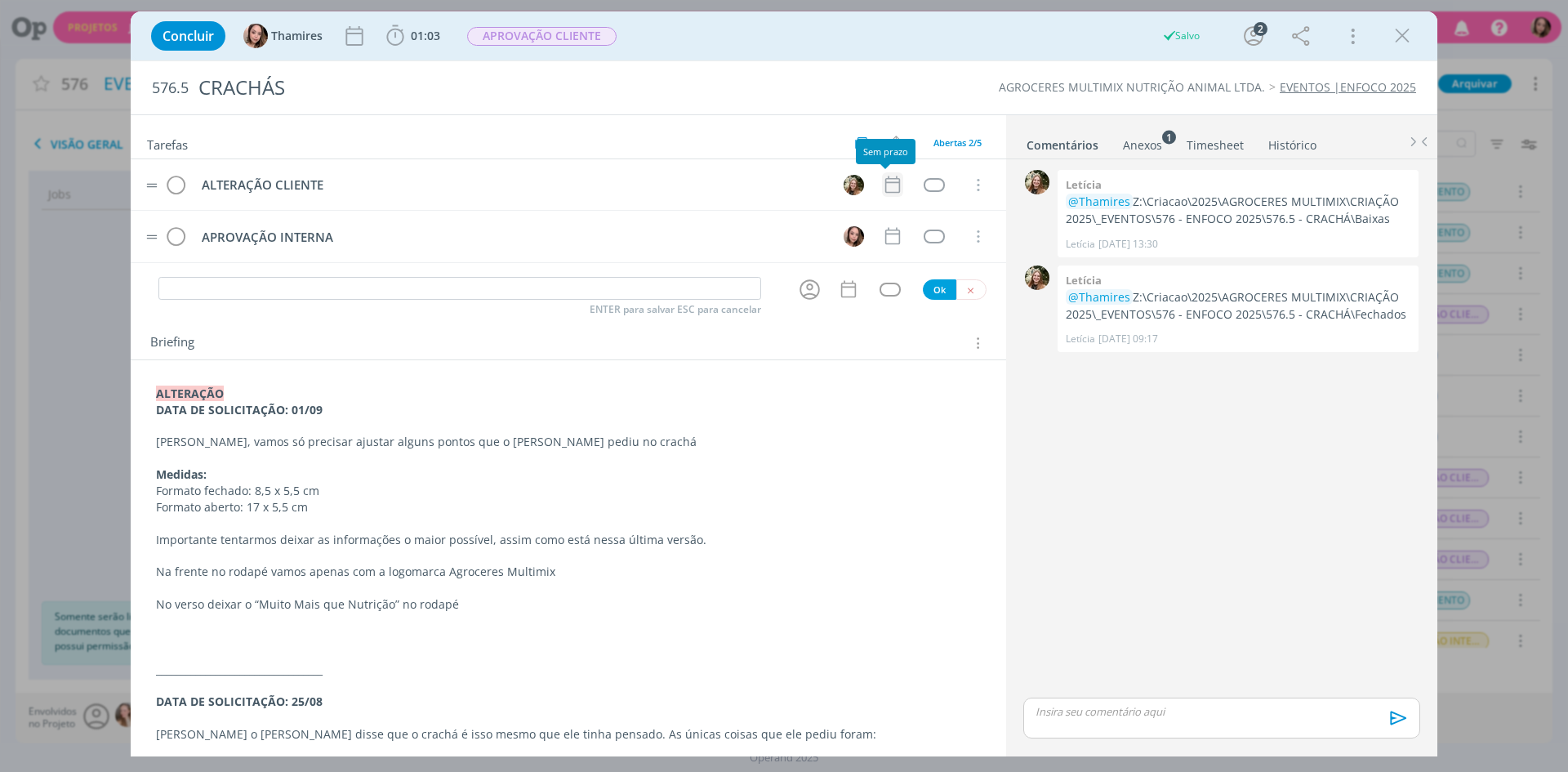
click at [888, 191] on icon "dialog" at bounding box center [892, 185] width 21 height 21
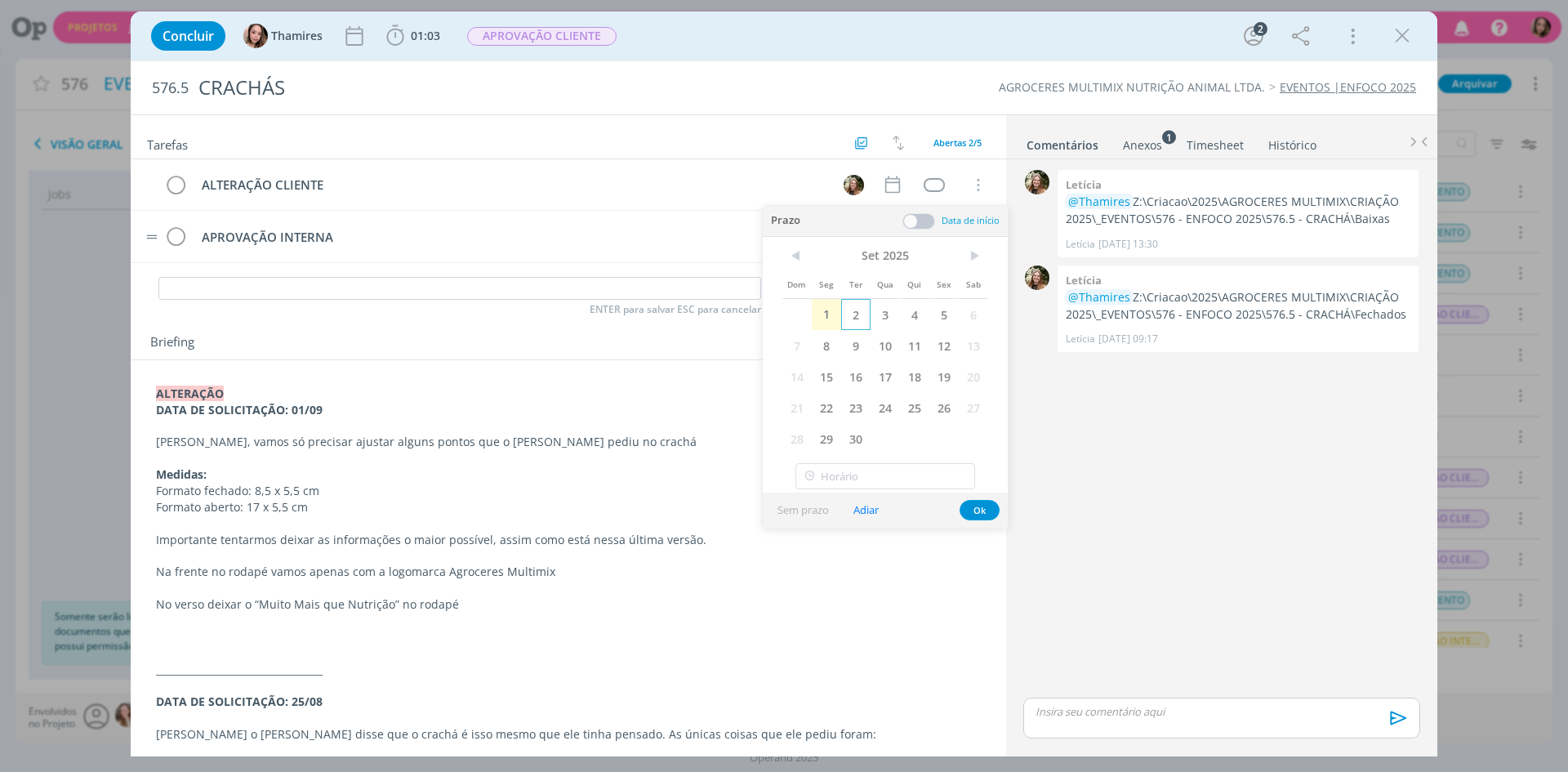
click at [863, 325] on span "2" at bounding box center [855, 314] width 29 height 31
click at [988, 506] on button "Ok" at bounding box center [979, 509] width 40 height 20
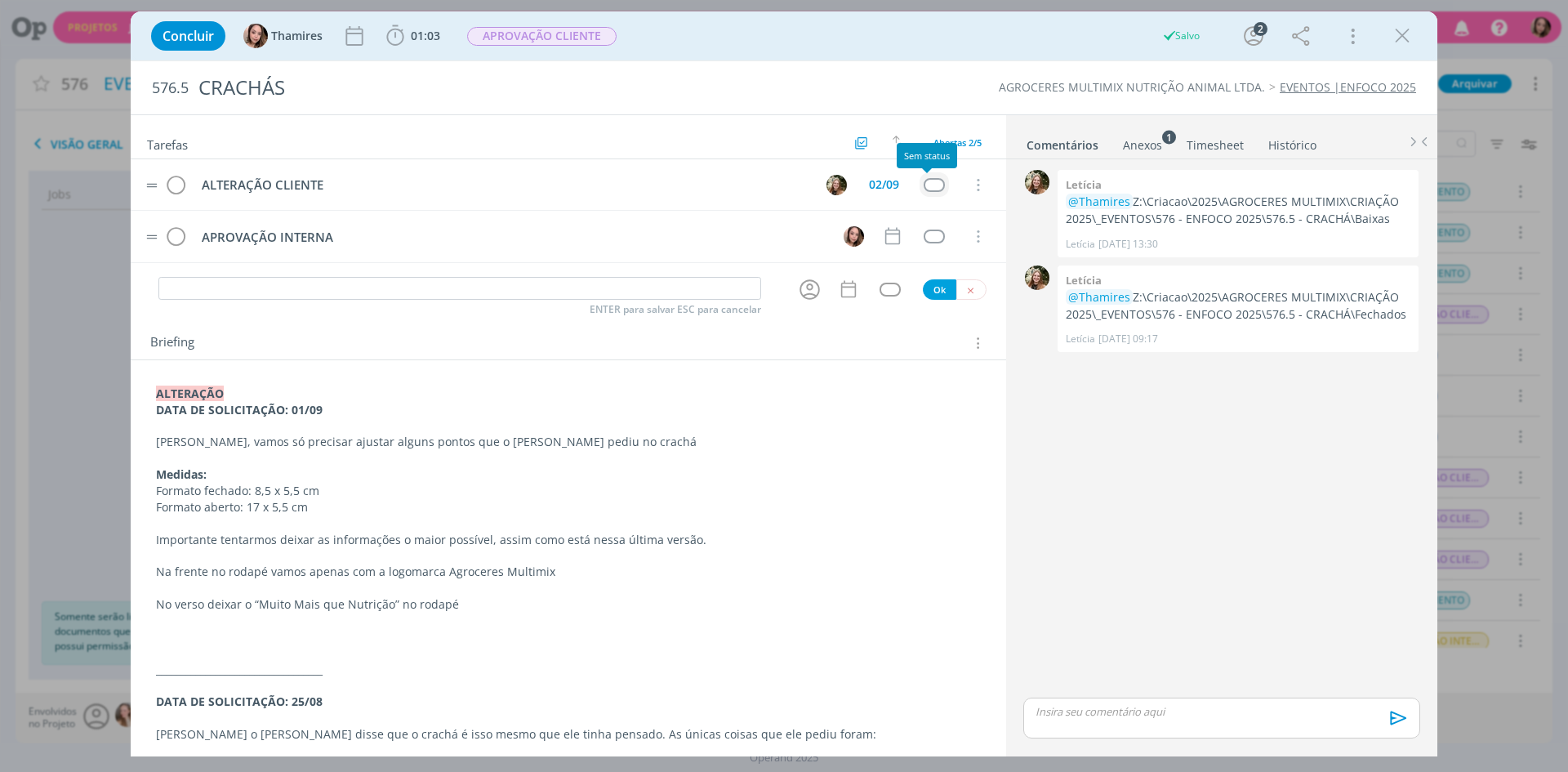
click at [928, 190] on div "dialog" at bounding box center [933, 185] width 20 height 14
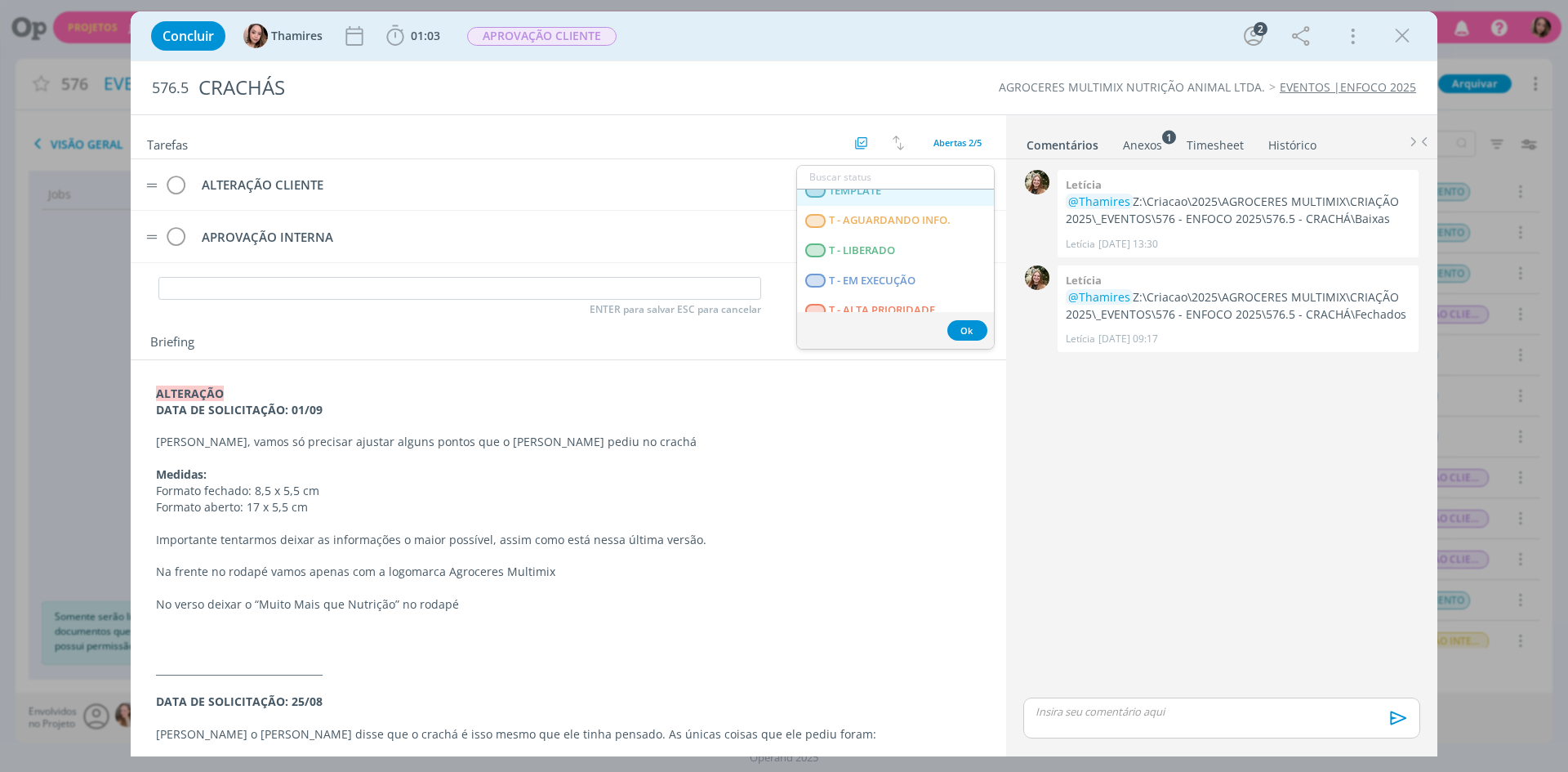
scroll to position [417, 0]
drag, startPoint x: 941, startPoint y: 237, endPoint x: 910, endPoint y: 195, distance: 52.2
click at [941, 237] on LIBERADO "T - LIBERADO" at bounding box center [895, 237] width 197 height 30
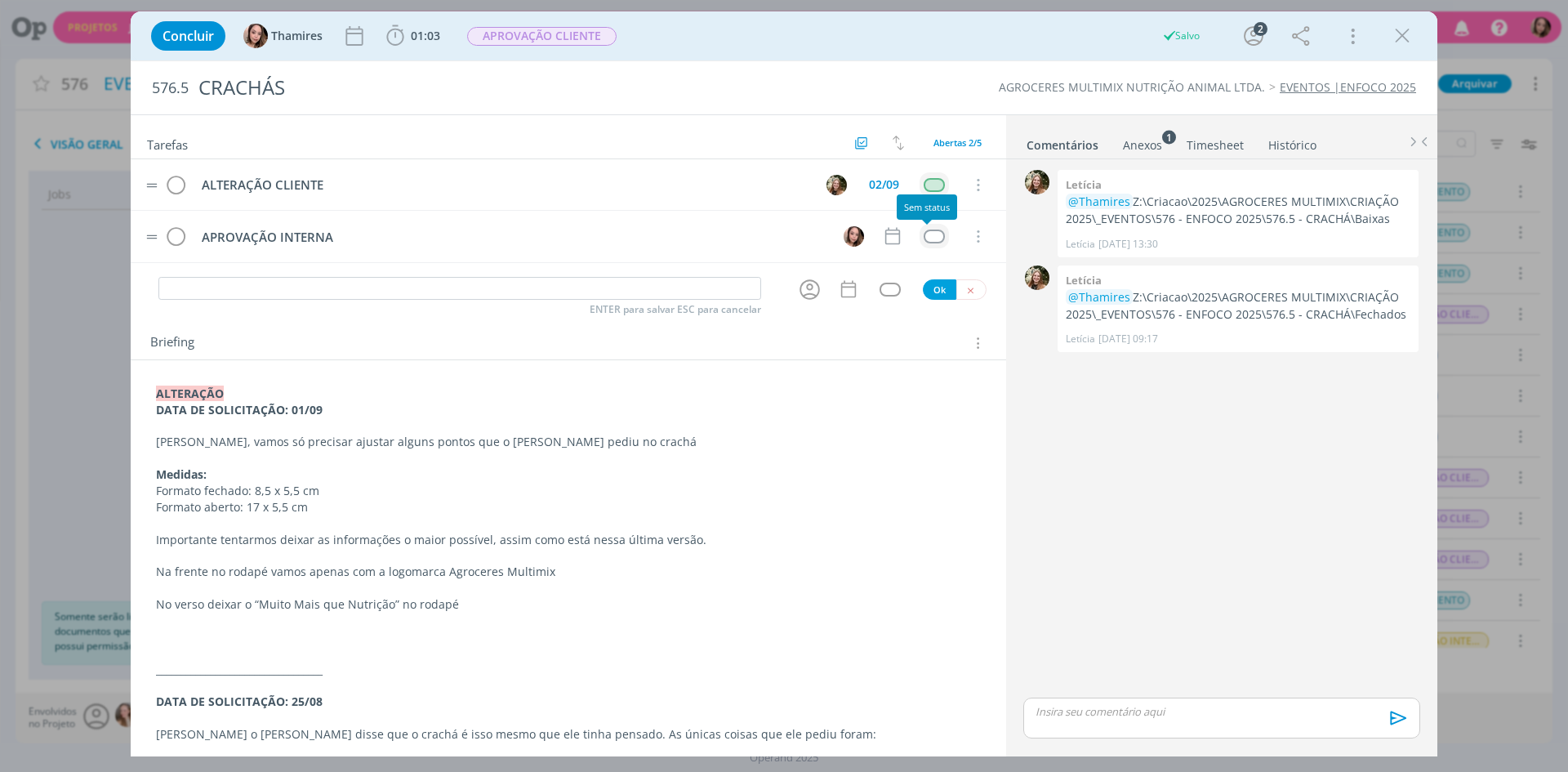
click at [924, 240] on div "dialog" at bounding box center [933, 236] width 20 height 14
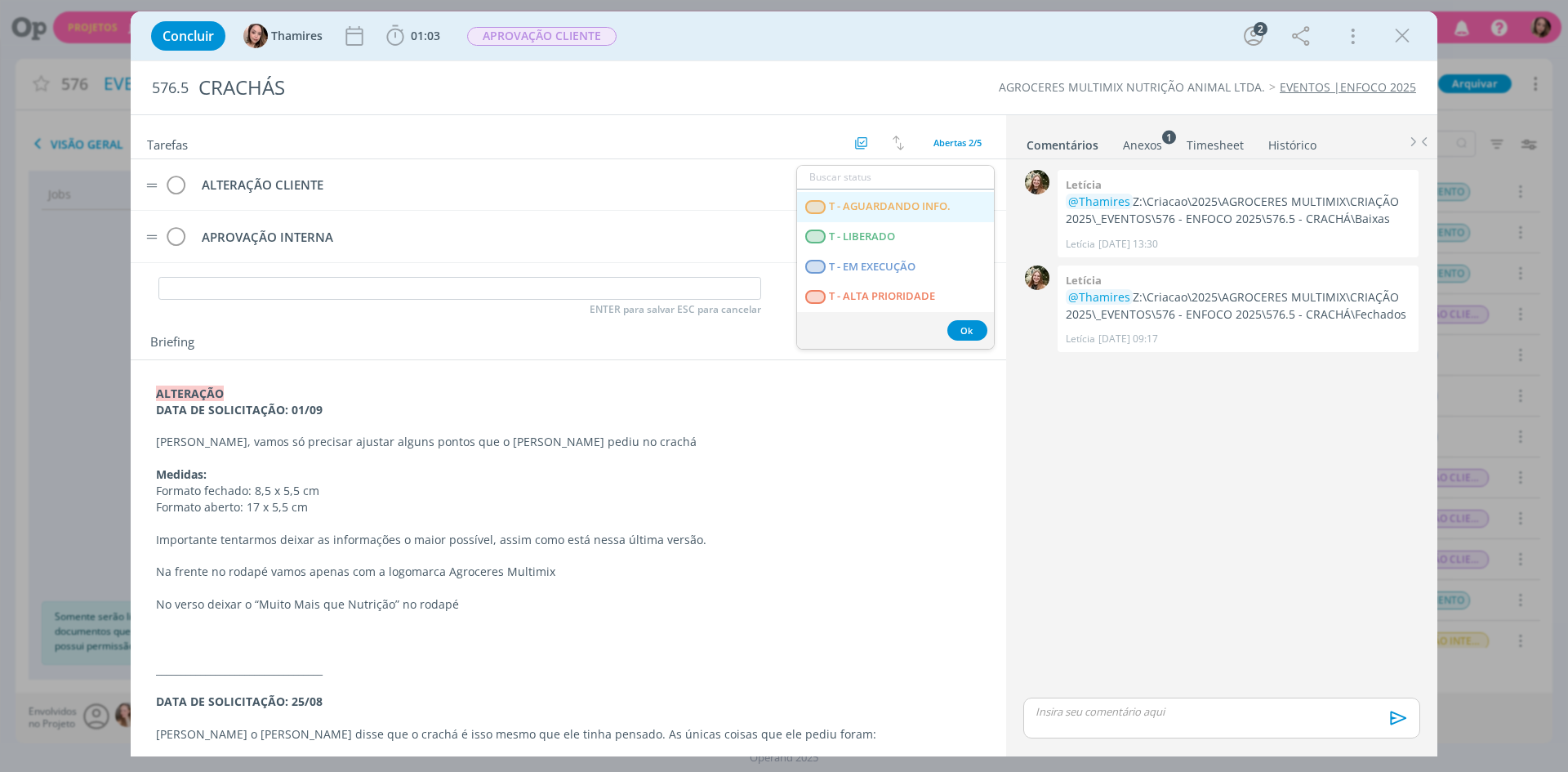
click at [958, 210] on INFO\ "T - AGUARDANDO INFO." at bounding box center [895, 207] width 197 height 30
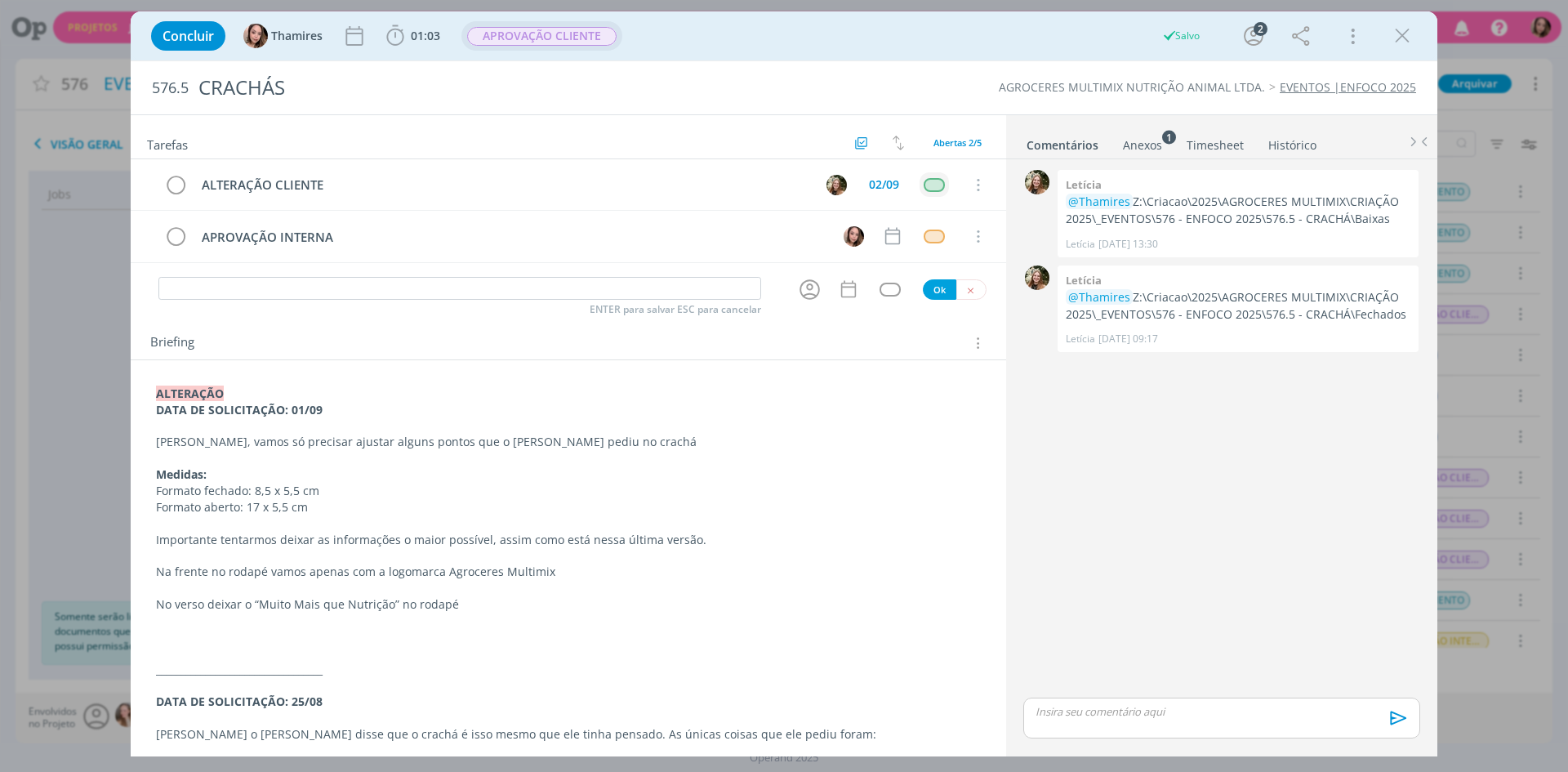
click at [556, 48] on span "APROVAÇÃO CLIENTE" at bounding box center [542, 35] width 161 height 29
click at [570, 42] on span "APROVAÇÃO CLIENTE" at bounding box center [541, 35] width 149 height 19
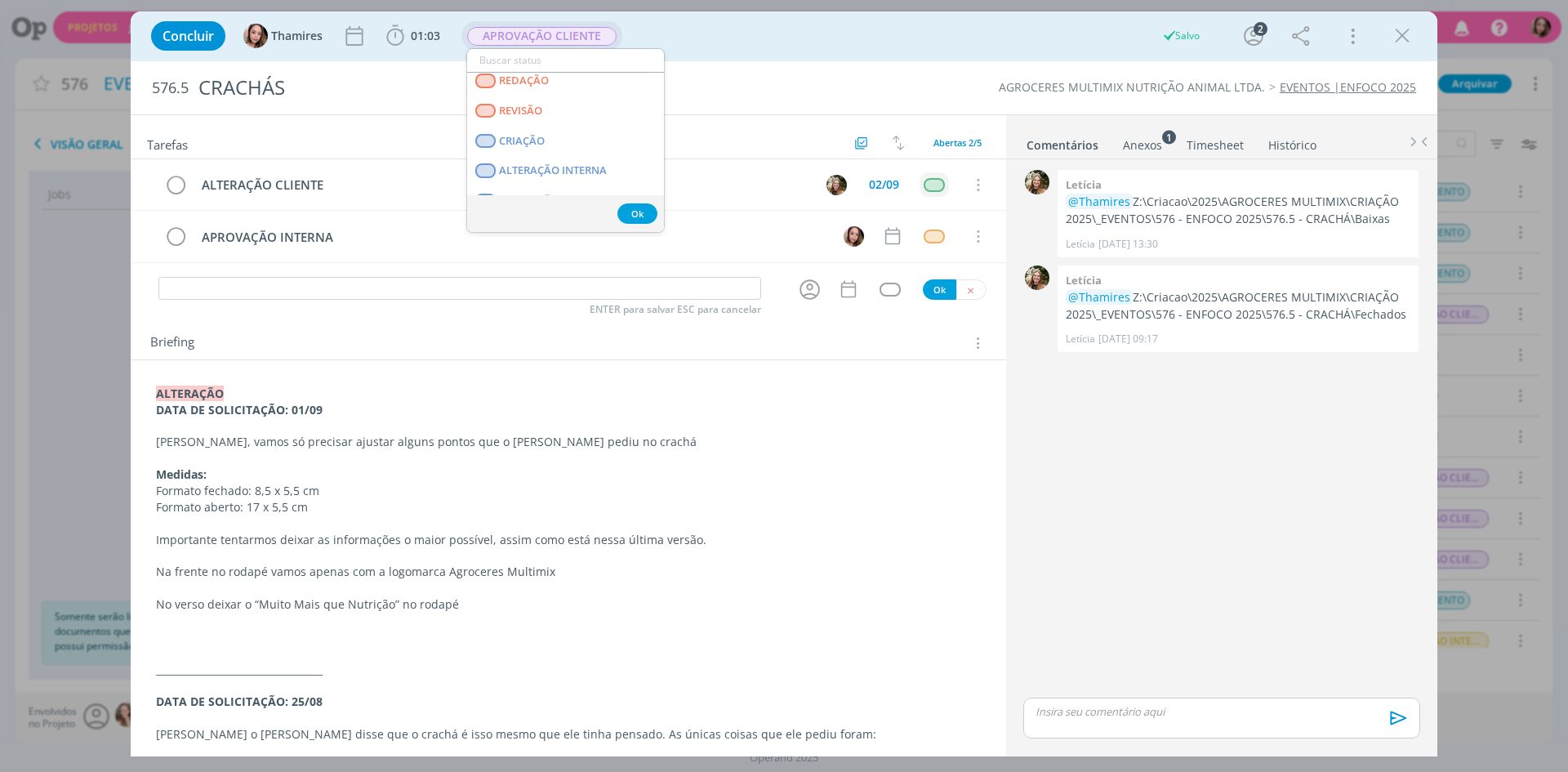
scroll to position [164, 0]
click at [593, 103] on span "ALTERAÇÃO CLIENTE" at bounding box center [550, 103] width 103 height 13
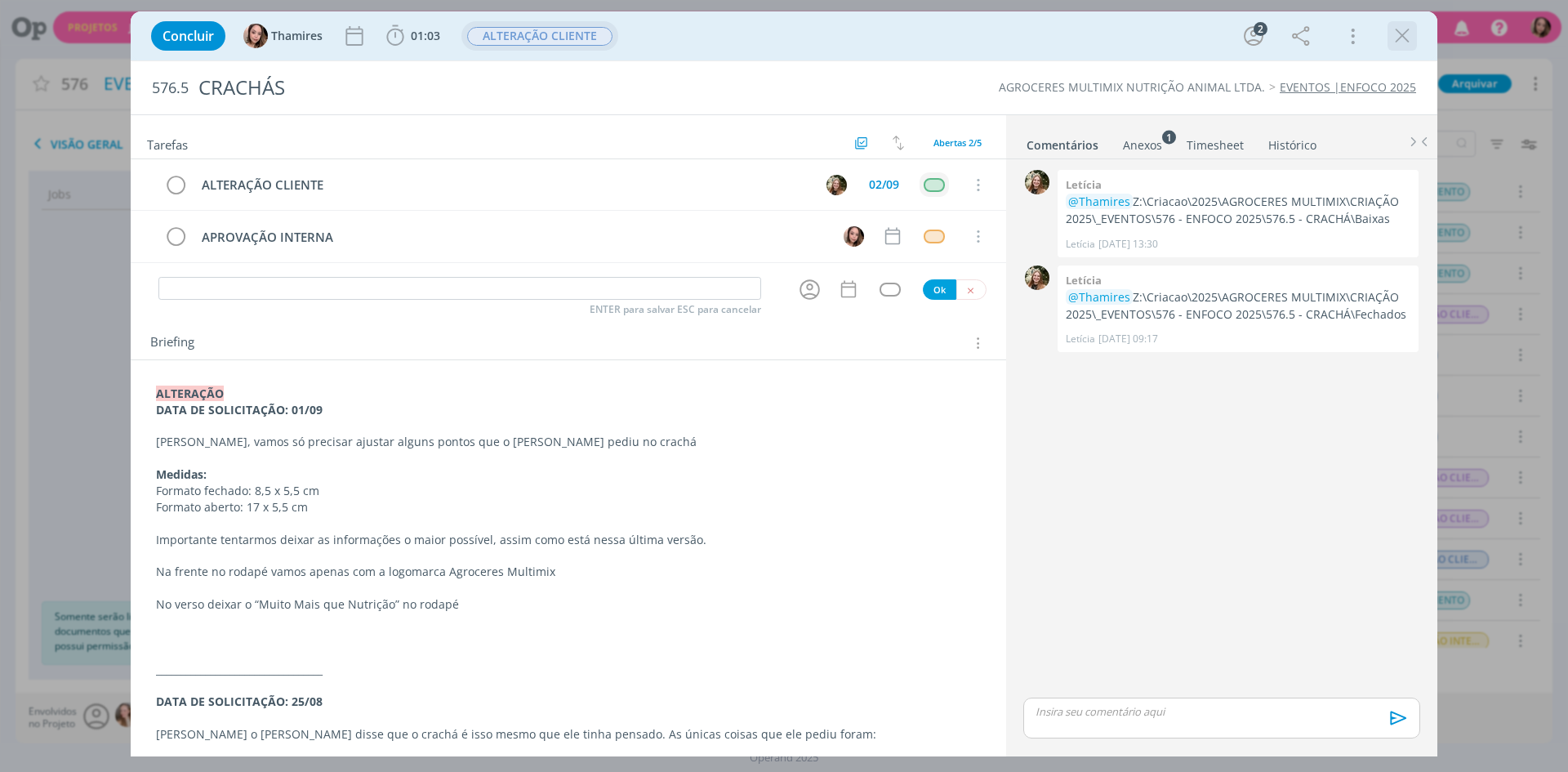
click at [1401, 42] on icon "dialog" at bounding box center [1403, 36] width 25 height 25
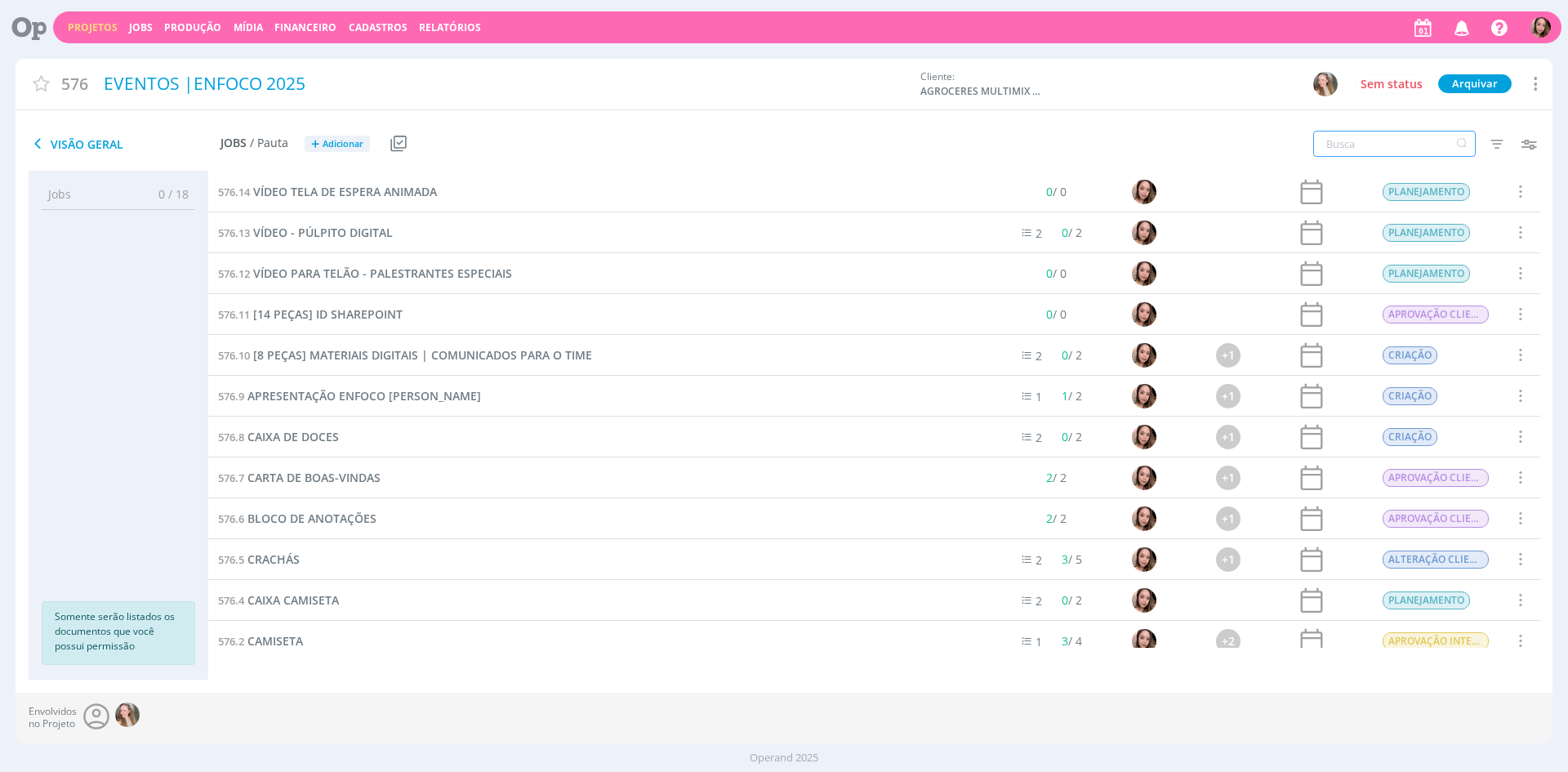
click at [1386, 141] on input "text" at bounding box center [1395, 144] width 163 height 27
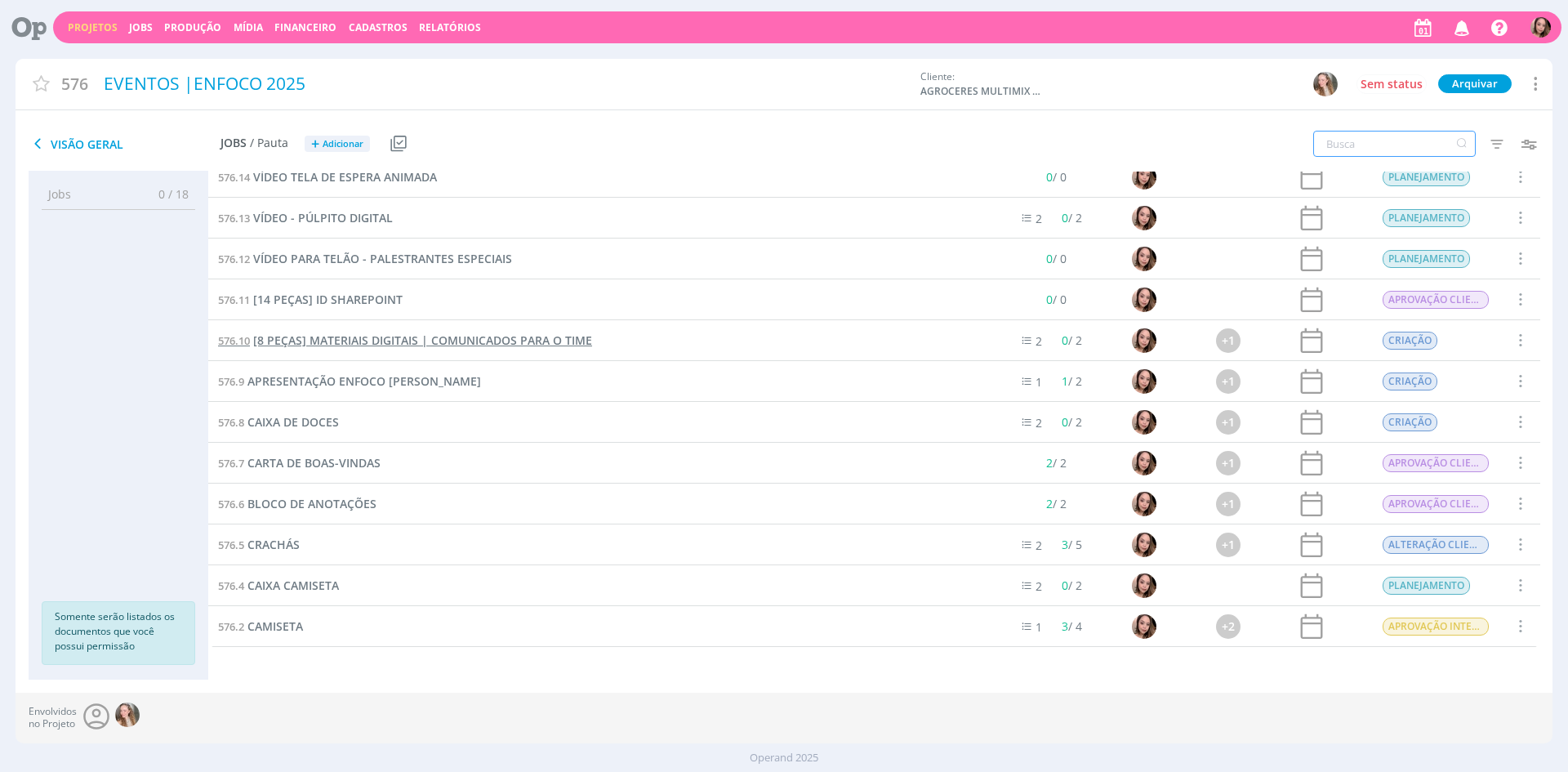
scroll to position [259, 0]
click at [264, 470] on span "CARTA DE BOAS-VINDAS" at bounding box center [314, 463] width 134 height 16
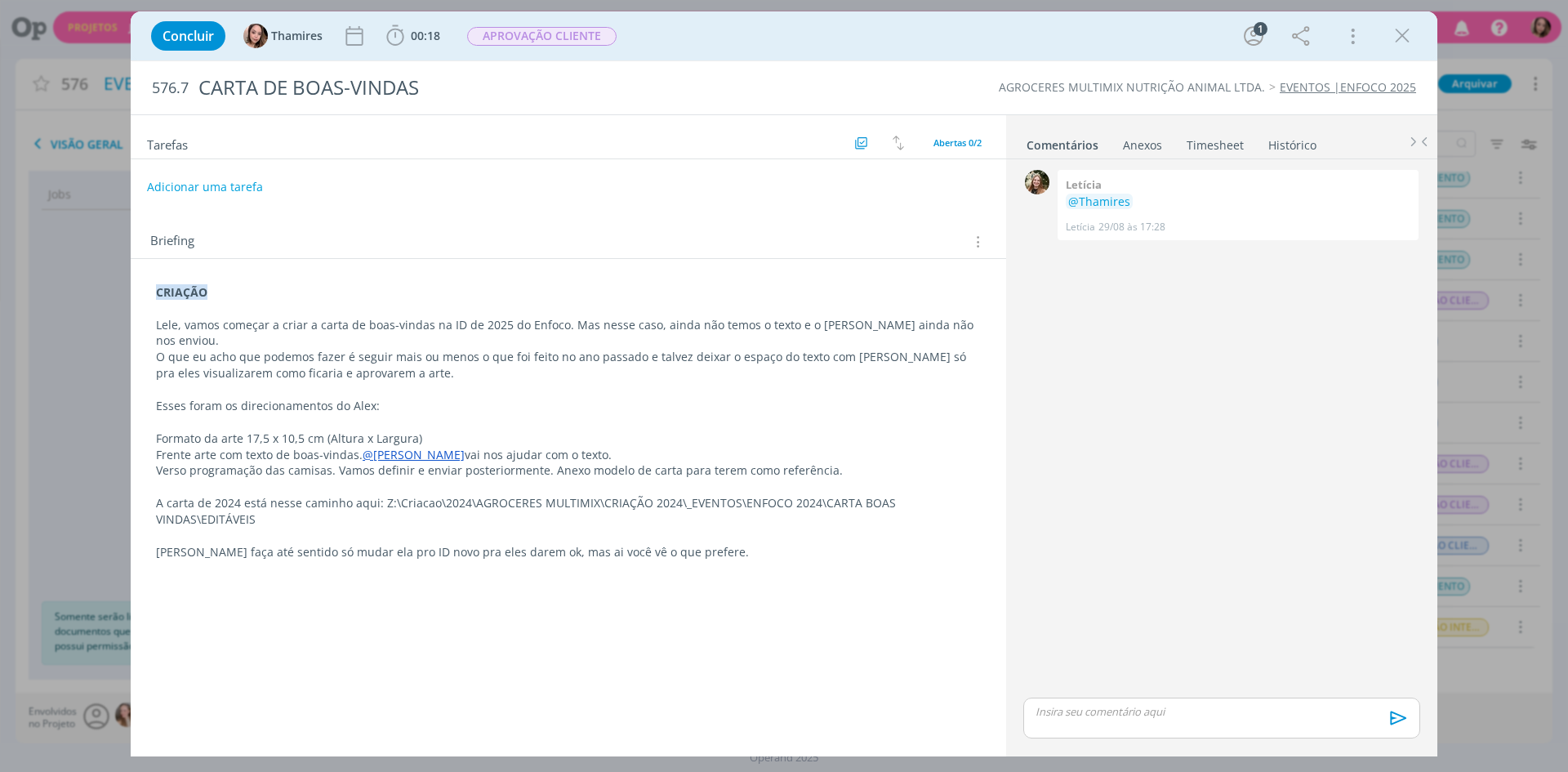
click at [155, 290] on div "CRIAÇÃO Lele, vamos começar a criar a carta de boas-vindas na ID de 2025 do Enf…" at bounding box center [569, 422] width 849 height 287
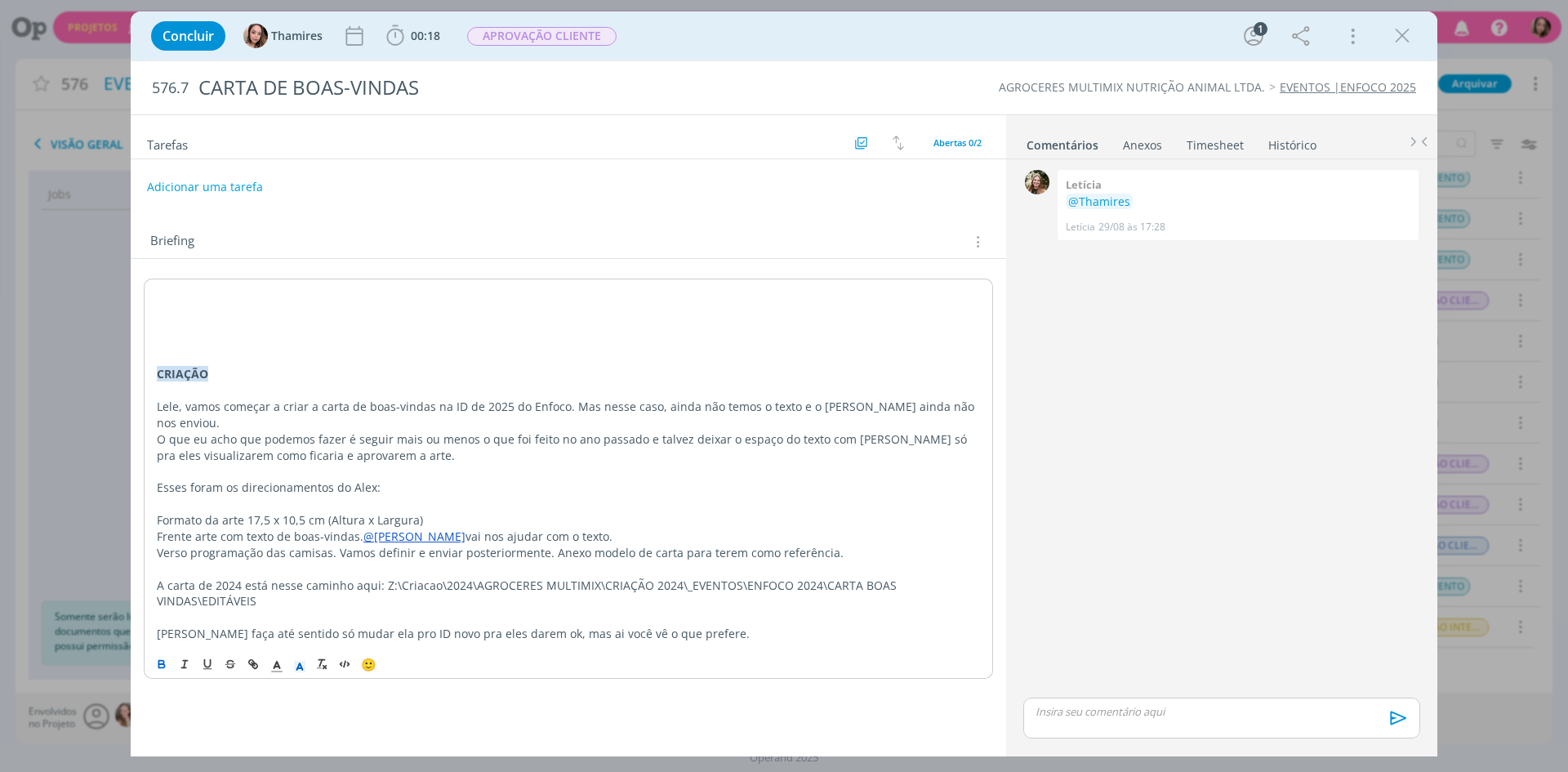
click at [155, 290] on div "﻿ CRIAÇÃO Lele, vamos começar a criar a carta de boas-vindas na ID de 2025 do E…" at bounding box center [569, 462] width 849 height 369
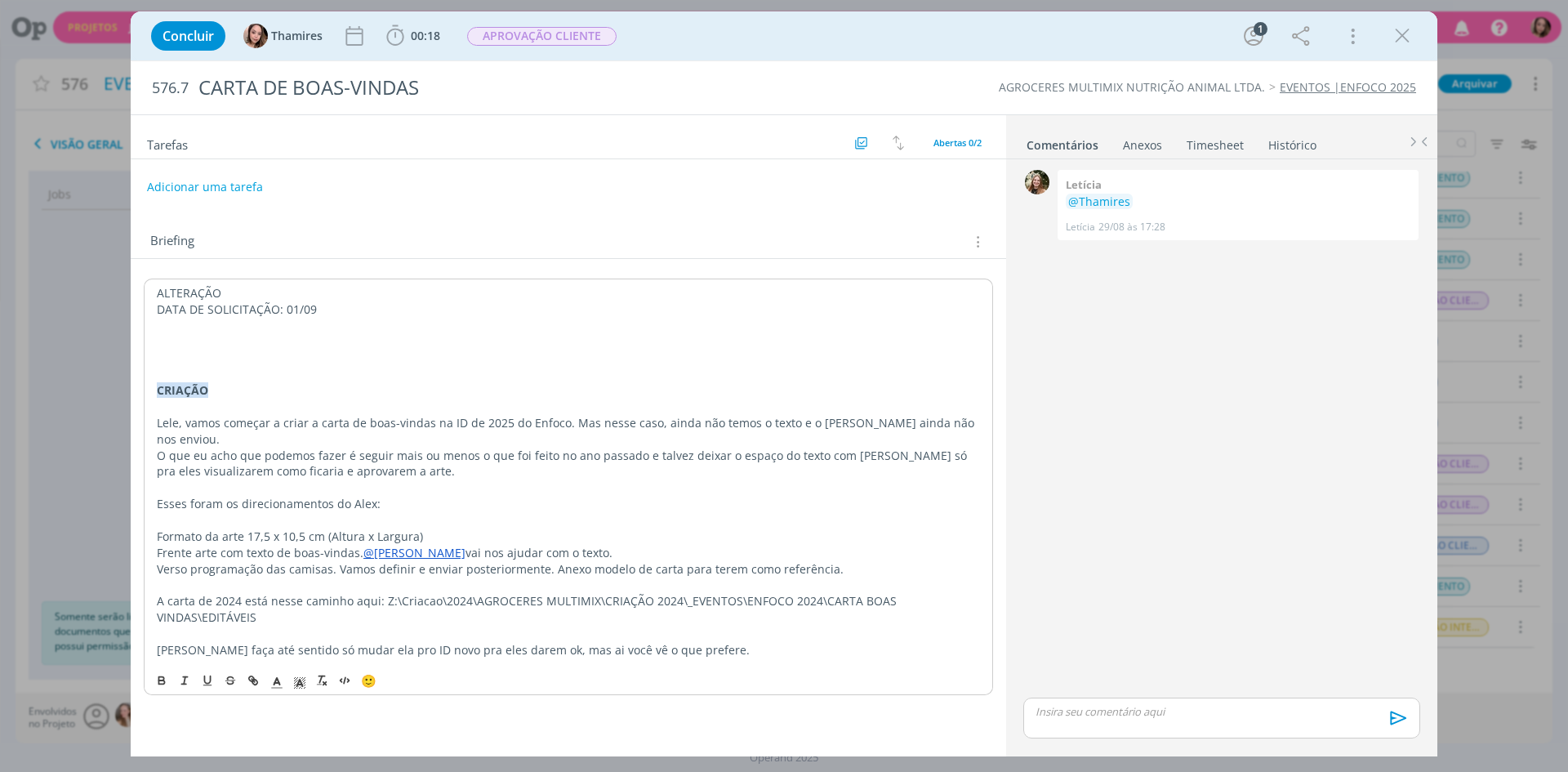
click at [155, 290] on div "ALTERAÇÃO DATA DE SOLICITAÇÃO: 01/09 CRIAÇÃO Lele, vamos começar a criar a cart…" at bounding box center [569, 471] width 849 height 386
click at [169, 684] on button "dialog" at bounding box center [163, 680] width 23 height 19
click at [302, 684] on line "dialog" at bounding box center [299, 684] width 4 height 0
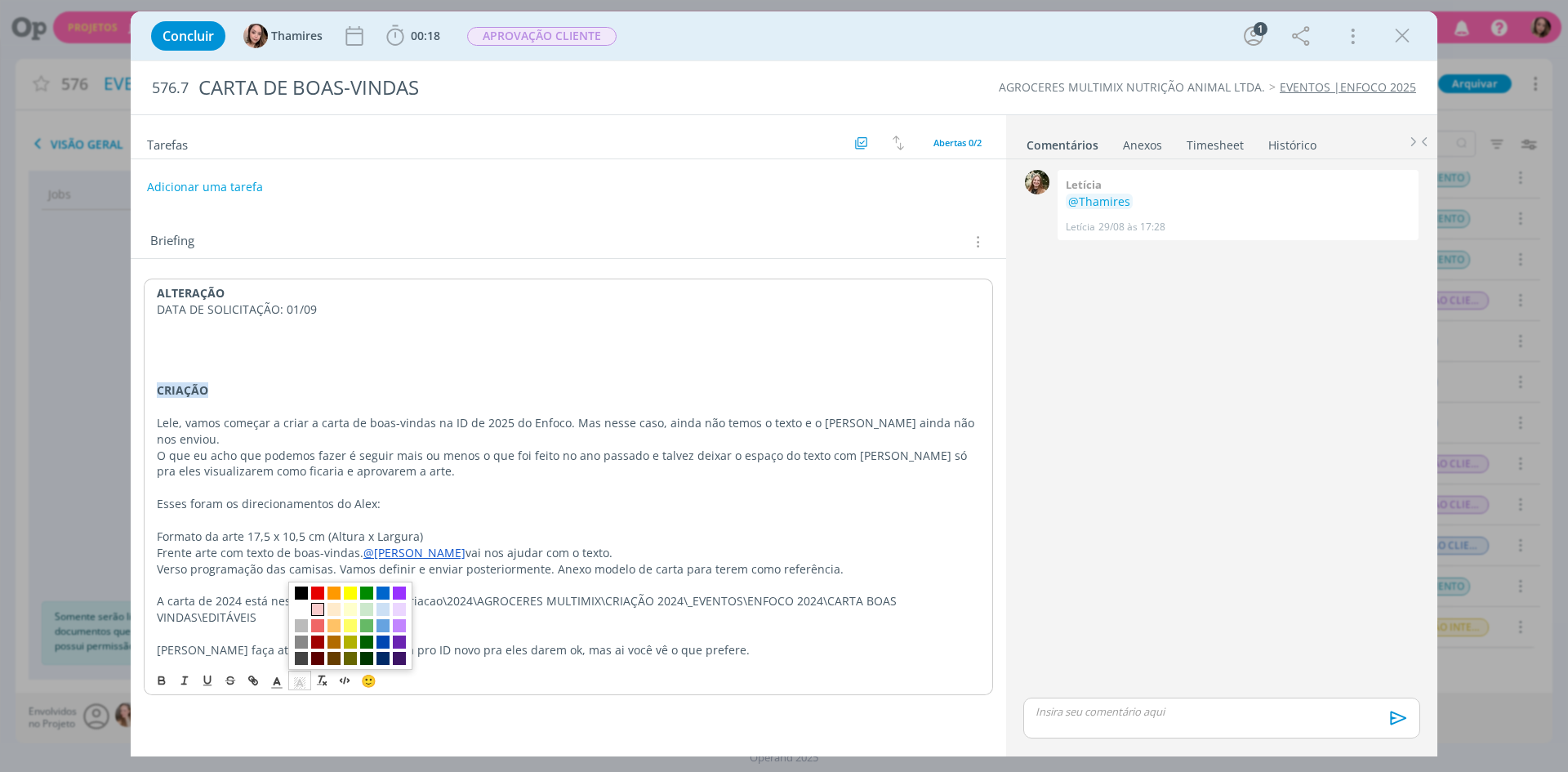
click at [323, 613] on span "dialog" at bounding box center [317, 608] width 13 height 13
click at [255, 312] on p "DATA DE SOLICITAÇÃO: 01/09" at bounding box center [568, 310] width 823 height 16
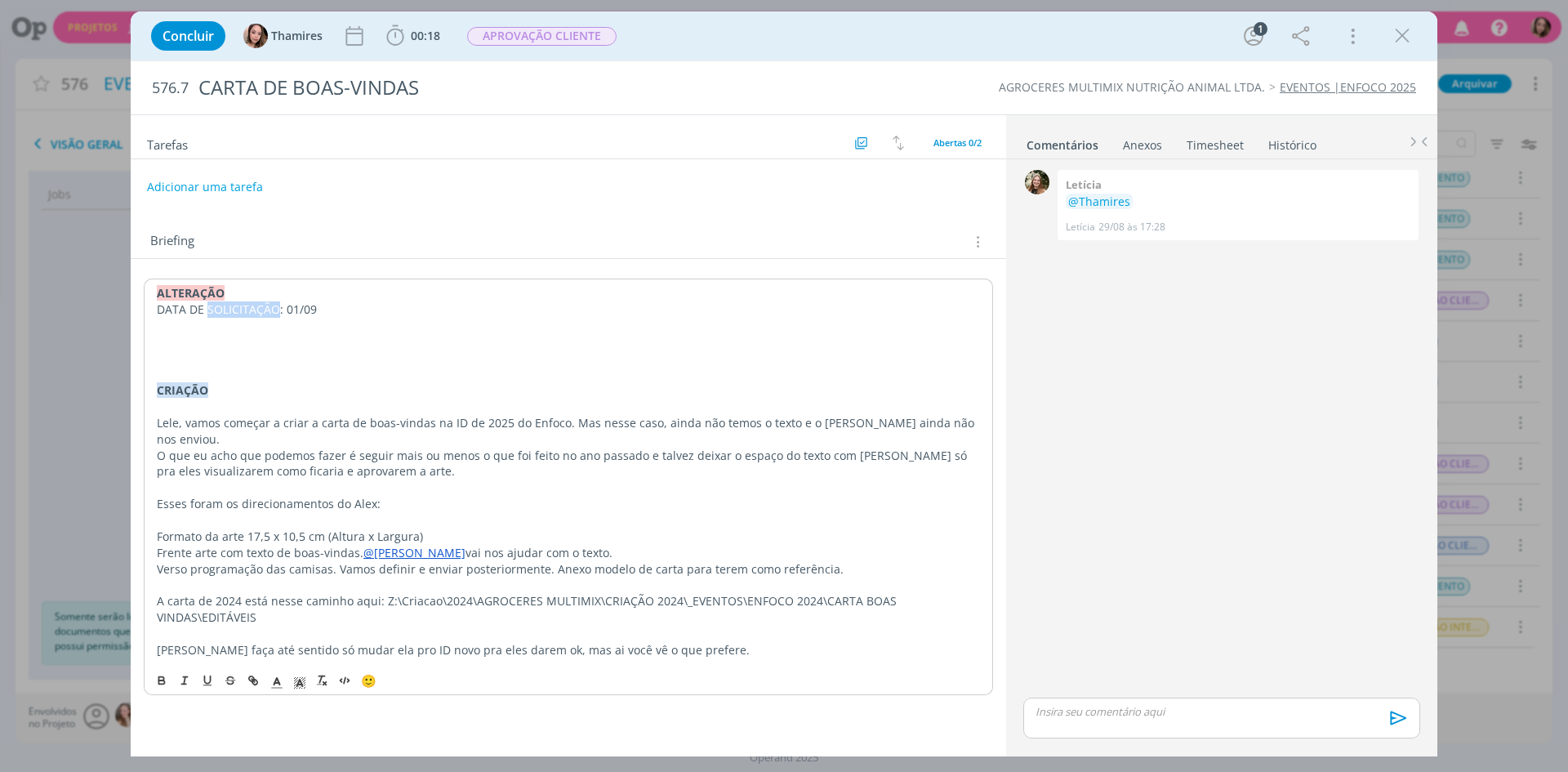
click at [255, 312] on p "DATA DE SOLICITAÇÃO: 01/09" at bounding box center [568, 310] width 823 height 16
click at [154, 685] on button "dialog" at bounding box center [163, 680] width 23 height 19
click at [244, 328] on p "dialog" at bounding box center [568, 325] width 823 height 16
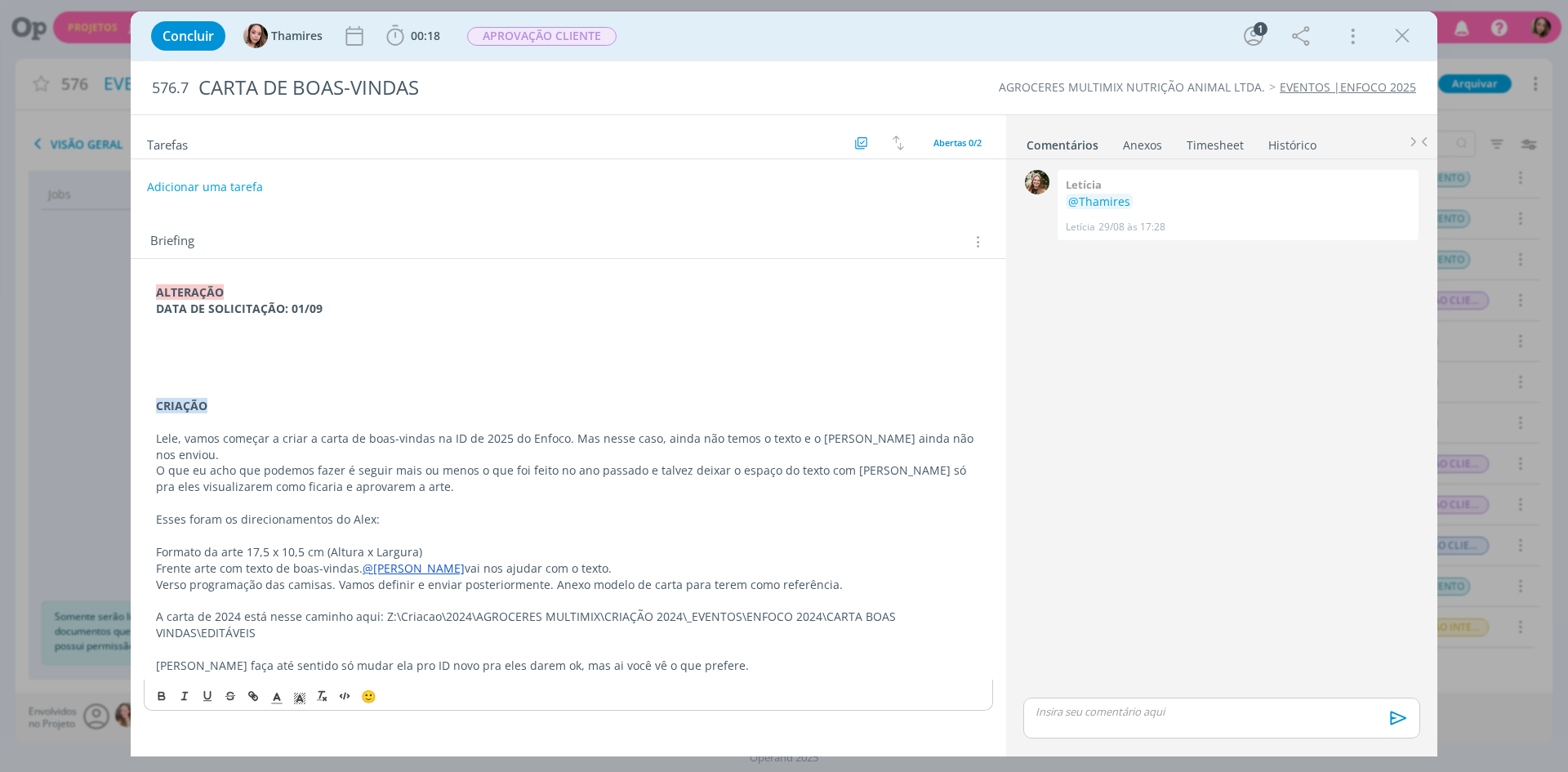
click at [228, 339] on p "dialog" at bounding box center [568, 340] width 825 height 16
click at [297, 362] on p "dialog" at bounding box center [568, 356] width 825 height 16
click at [538, 344] on p "Amiga, precisamos só alterar a sequência das cores das camisetas" at bounding box center [568, 340] width 825 height 16
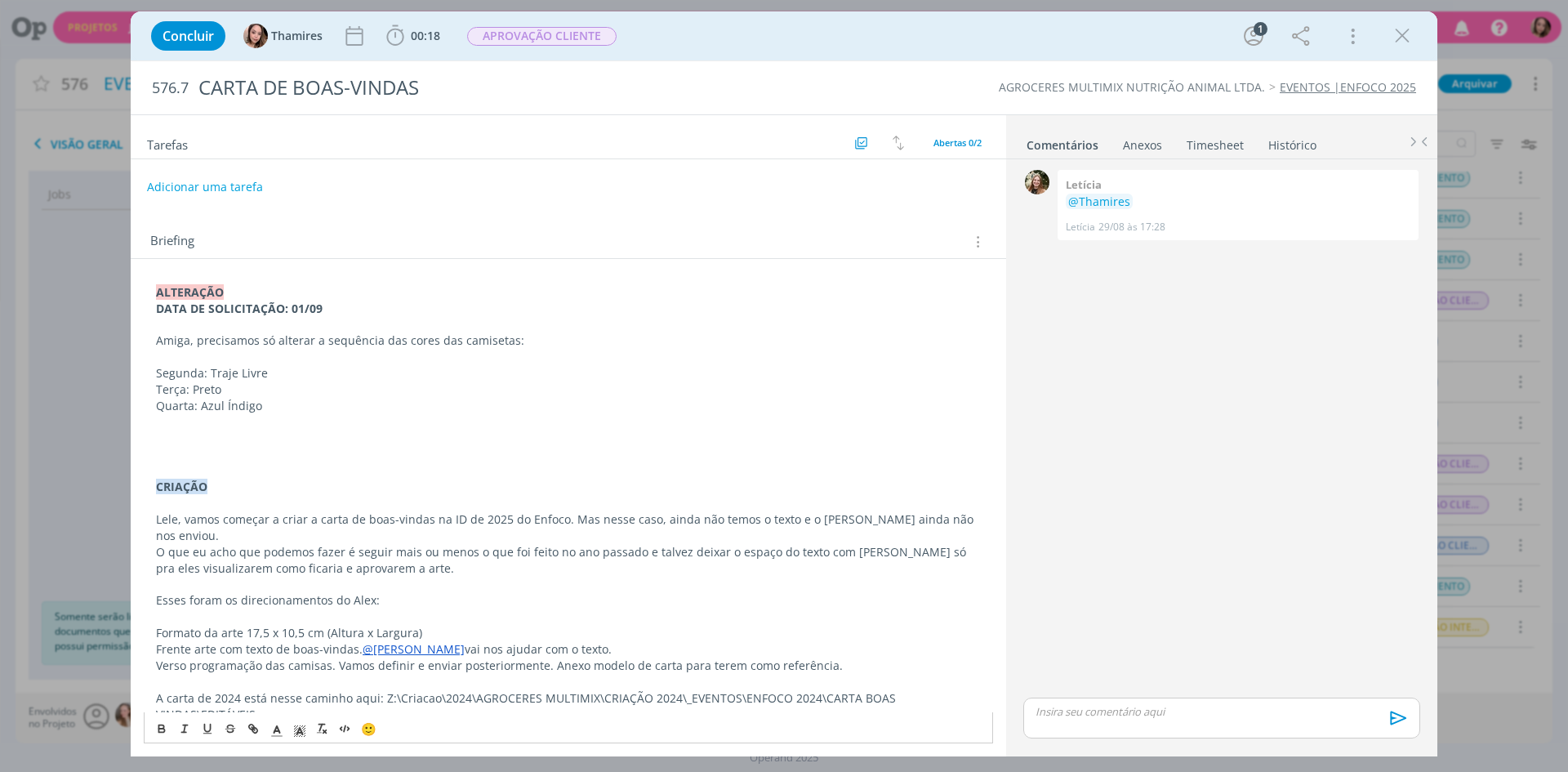
click at [195, 391] on p "Terça: Preto" at bounding box center [568, 389] width 825 height 16
click at [201, 401] on p "Quarta: Azul Índigo" at bounding box center [568, 406] width 825 height 16
click at [233, 424] on p "dialog" at bounding box center [568, 422] width 825 height 16
click at [452, 391] on p "Terça: Camisa Polo Preto" at bounding box center [568, 389] width 825 height 16
click at [301, 417] on p "Quinta: Camisa Polo Mescla Musgo" at bounding box center [568, 422] width 825 height 16
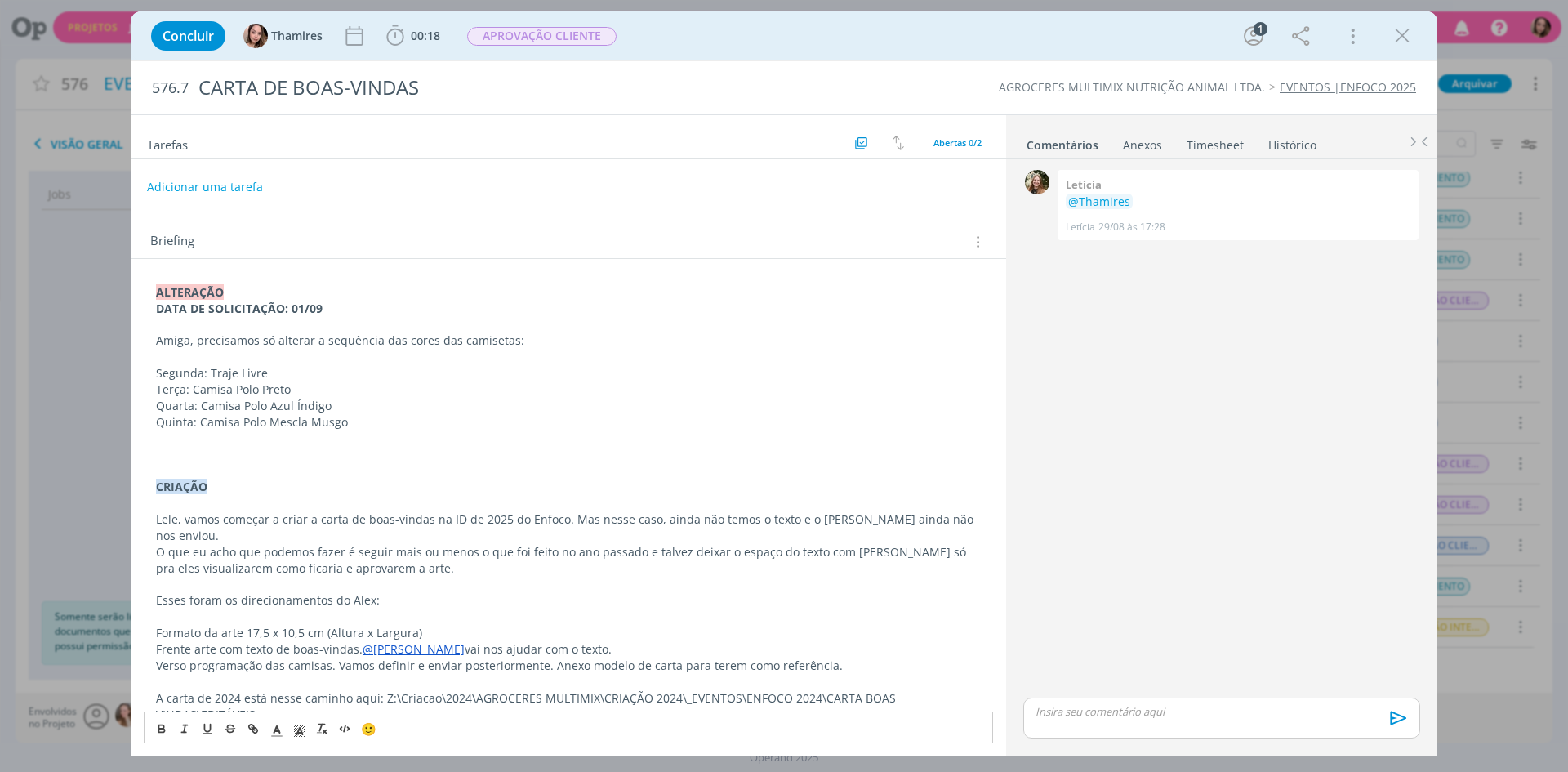
click at [243, 450] on p "dialog" at bounding box center [568, 455] width 825 height 16
drag, startPoint x: 409, startPoint y: 458, endPoint x: 539, endPoint y: 452, distance: 130.1
click at [539, 452] on p "Ai eles pediram só pra gente colocar as bolinhas das cores ao lado de cada cor …" at bounding box center [568, 455] width 825 height 16
click at [407, 471] on p "dialog" at bounding box center [568, 470] width 825 height 16
click at [222, 455] on p "Ai eles pediram só pra gente colocar as bolinhas das cores ao lado de cada cor …" at bounding box center [568, 455] width 825 height 16
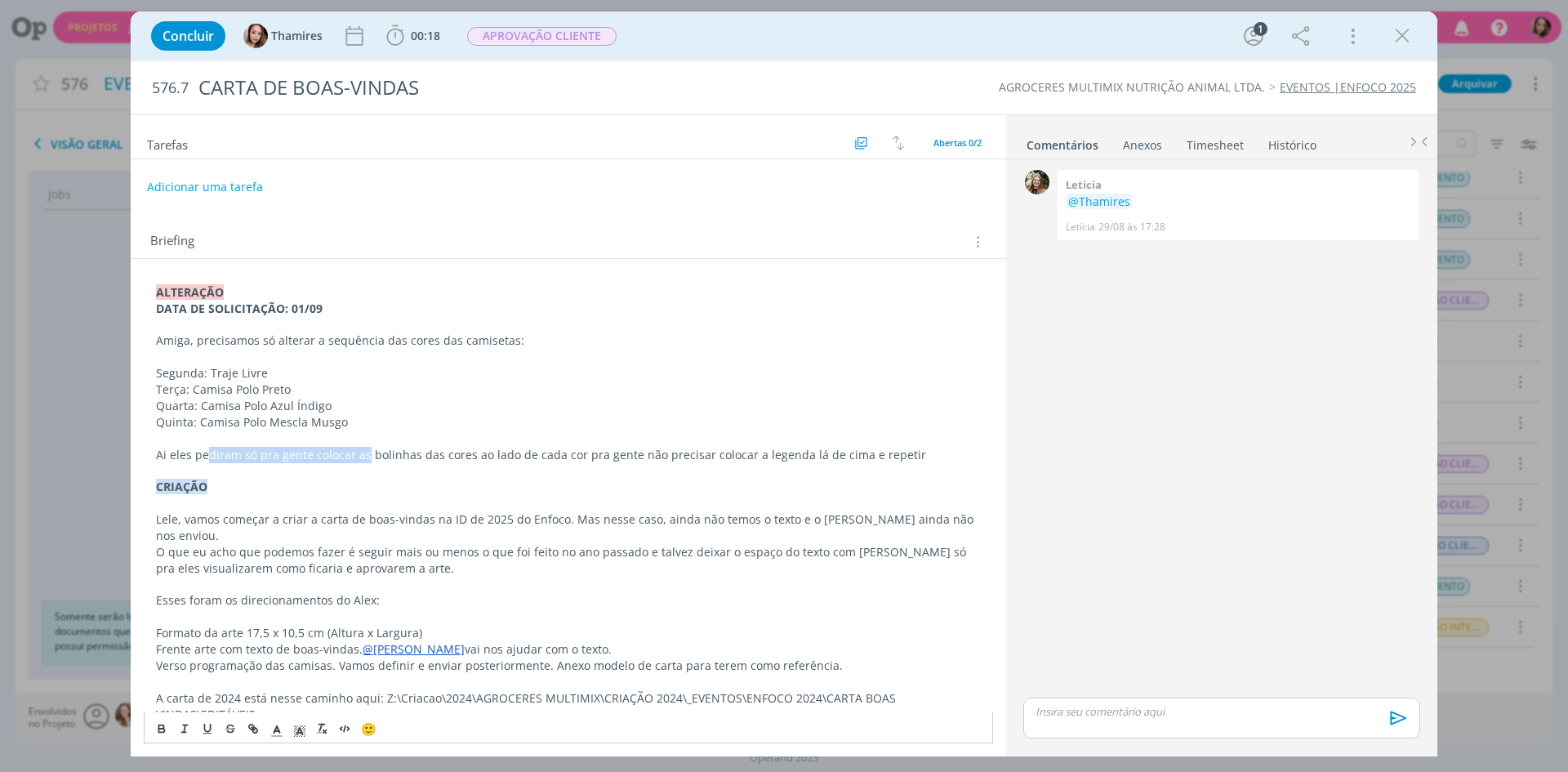
drag, startPoint x: 208, startPoint y: 454, endPoint x: 363, endPoint y: 449, distance: 155.1
click at [363, 449] on p "Ai eles pediram só pra gente colocar as bolinhas das cores ao lado de cada cor …" at bounding box center [568, 455] width 825 height 16
click at [329, 455] on p "Ai eles pediram só pra gente colocar as bolinhas das cores ao lado de cada cor …" at bounding box center [568, 455] width 825 height 16
click at [315, 451] on p "Ai eles pediram só pra gente colocar as bolinhas das cores ao lado de cada cor …" at bounding box center [568, 455] width 825 height 16
drag, startPoint x: 342, startPoint y: 455, endPoint x: 459, endPoint y: 455, distance: 117.0
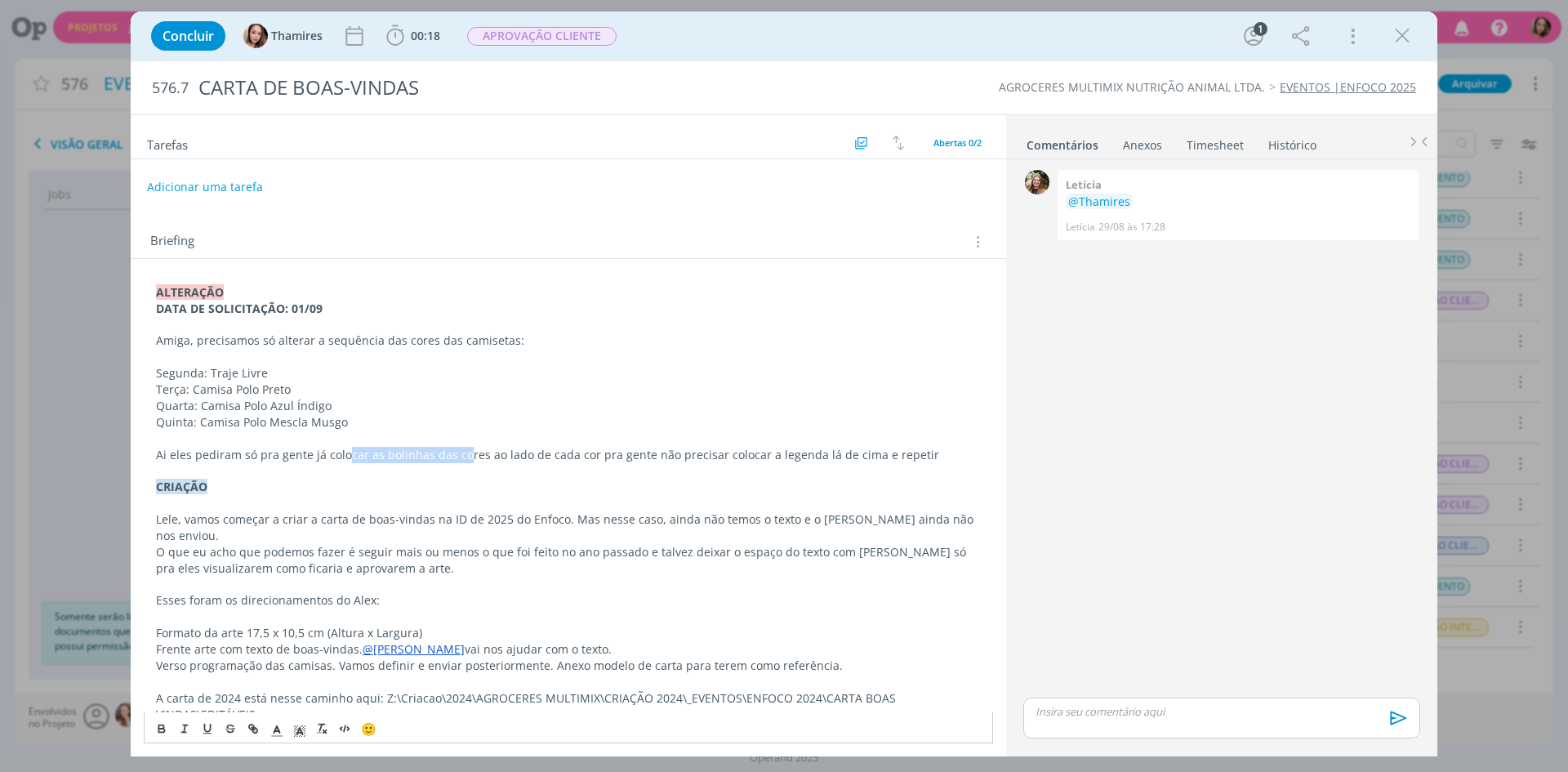
click at [459, 455] on p "Ai eles pediram só pra gente já colocar as bolinhas das cores ao lado de cada c…" at bounding box center [568, 455] width 825 height 16
drag, startPoint x: 495, startPoint y: 460, endPoint x: 537, endPoint y: 458, distance: 42.0
click at [498, 461] on p "Ai eles pediram só pra gente já colocar as bolinhas das cores ao lado de cada c…" at bounding box center [568, 455] width 825 height 16
click at [592, 447] on p "Ai eles pediram só pra gente já colocar as bolinhas das cores ao lado de cada c…" at bounding box center [568, 455] width 825 height 16
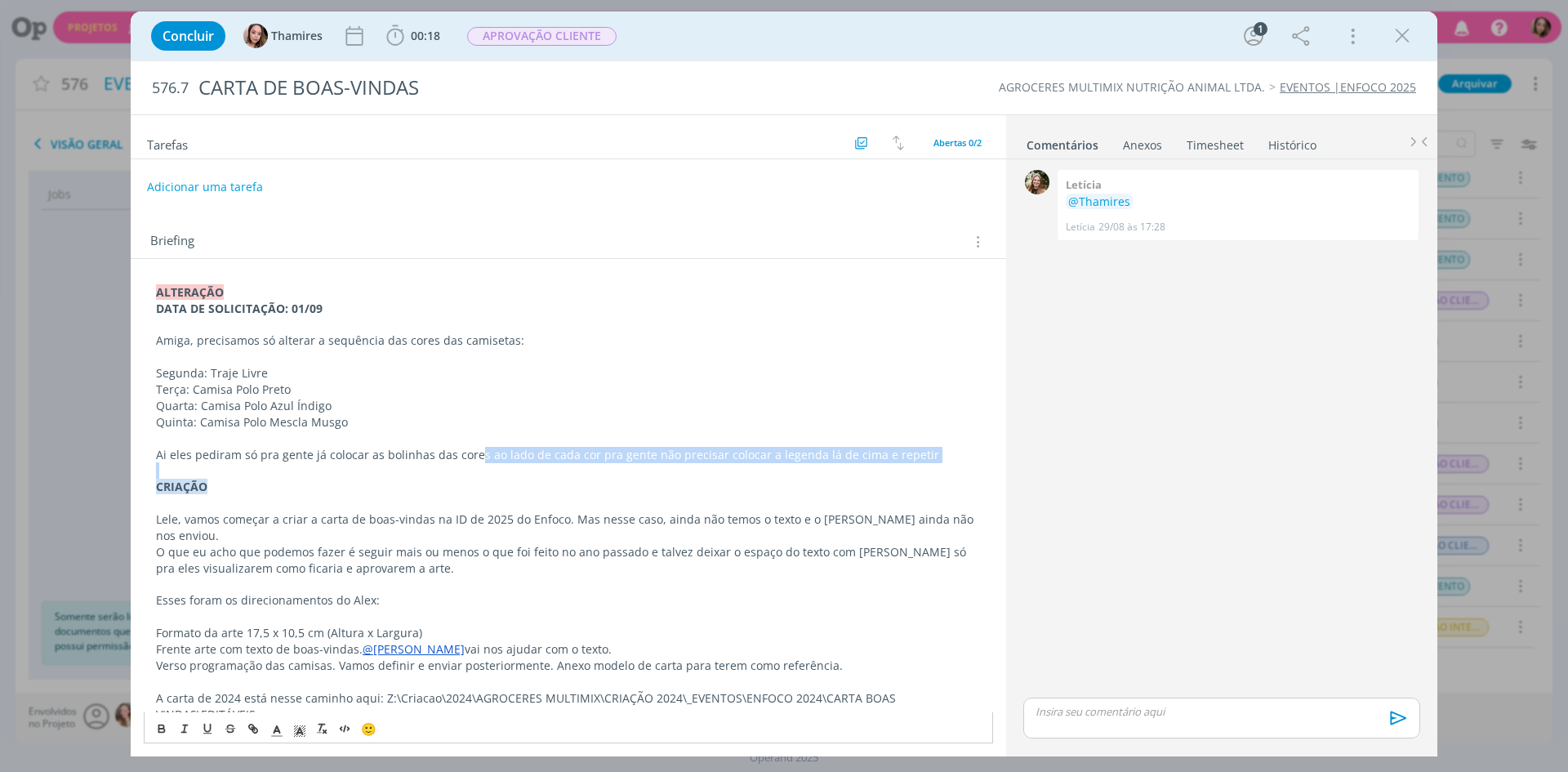
drag, startPoint x: 475, startPoint y: 455, endPoint x: 557, endPoint y: 467, distance: 82.9
click at [557, 467] on div "ALTERAÇÃO DATA DE SOLICITAÇÃO: 01/09 Amiga, precisamos só alterar a sequência d…" at bounding box center [569, 519] width 849 height 482
click at [570, 458] on p "Ai eles pediram só pra gente já colocar as bolinhas das cores ao lado de cada c…" at bounding box center [568, 455] width 825 height 16
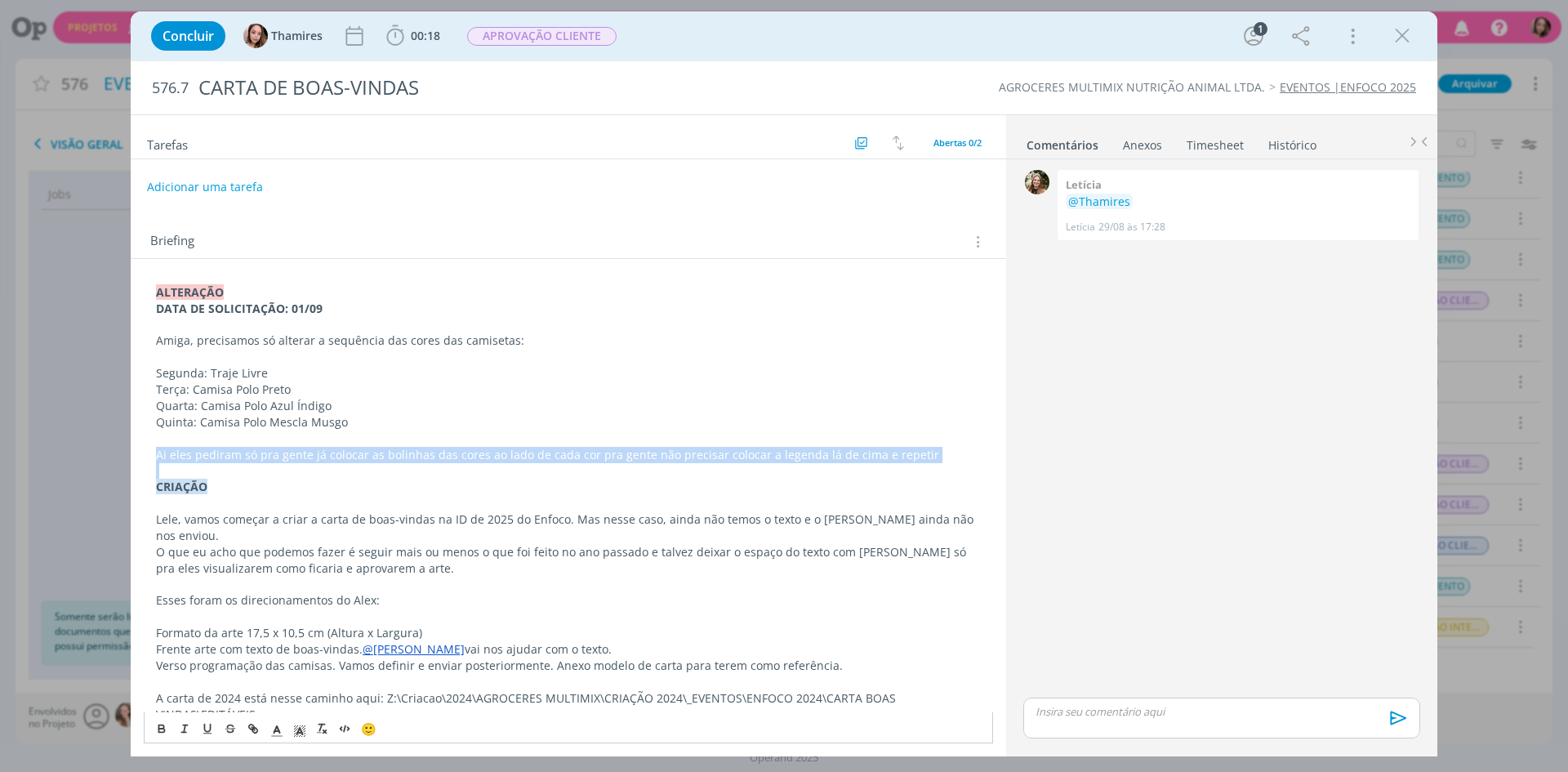
click at [570, 458] on p "Ai eles pediram só pra gente já colocar as bolinhas das cores ao lado de cada c…" at bounding box center [568, 455] width 825 height 16
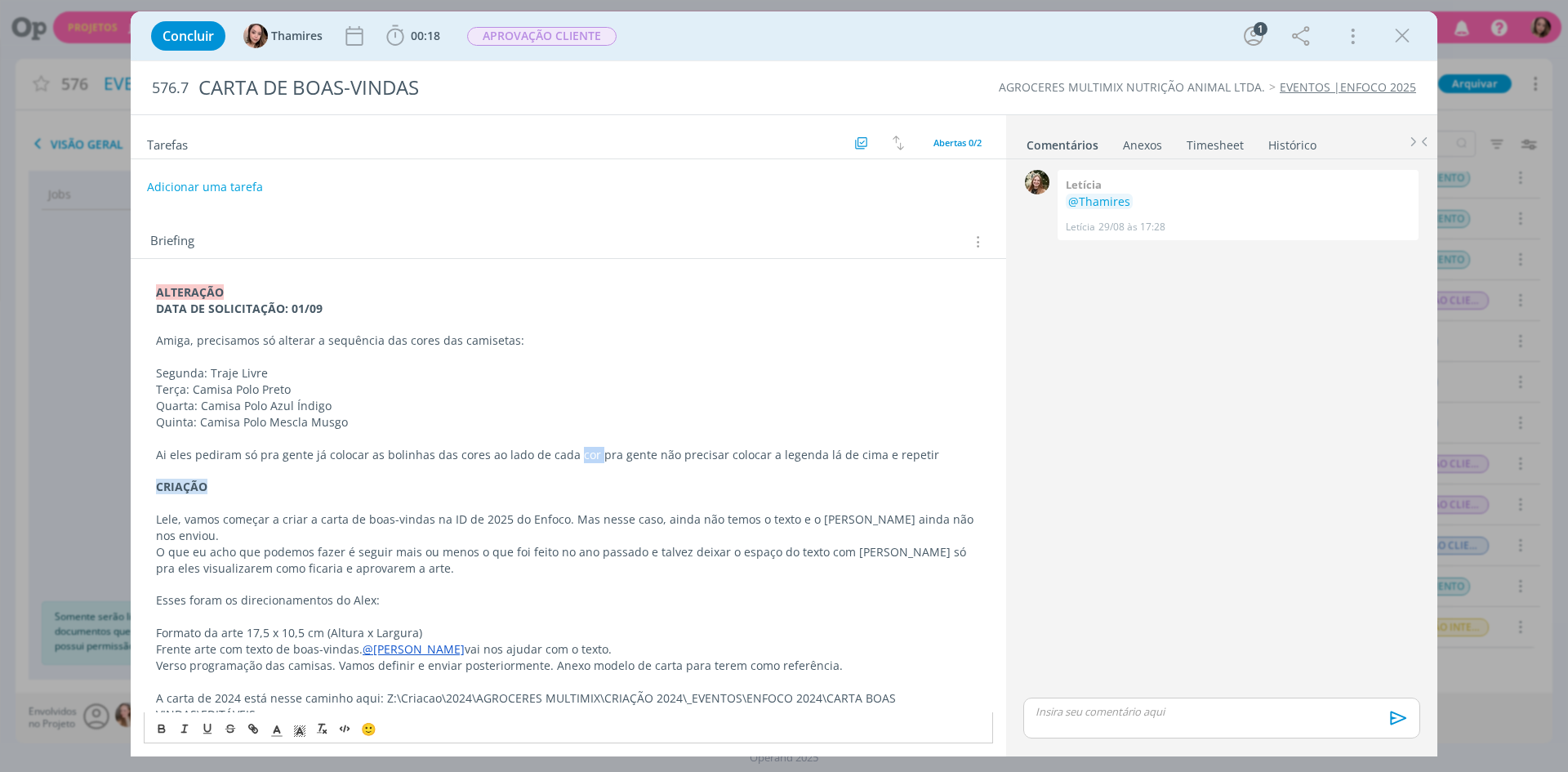
click at [570, 458] on p "Ai eles pediram só pra gente já colocar as bolinhas das cores ao lado de cada c…" at bounding box center [568, 455] width 825 height 16
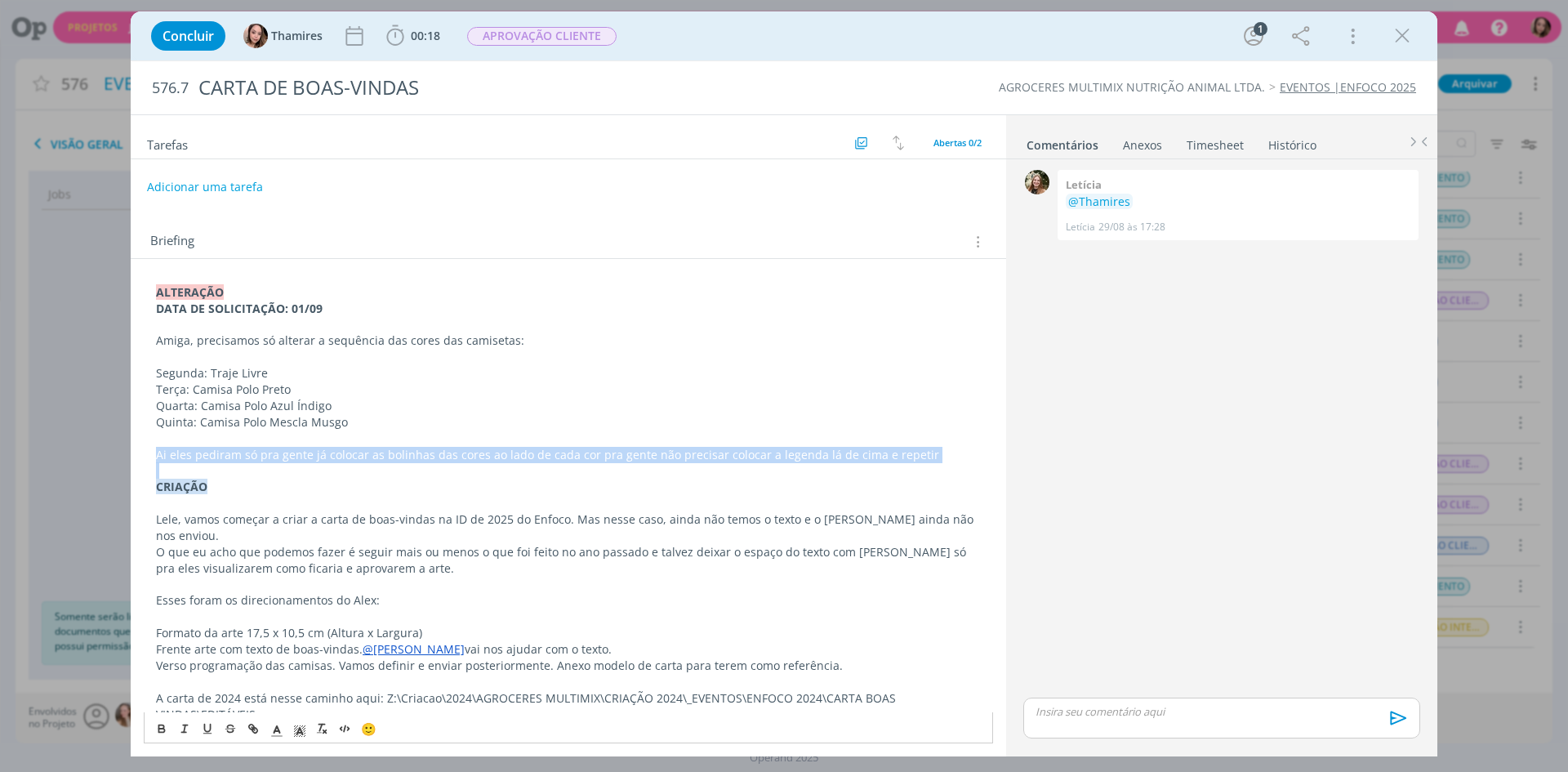
click at [570, 458] on p "Ai eles pediram só pra gente já colocar as bolinhas das cores ao lado de cada c…" at bounding box center [568, 455] width 825 height 16
click at [564, 456] on p "Ai eles pediram só pra gente já colocar as bolinhas das cores ao lado de cada c…" at bounding box center [568, 455] width 825 height 16
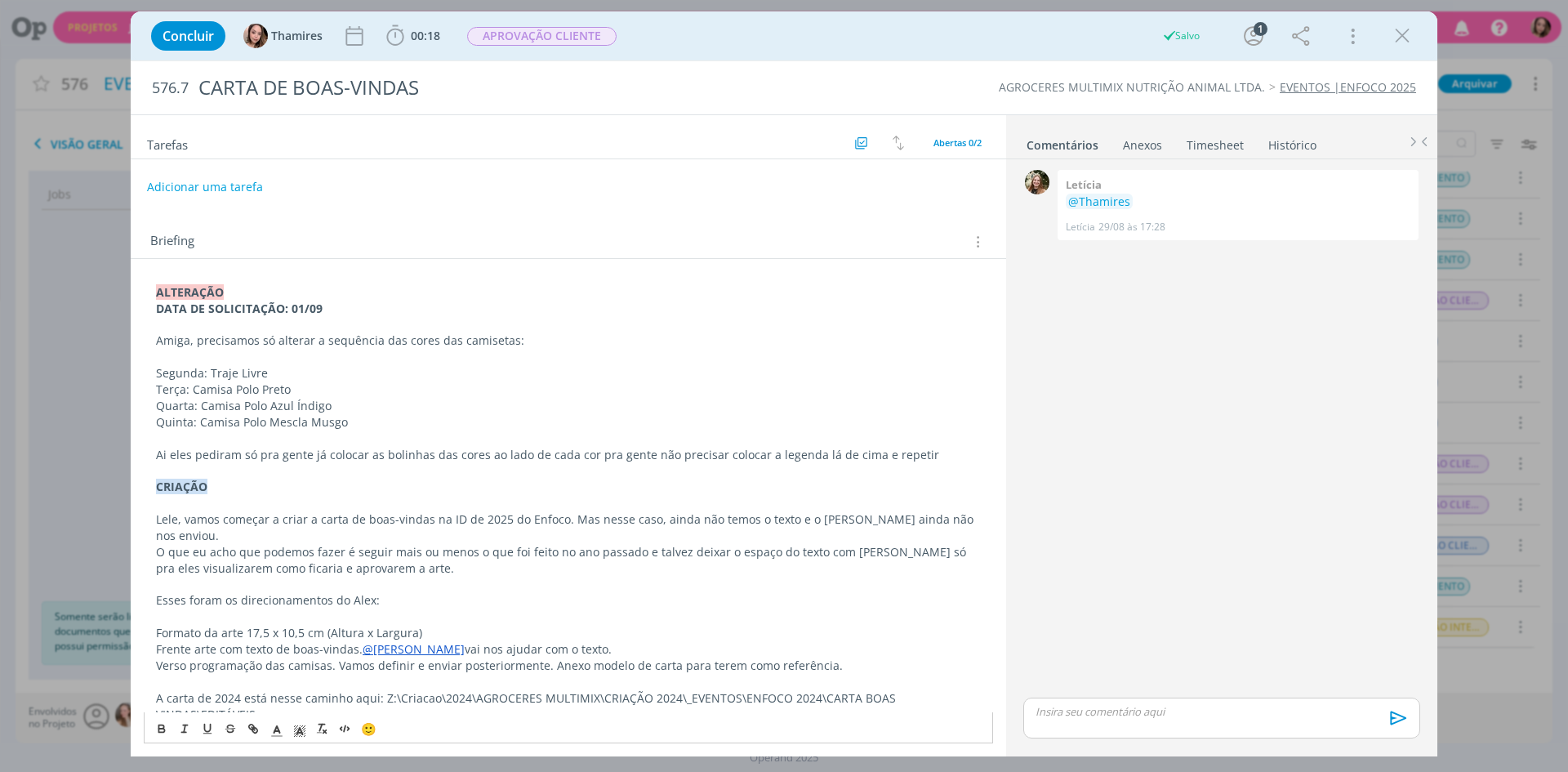
click at [564, 456] on p "Ai eles pediram só pra gente já colocar as bolinhas das cores ao lado de cada c…" at bounding box center [568, 455] width 825 height 16
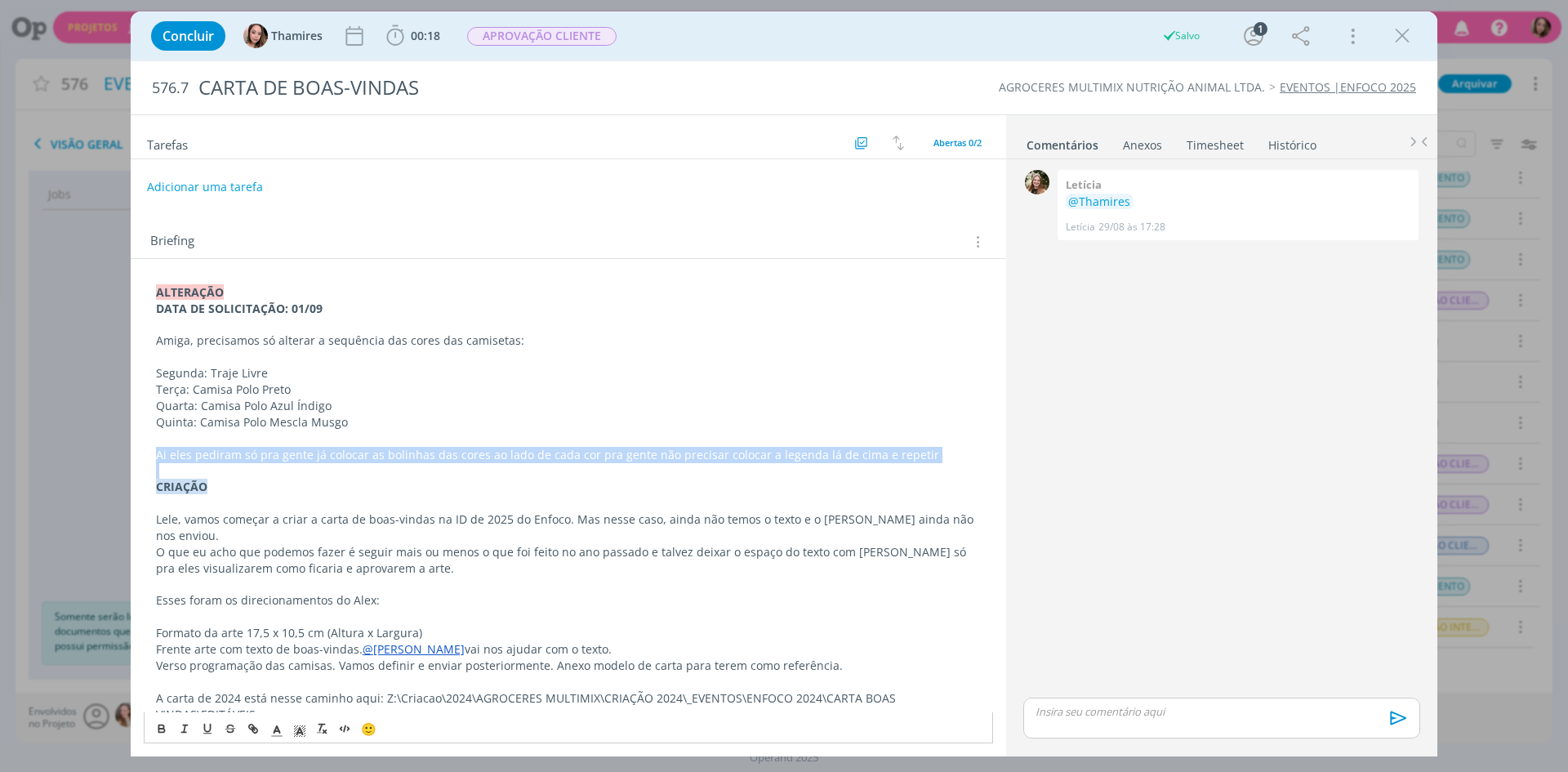
click at [564, 455] on p "Ai eles pediram só pra gente já colocar as bolinhas das cores ao lado de cada c…" at bounding box center [568, 455] width 825 height 16
click at [563, 455] on p "Ai eles pediram só pra gente já colocar as bolinhas das cores ao lado de cada c…" at bounding box center [568, 455] width 825 height 16
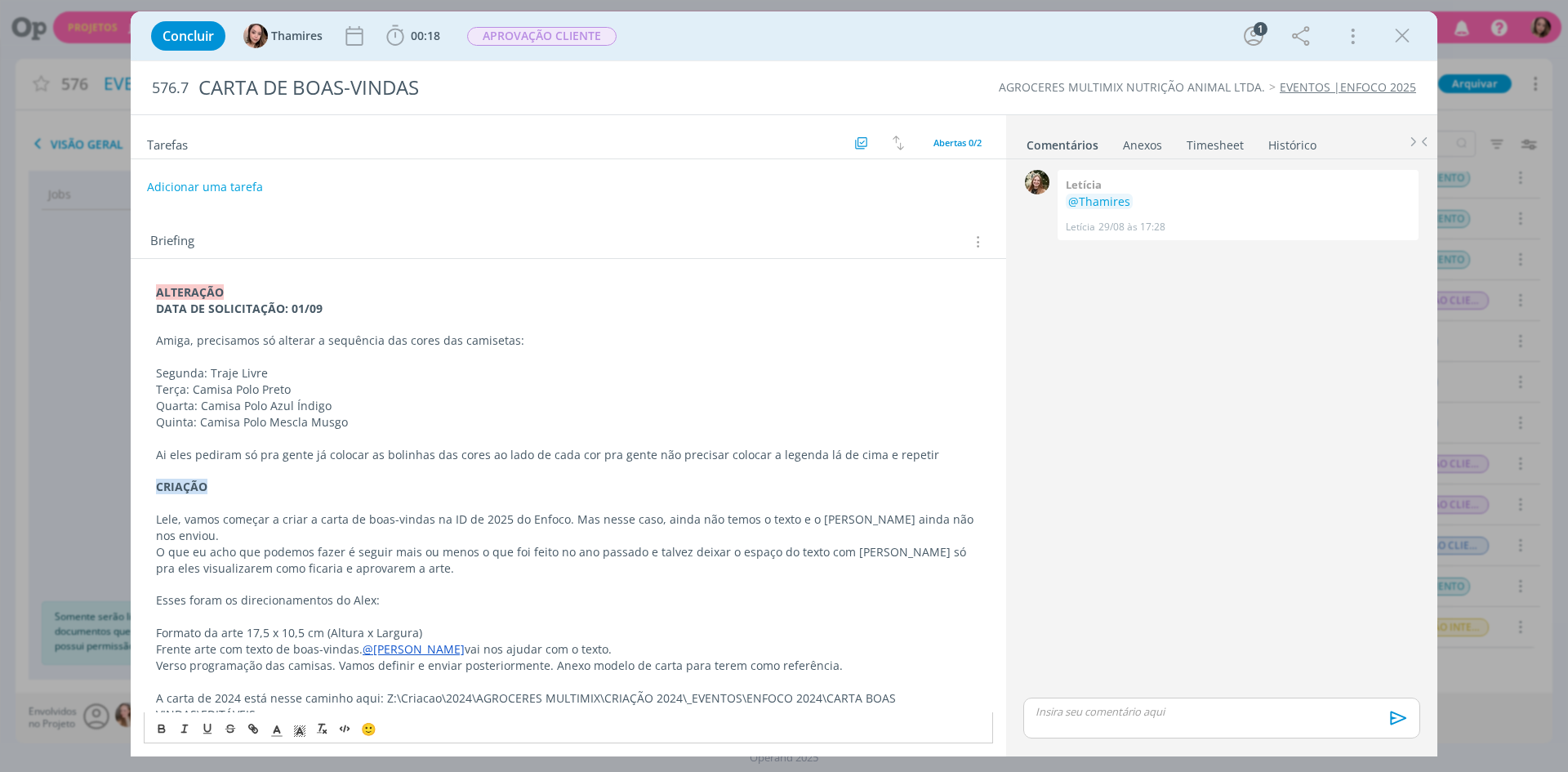
drag, startPoint x: 487, startPoint y: 440, endPoint x: 492, endPoint y: 455, distance: 15.8
click at [486, 440] on p "dialog" at bounding box center [568, 439] width 825 height 16
drag, startPoint x: 471, startPoint y: 456, endPoint x: 731, endPoint y: 453, distance: 260.0
click at [731, 453] on p "Ai eles pediram só pra gente já colocar as bolinhas das cores ao lado de cada c…" at bounding box center [568, 455] width 825 height 16
click at [678, 455] on p "Ai eles pediram só pra gente já colocar as bolinhas das cores ao lado de cada c…" at bounding box center [568, 455] width 825 height 16
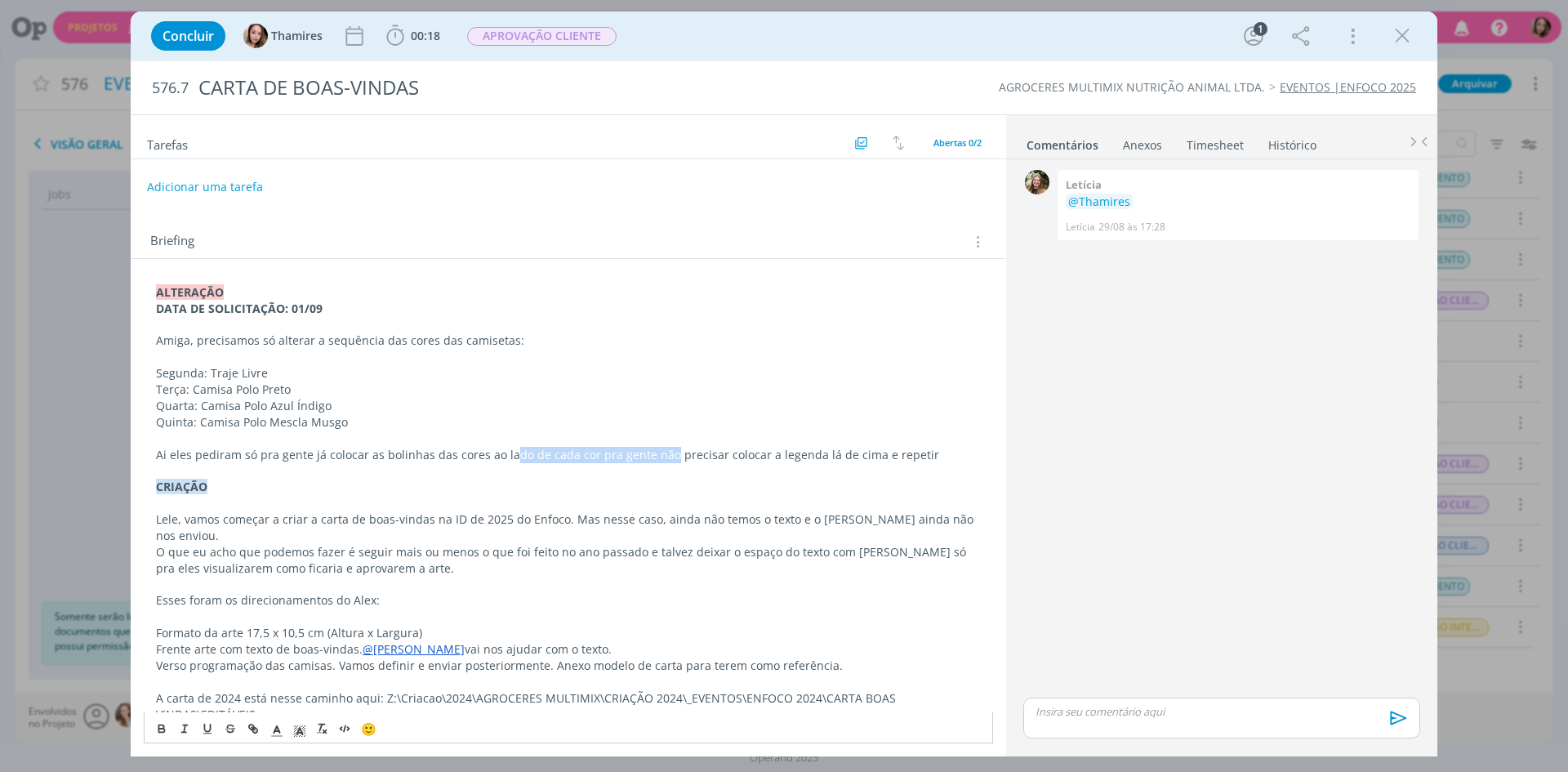
drag, startPoint x: 507, startPoint y: 456, endPoint x: 659, endPoint y: 453, distance: 152.0
click at [659, 453] on p "Ai eles pediram só pra gente já colocar as bolinhas das cores ao lado de cada c…" at bounding box center [568, 455] width 825 height 16
click at [592, 458] on p "Ai eles pediram só pra gente já colocar as bolinhas das cores ao lado de cada c…" at bounding box center [568, 455] width 825 height 16
drag, startPoint x: 528, startPoint y: 455, endPoint x: 655, endPoint y: 466, distance: 127.5
click at [655, 466] on div "ALTERAÇÃO DATA DE SOLICITAÇÃO: 01/09 Amiga, precisamos só alterar a sequência d…" at bounding box center [569, 519] width 849 height 482
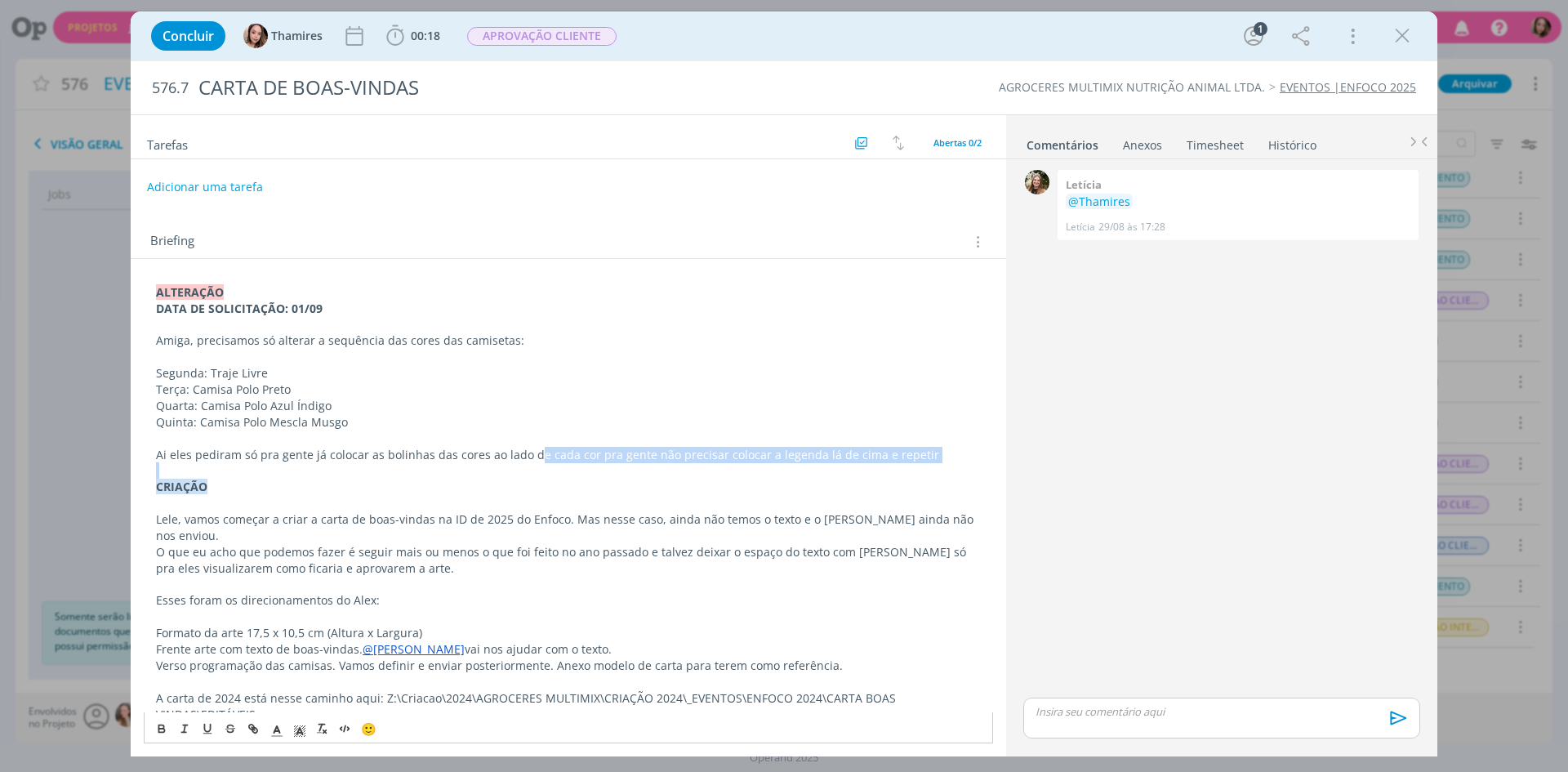
click at [688, 447] on p "Ai eles pediram só pra gente já colocar as bolinhas das cores ao lado de cada c…" at bounding box center [568, 455] width 825 height 16
click at [690, 447] on p "Ai eles pediram só pra gente já colocar as bolinhas das cores ao lado de cada c…" at bounding box center [568, 455] width 825 height 16
click at [689, 481] on p "CRIAÇÃO" at bounding box center [568, 486] width 825 height 16
drag, startPoint x: 619, startPoint y: 453, endPoint x: 712, endPoint y: 465, distance: 93.8
click at [712, 465] on div "ALTERAÇÃO DATA DE SOLICITAÇÃO: 01/09 Amiga, precisamos só alterar a sequência d…" at bounding box center [569, 519] width 849 height 482
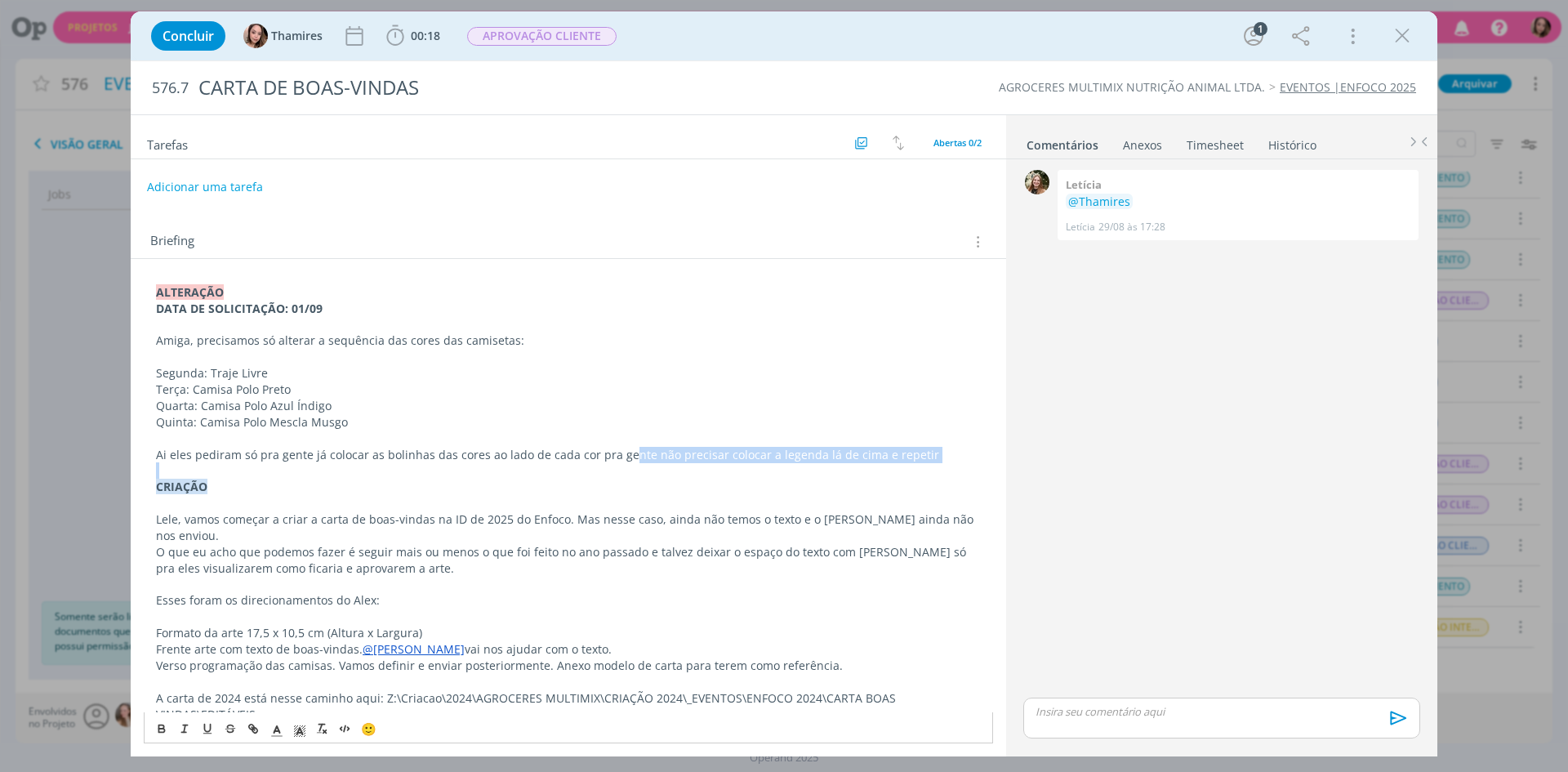
click at [586, 463] on p "dialog" at bounding box center [568, 470] width 825 height 16
drag, startPoint x: 576, startPoint y: 455, endPoint x: 623, endPoint y: 455, distance: 47.0
click at [623, 455] on p "Ai eles pediram só pra gente já colocar as bolinhas das cores ao lado de cada c…" at bounding box center [568, 455] width 825 height 16
click at [663, 447] on p "Ai eles pediram só pra gente já colocar as bolinhas das cores ao lado de cada c…" at bounding box center [568, 455] width 825 height 16
drag, startPoint x: 565, startPoint y: 463, endPoint x: 683, endPoint y: 460, distance: 118.0
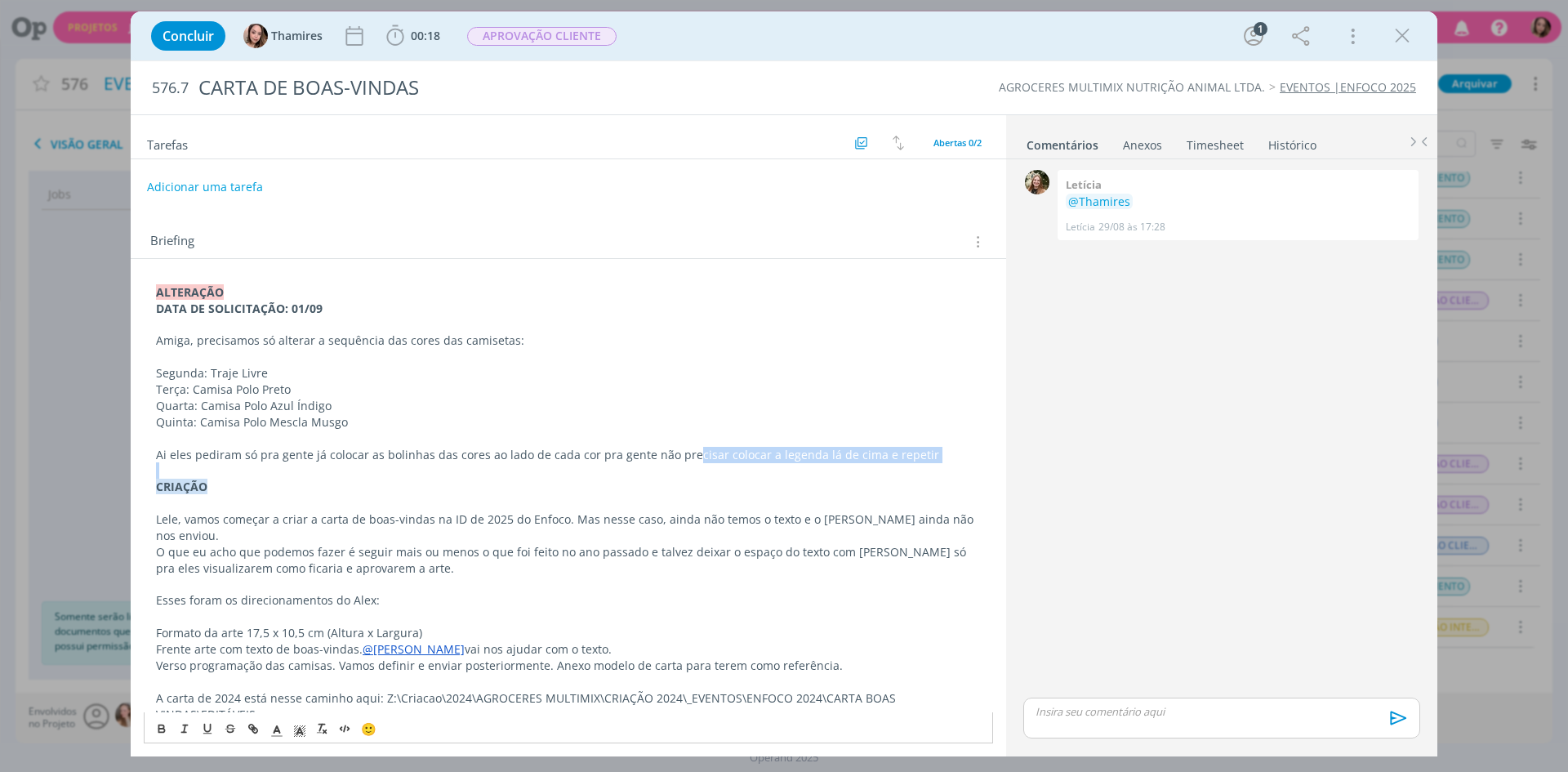
click at [683, 460] on div "ALTERAÇÃO DATA DE SOLICITAÇÃO: 01/09 Amiga, precisamos só alterar a sequência d…" at bounding box center [569, 519] width 849 height 482
click at [779, 447] on p "Ai eles pediram só pra gente já colocar as bolinhas das cores ao lado de cada c…" at bounding box center [568, 455] width 825 height 16
click at [929, 462] on p "Ai eles pediram só pra gente já colocar as bolinhas das cores ao lado de cada c…" at bounding box center [568, 455] width 825 height 16
click at [860, 453] on p "Ai eles pediram só pra gente já colocar as bolinhas das cores ao lado de cada c…" at bounding box center [568, 455] width 825 height 16
click at [890, 448] on p "Ai eles pediram só pra gente já colocar as bolinhas das cores ao lado de cada c…" at bounding box center [568, 455] width 825 height 16
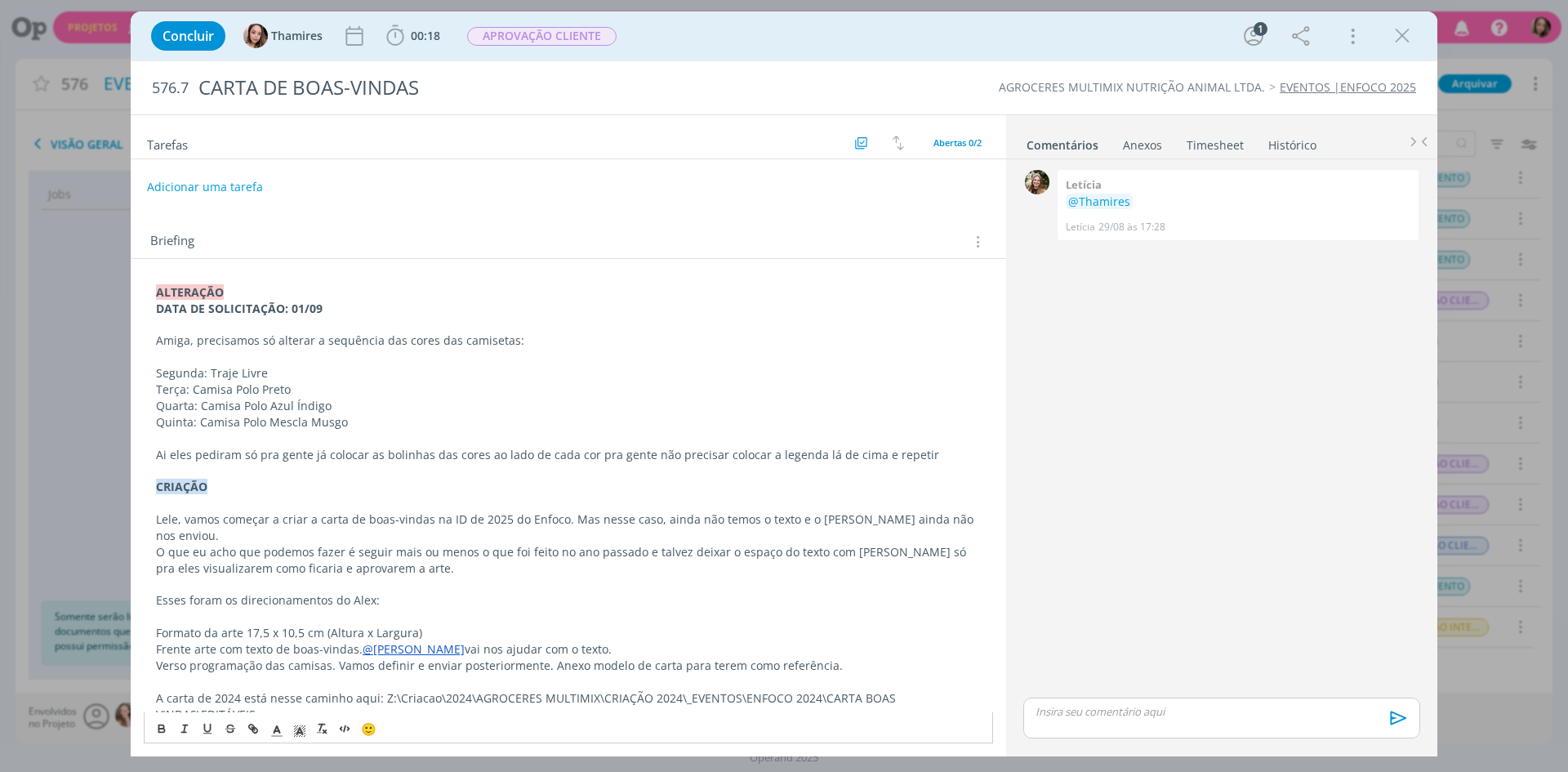
click at [922, 448] on p "Ai eles pediram só pra gente já colocar as bolinhas das cores ao lado de cada c…" at bounding box center [568, 455] width 825 height 16
click at [245, 185] on button "Adicionar uma tarefa" at bounding box center [203, 186] width 116 height 27
click at [260, 182] on input "dialog" at bounding box center [459, 186] width 602 height 23
type input "c"
type input "ALTERAÇÃO CLIENTE"
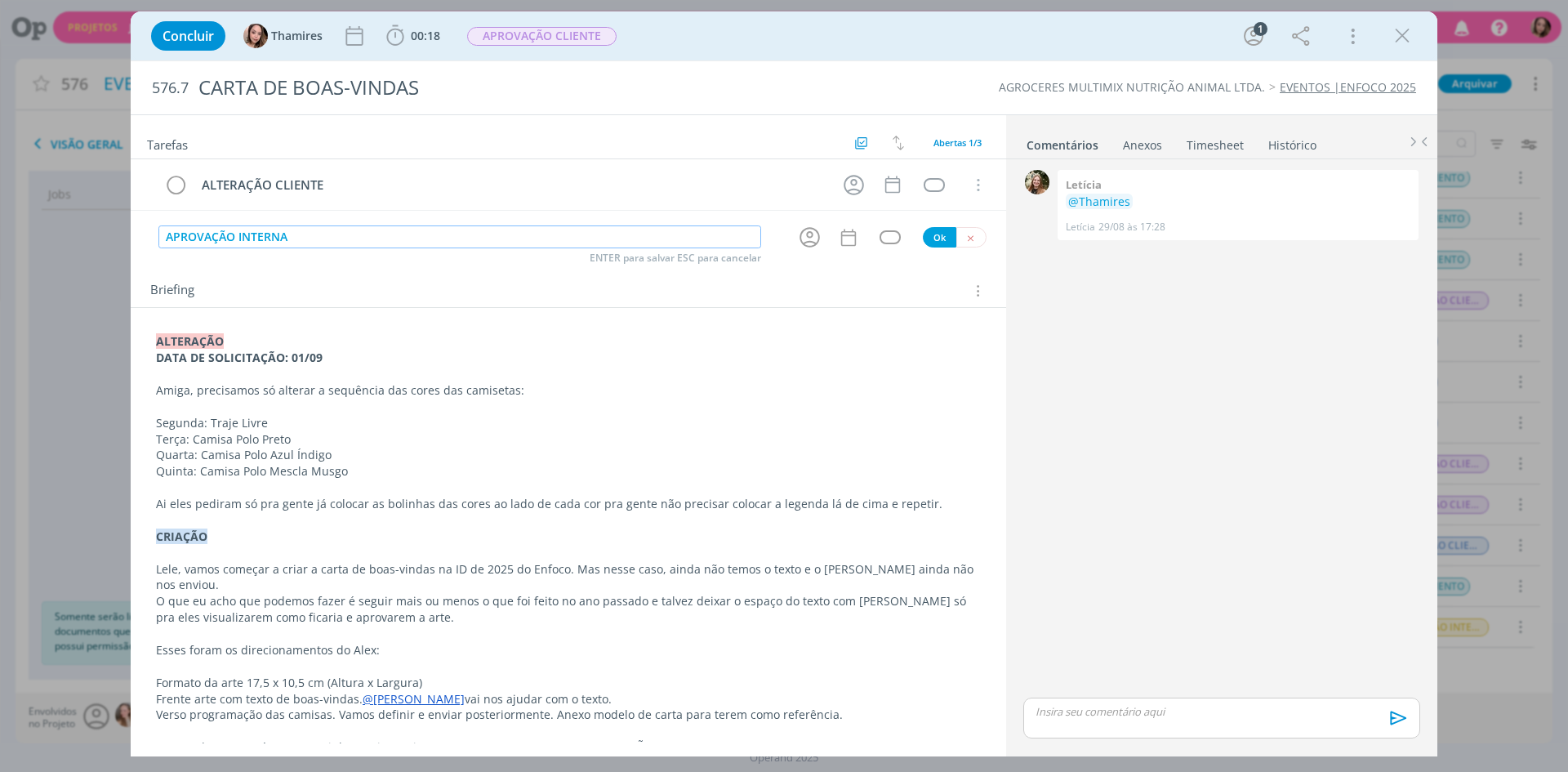
type input "APROVAÇÃO INTERNA"
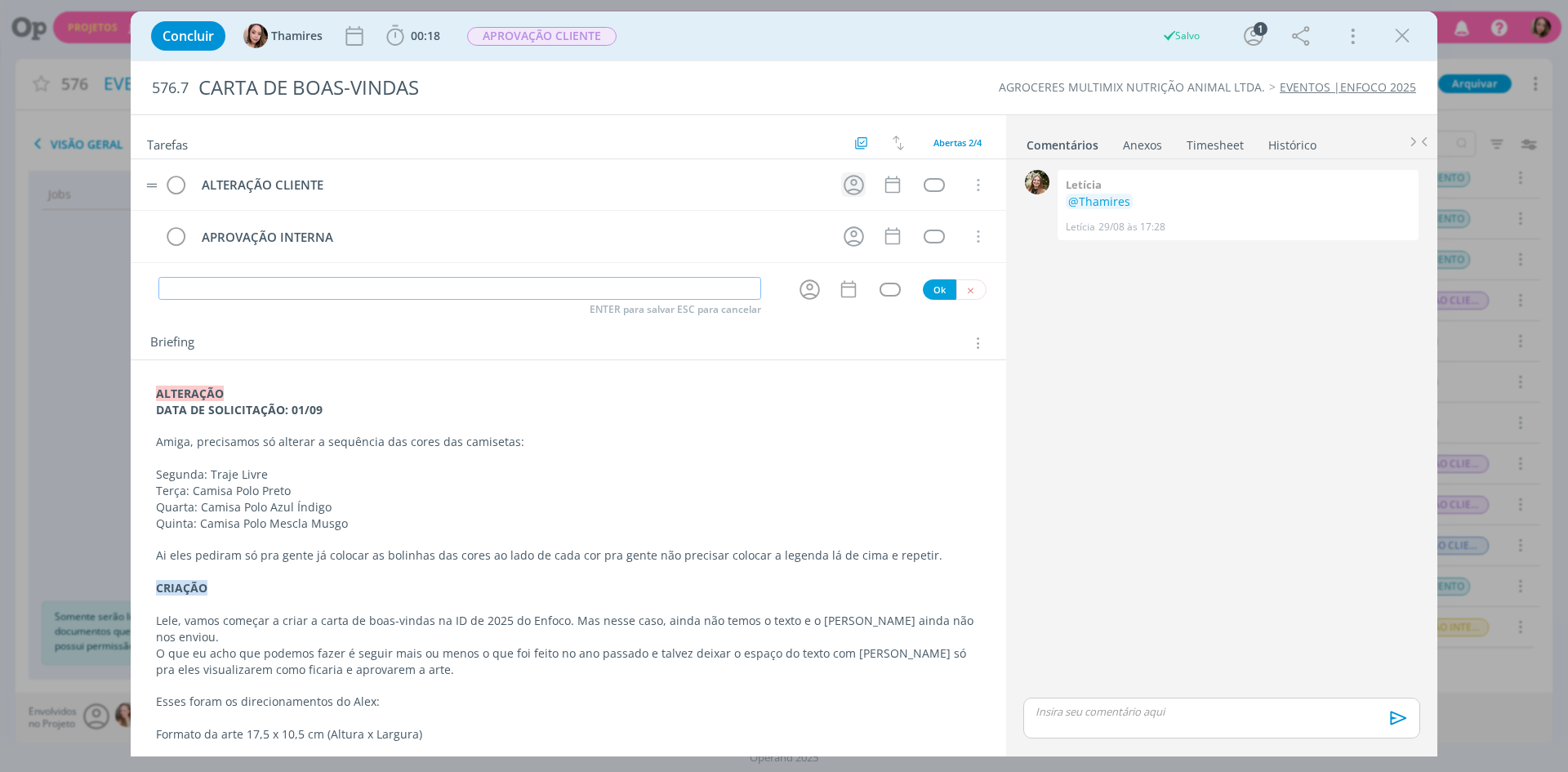
click at [855, 183] on icon "dialog" at bounding box center [853, 185] width 20 height 20
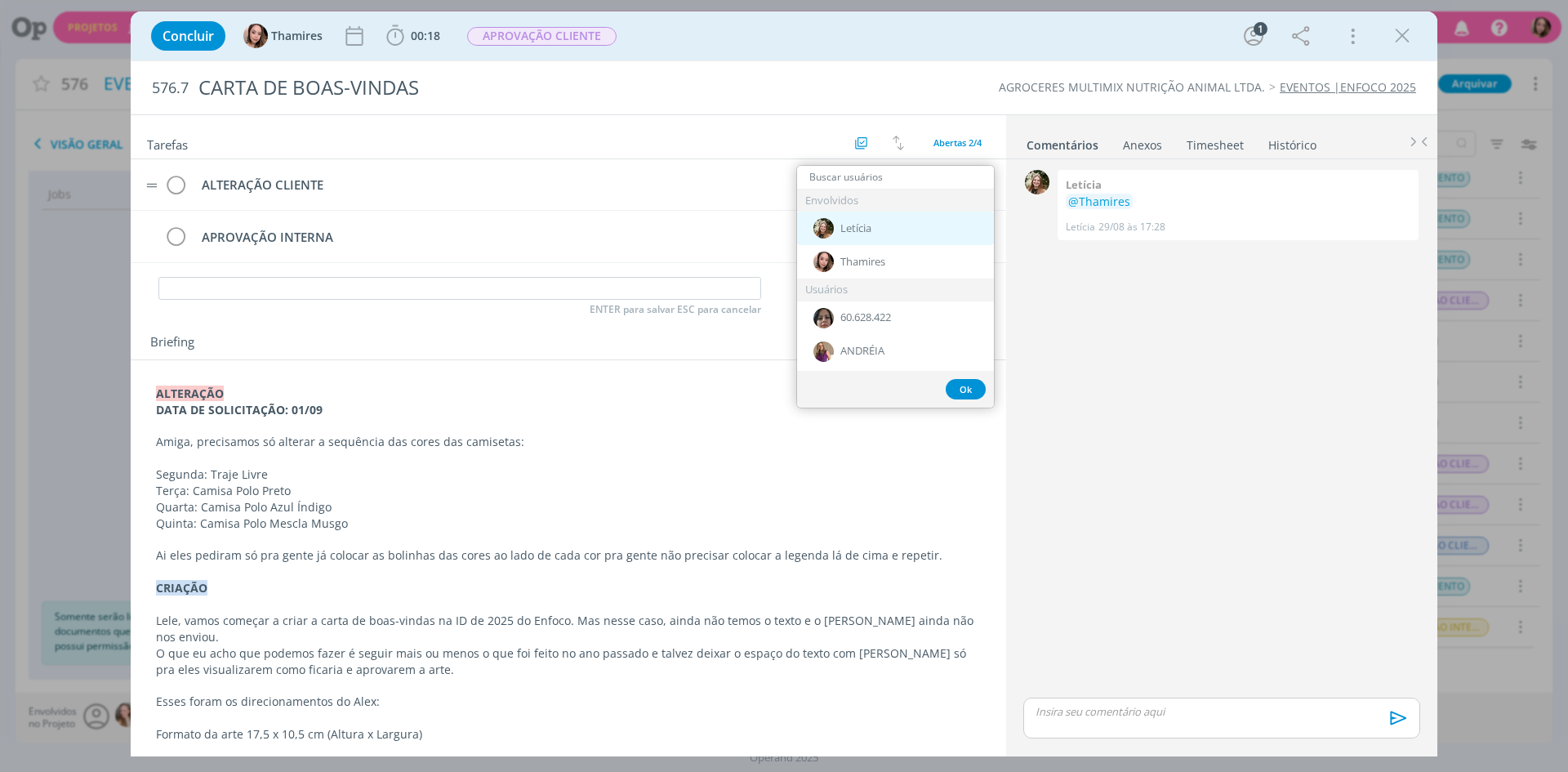
click at [868, 234] on span "Letícia" at bounding box center [855, 228] width 31 height 13
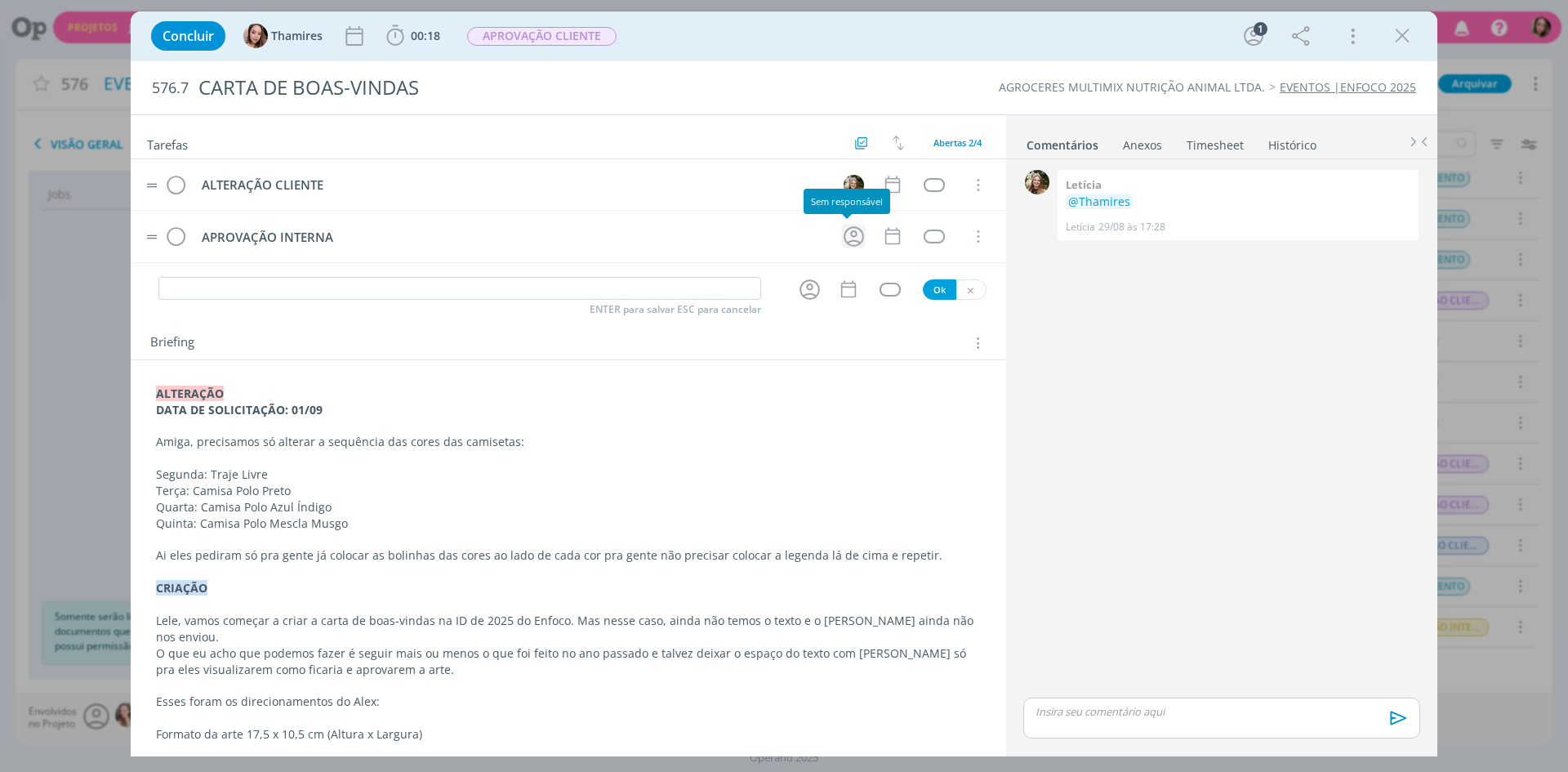
click at [848, 235] on icon "dialog" at bounding box center [853, 236] width 20 height 20
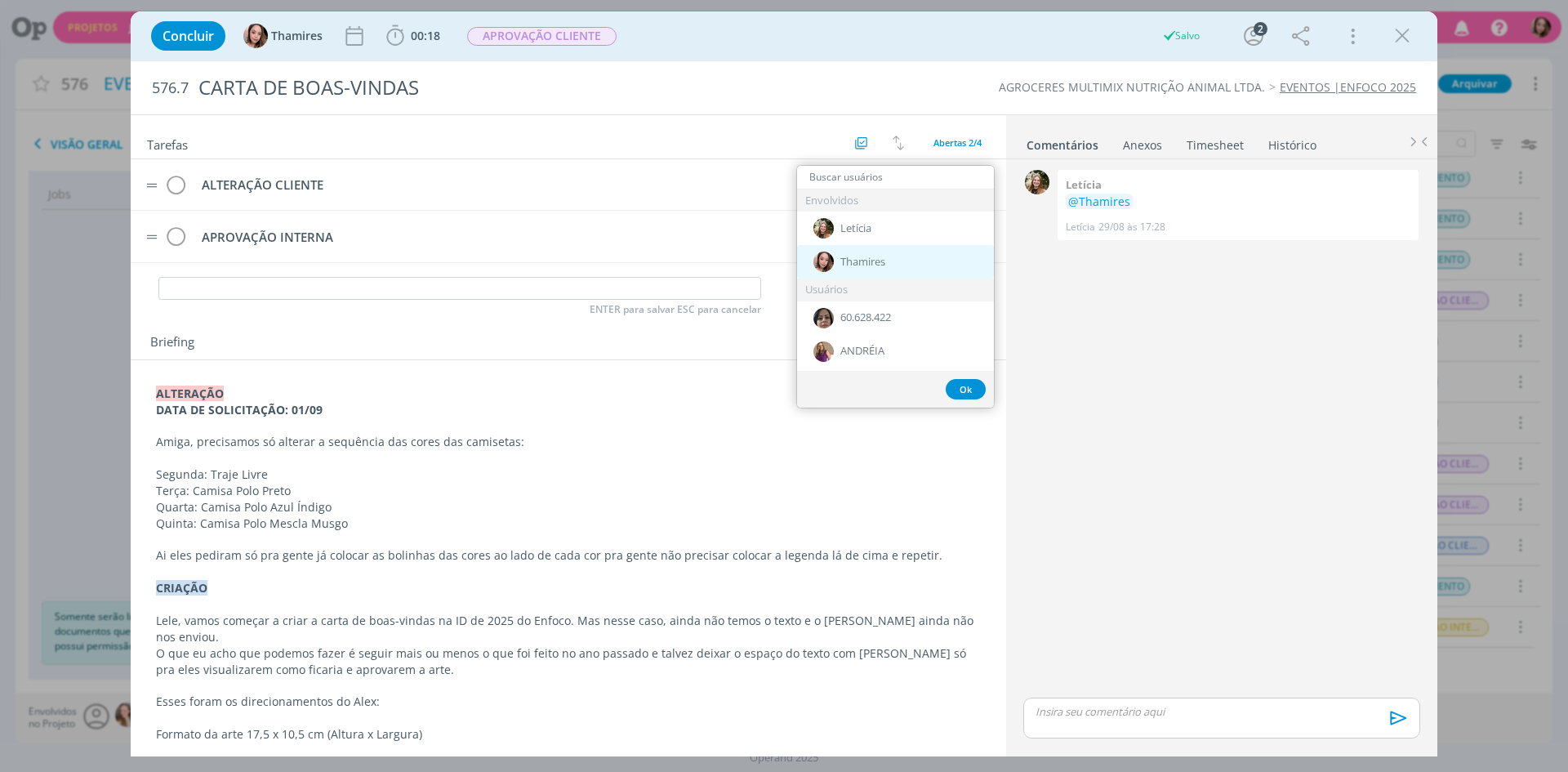
click at [853, 249] on div "Thamires" at bounding box center [895, 262] width 197 height 34
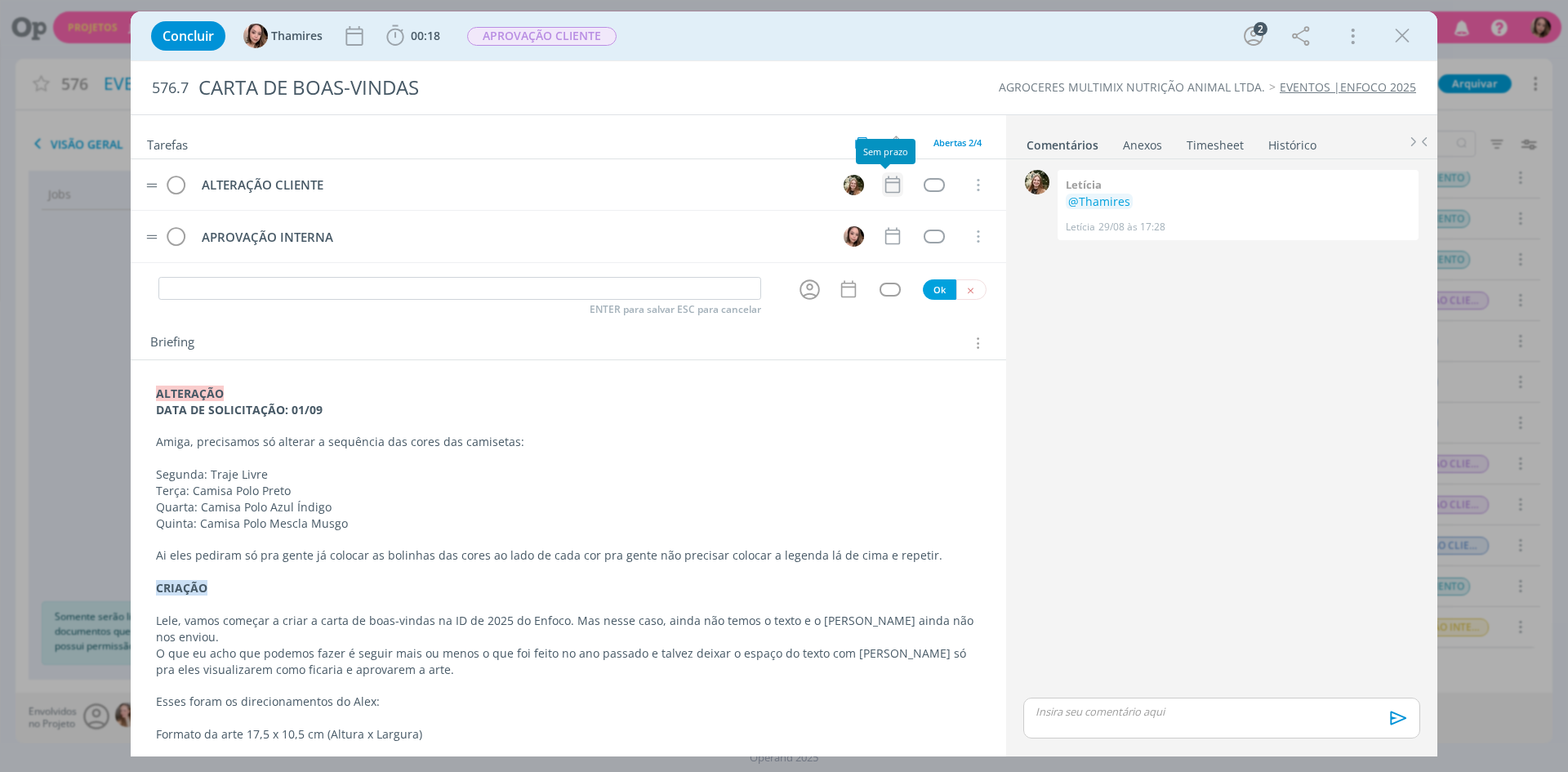
click at [886, 177] on icon "dialog" at bounding box center [892, 185] width 21 height 21
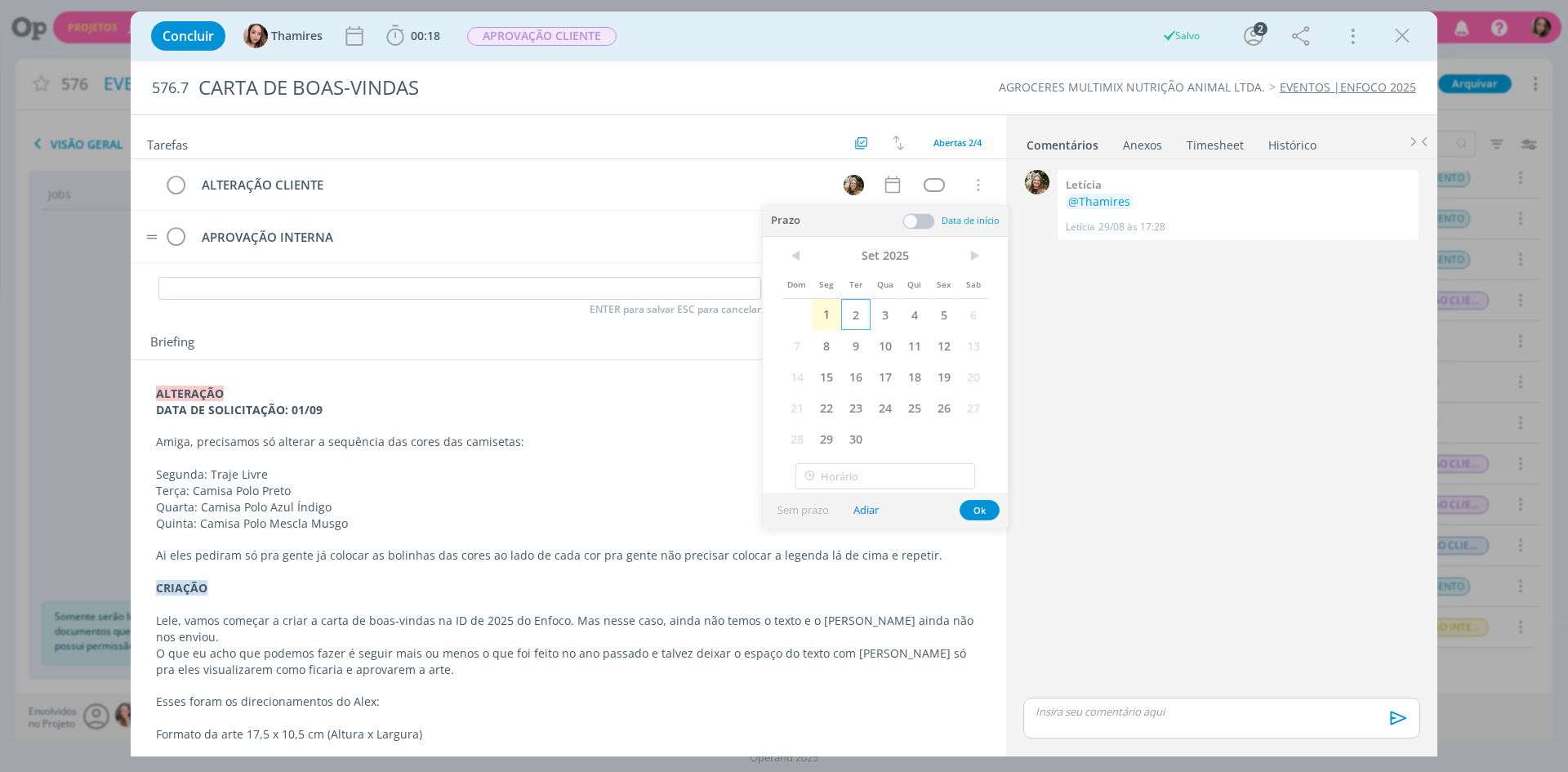
click at [847, 317] on span "2" at bounding box center [855, 314] width 29 height 31
click at [980, 508] on button "Ok" at bounding box center [979, 509] width 40 height 20
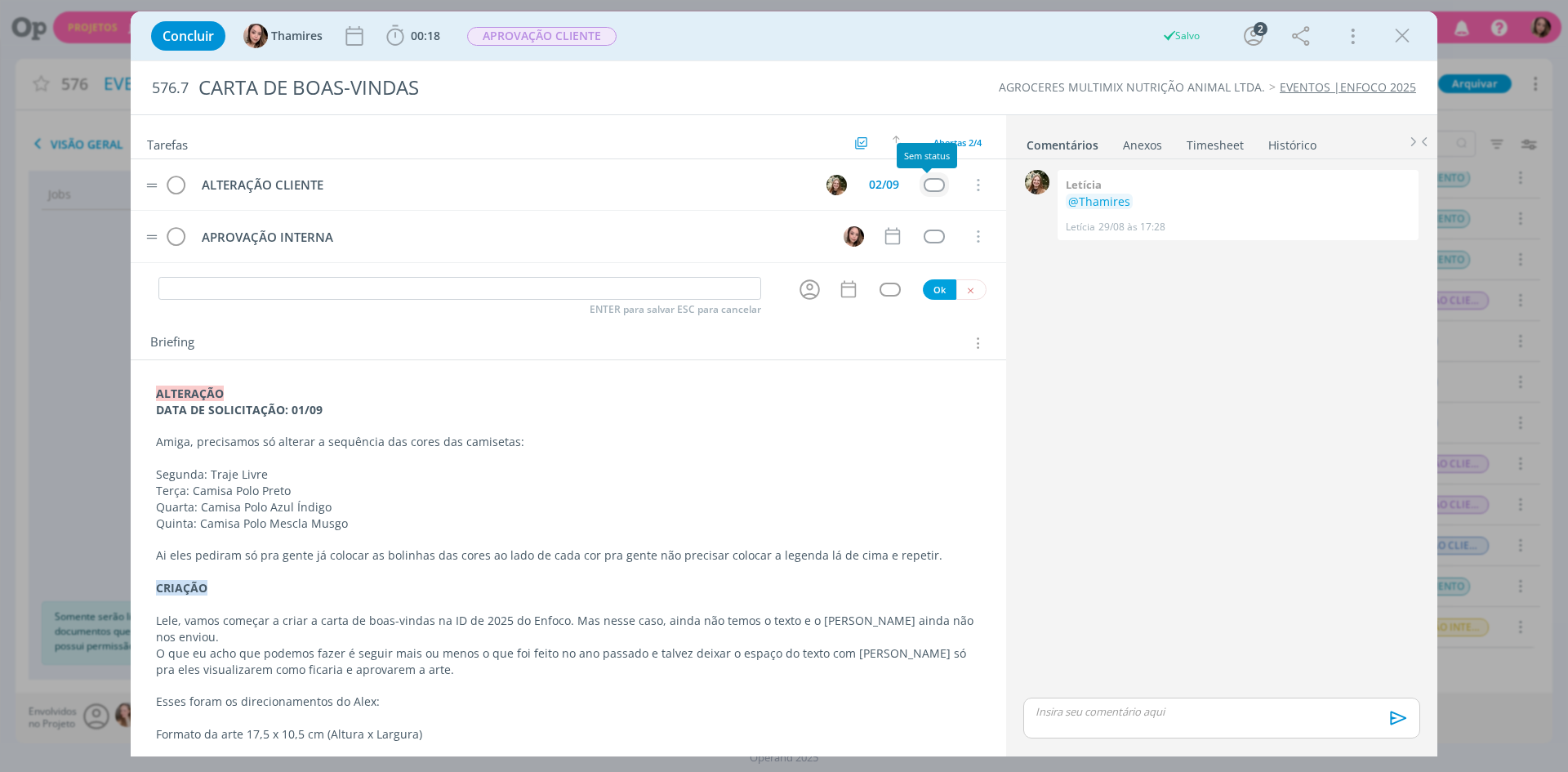
click at [933, 186] on div "dialog" at bounding box center [933, 185] width 20 height 14
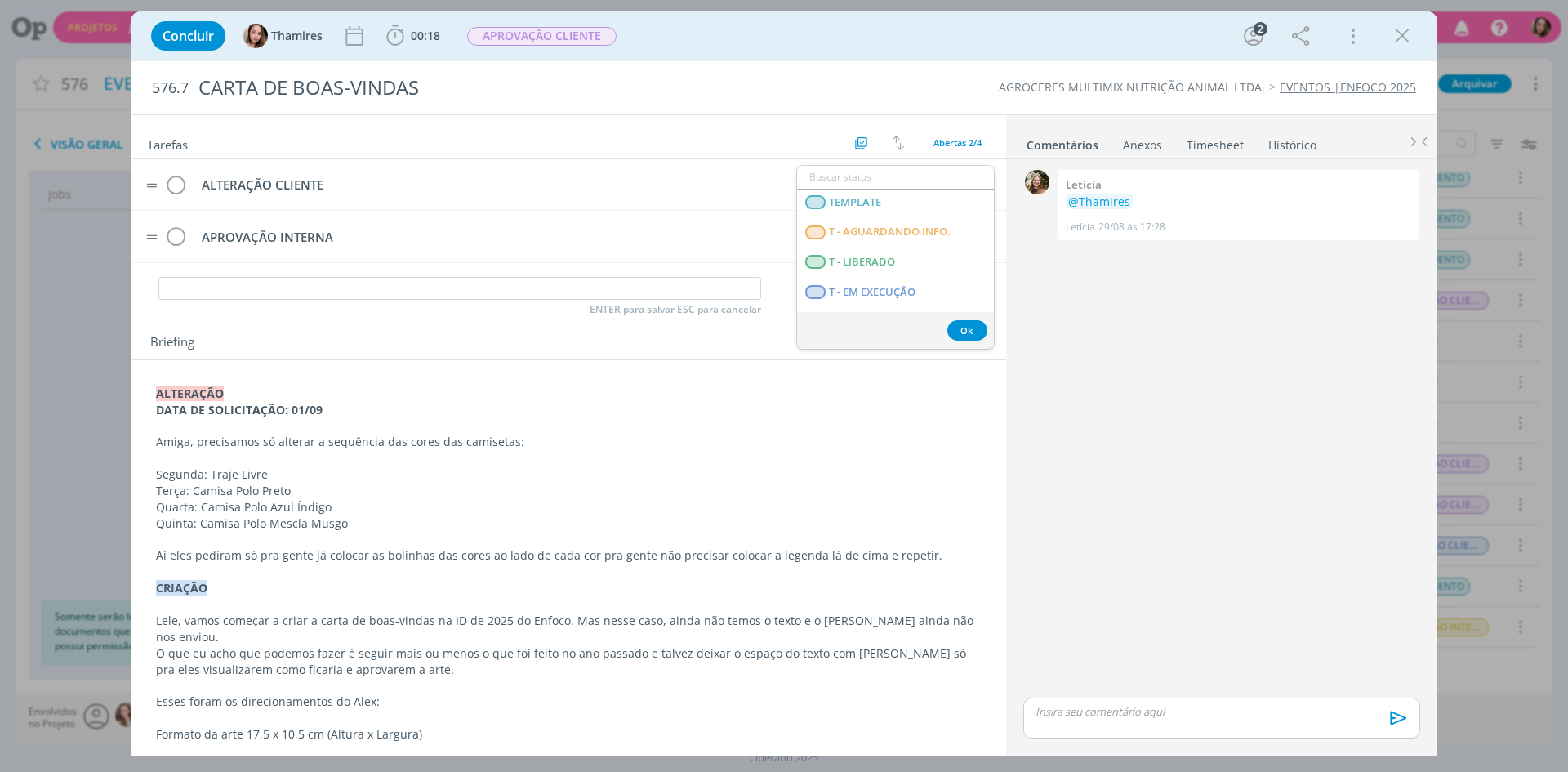
scroll to position [409, 0]
click at [899, 241] on LIBERADO "T - LIBERADO" at bounding box center [895, 245] width 197 height 30
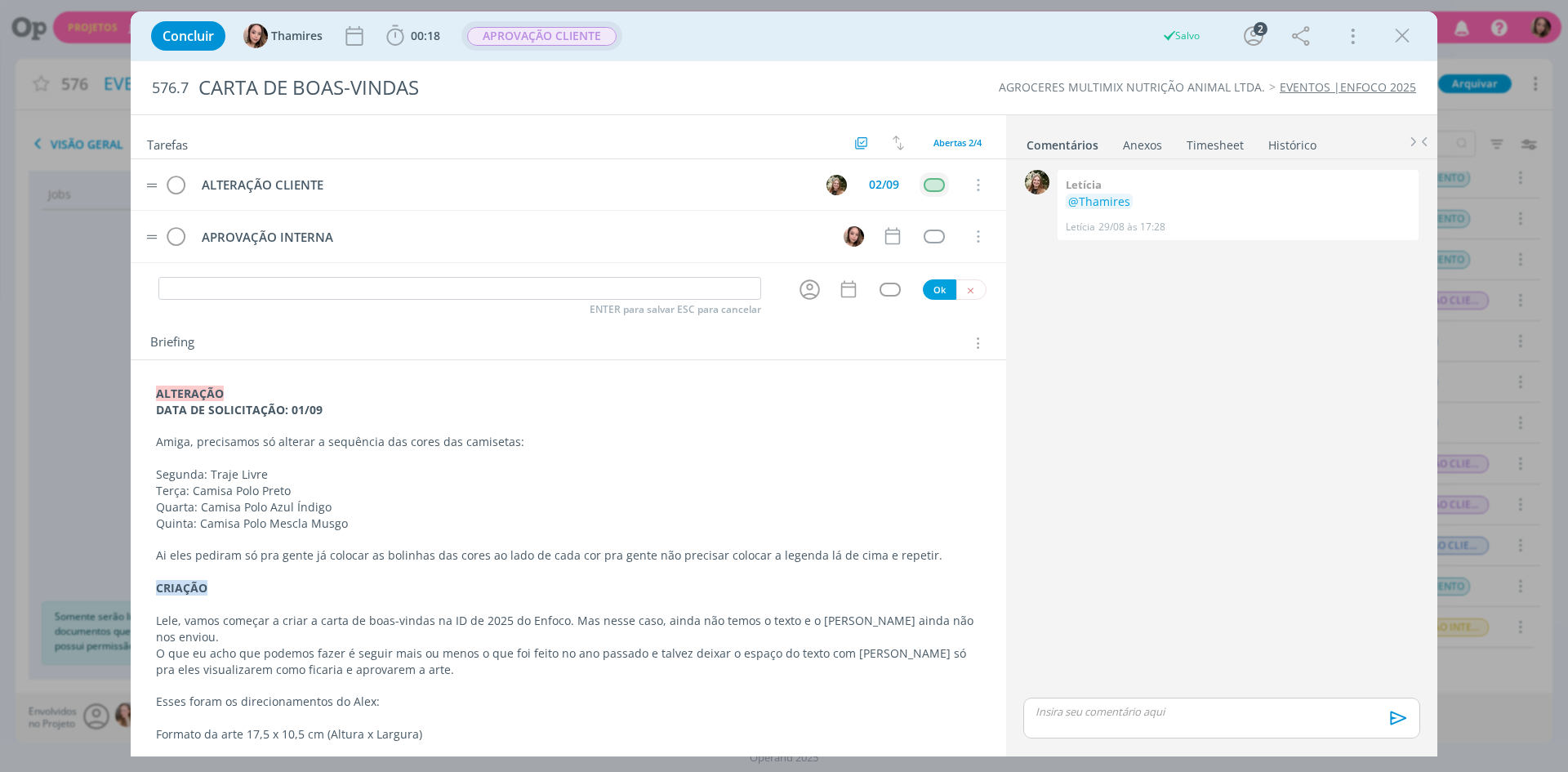
click at [529, 40] on span "APROVAÇÃO CLIENTE" at bounding box center [541, 35] width 149 height 19
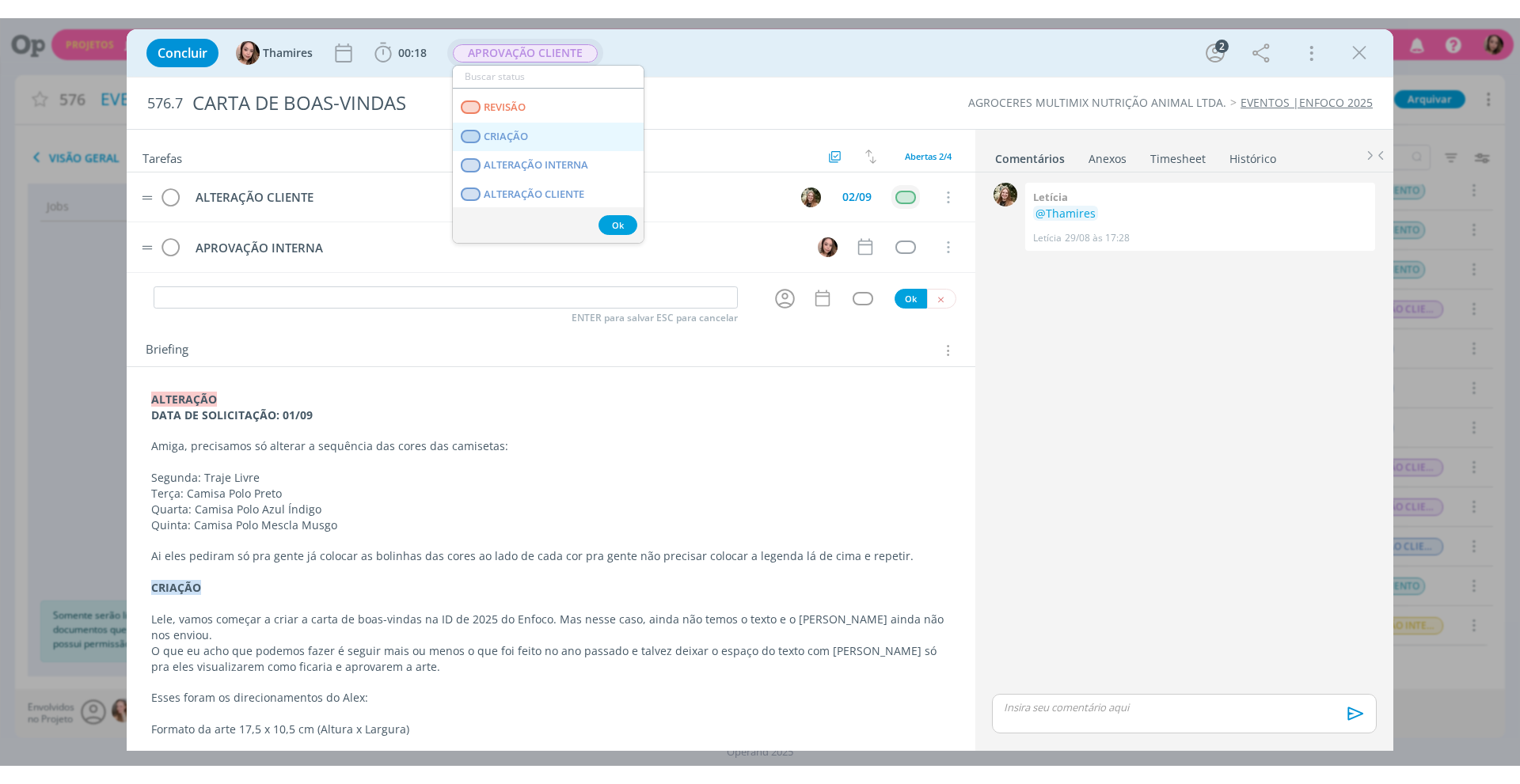
scroll to position [79, 0]
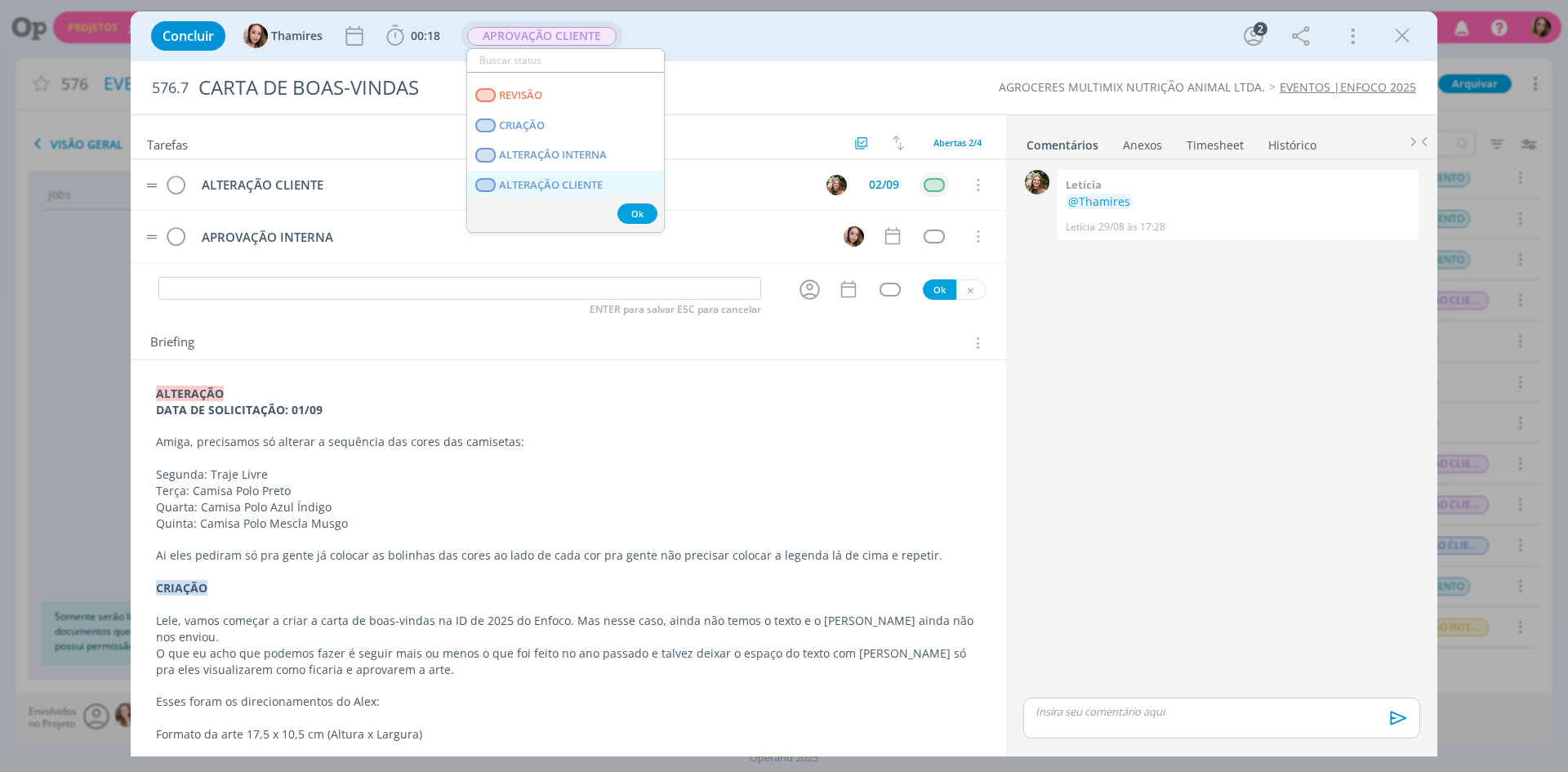
click at [621, 176] on CLIENTE "ALTERAÇÃO CLIENTE" at bounding box center [565, 186] width 197 height 30
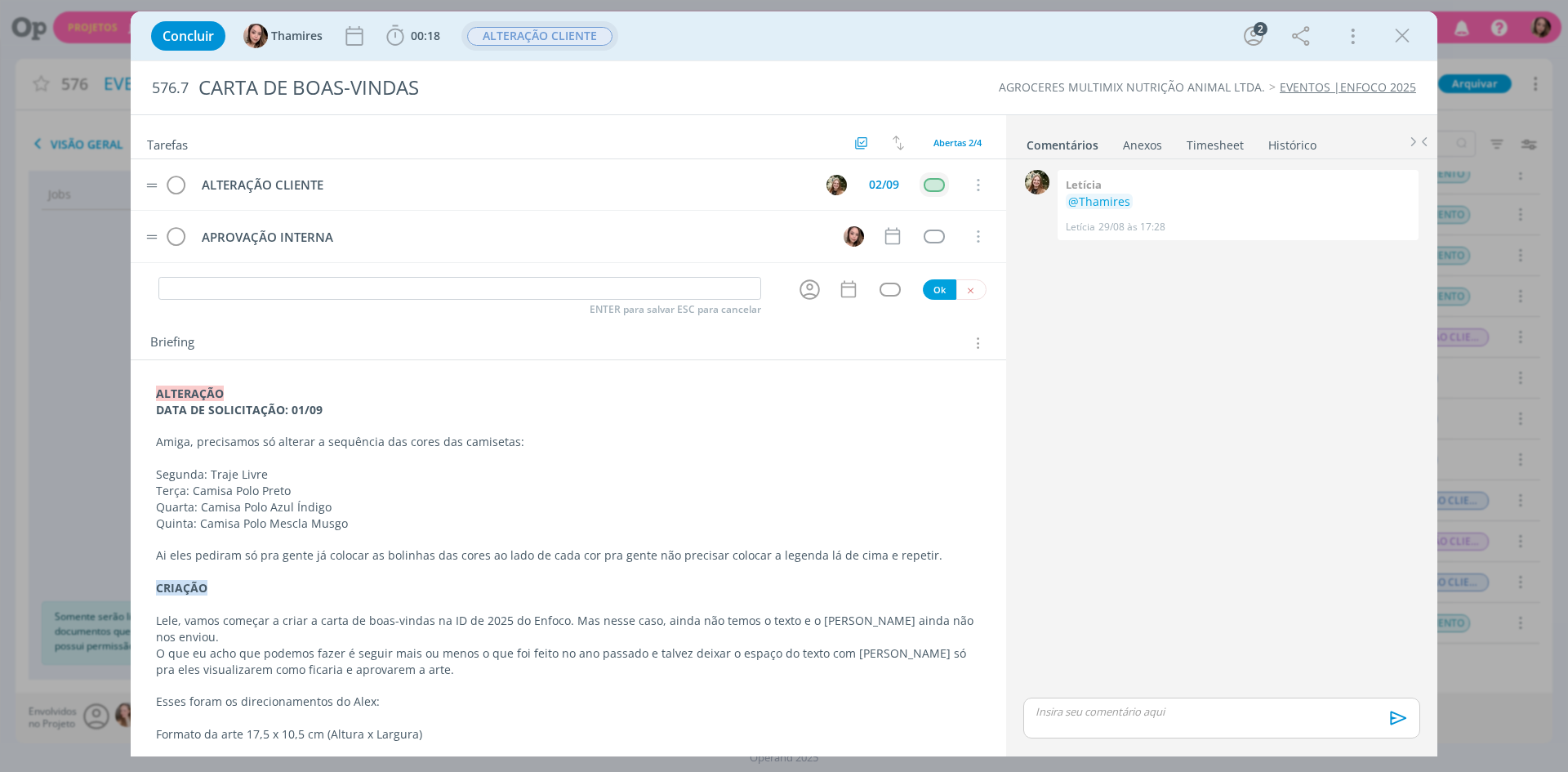
scroll to position [259, 0]
click at [1401, 34] on icon "dialog" at bounding box center [1403, 36] width 25 height 25
